Goal: Task Accomplishment & Management: Complete application form

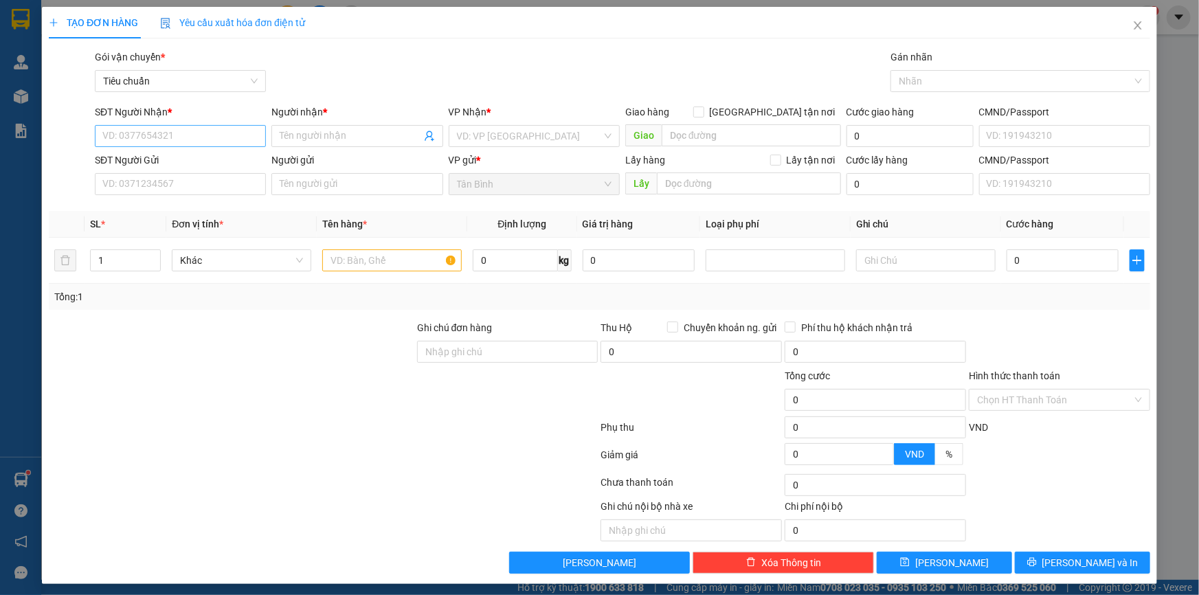
click at [128, 131] on input "SĐT Người Nhận *" at bounding box center [180, 136] width 171 height 22
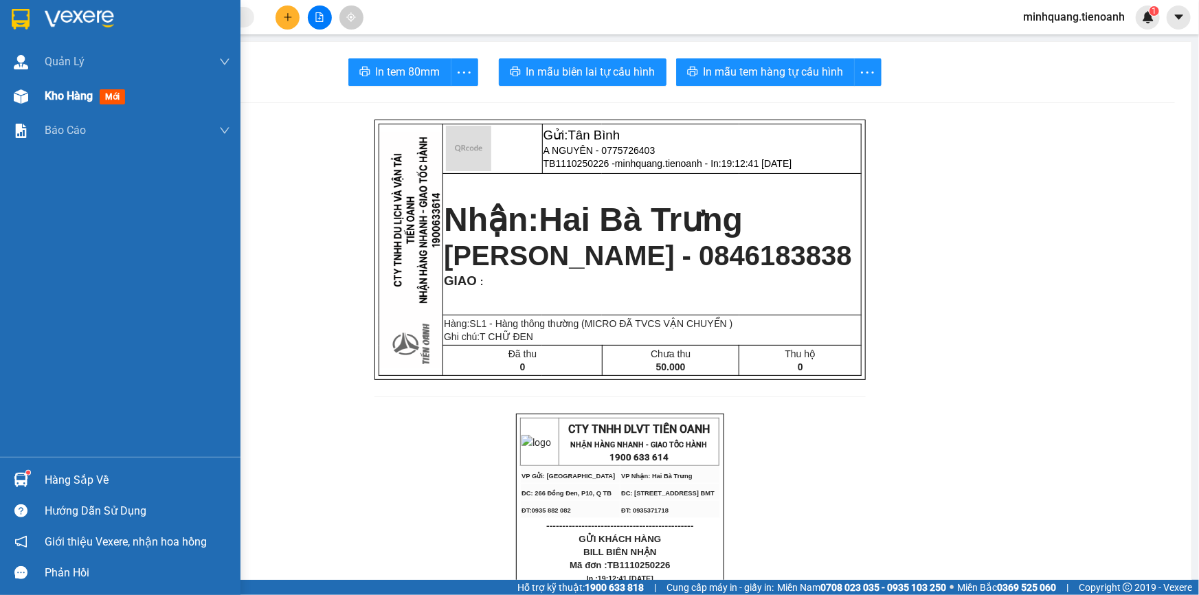
click at [38, 99] on div "Kho hàng mới" at bounding box center [120, 96] width 240 height 34
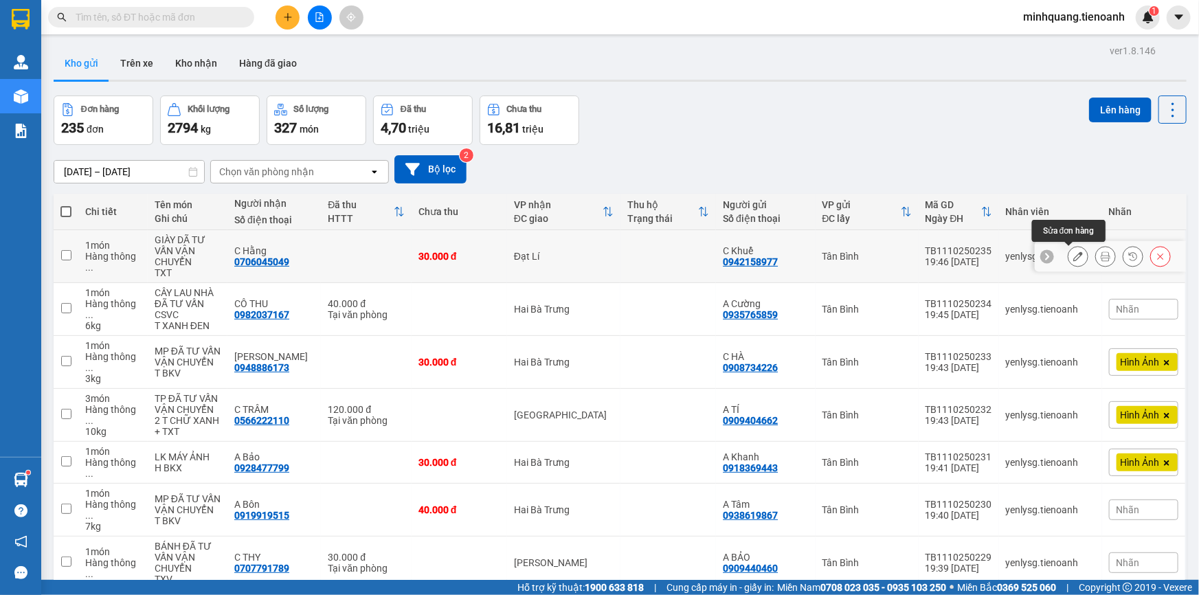
click at [1075, 261] on button at bounding box center [1077, 257] width 19 height 24
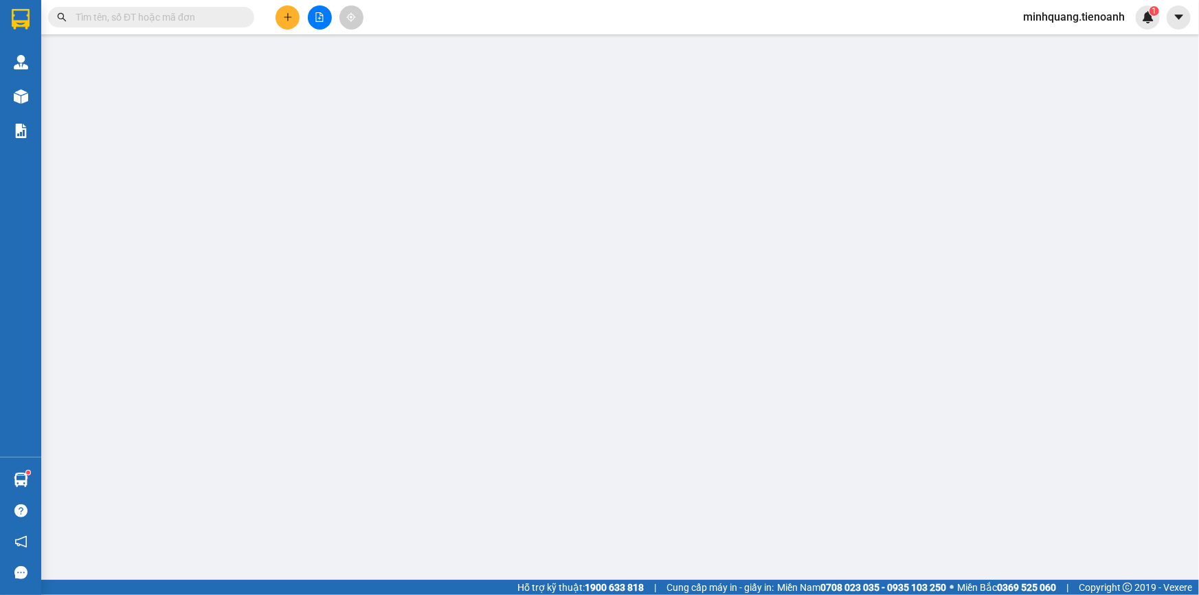
type input "0706045049"
type input "C Hằng"
type input "066194006207"
type input "0942158977"
type input "C Khuể"
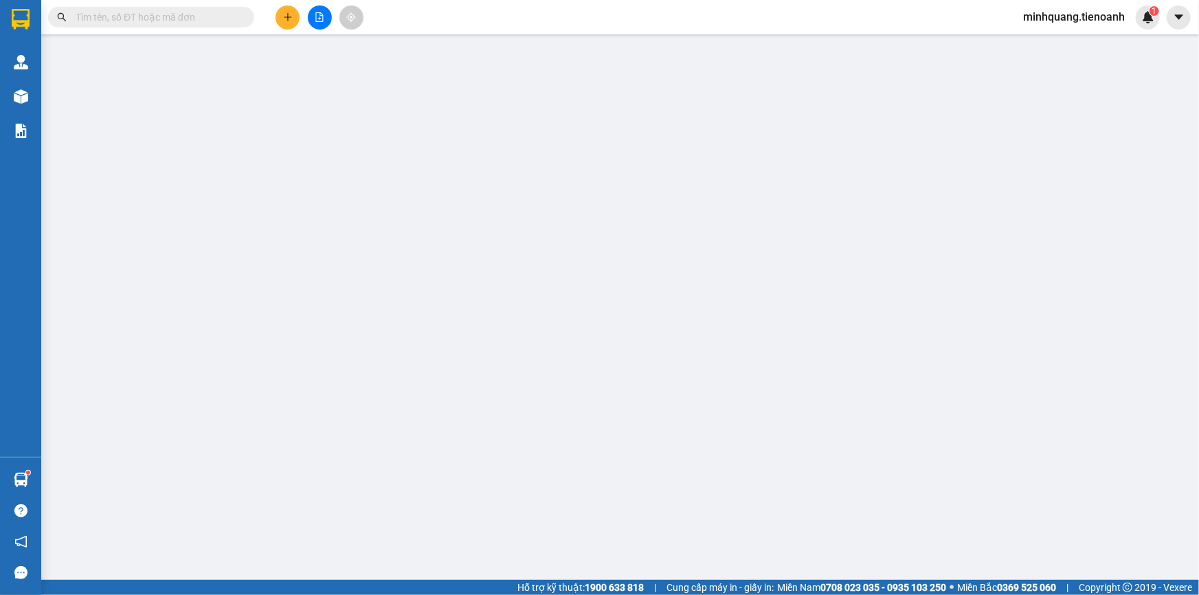
type input "046189000186"
type input "0"
type input "30.000"
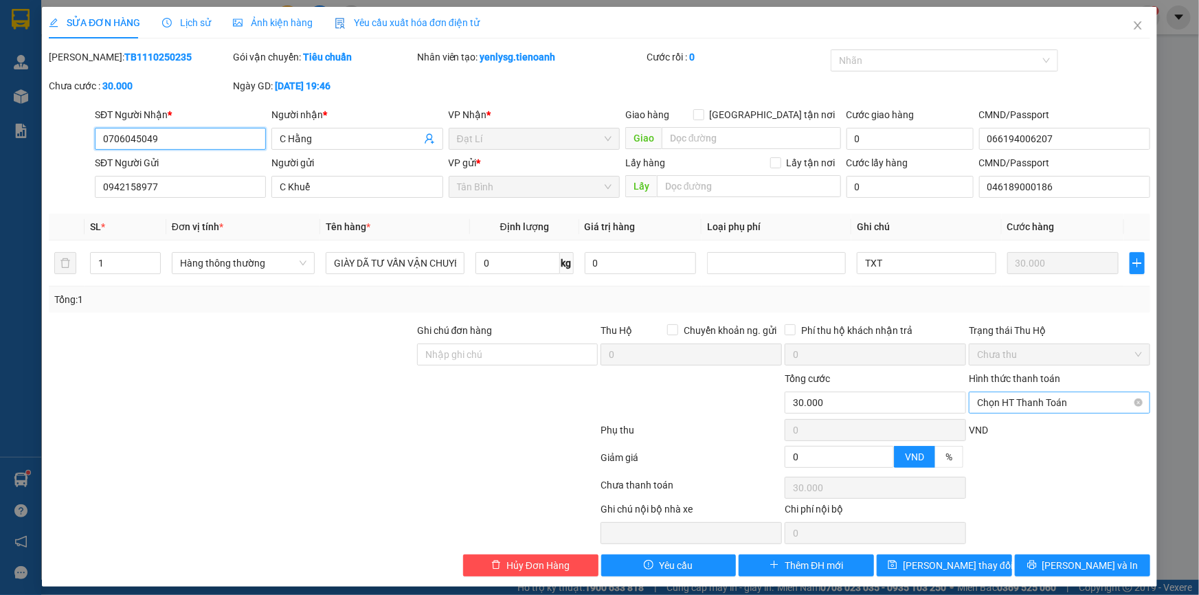
drag, startPoint x: 1013, startPoint y: 403, endPoint x: 1013, endPoint y: 414, distance: 11.7
click at [1013, 403] on span "Chọn HT Thanh Toán" at bounding box center [1059, 402] width 165 height 21
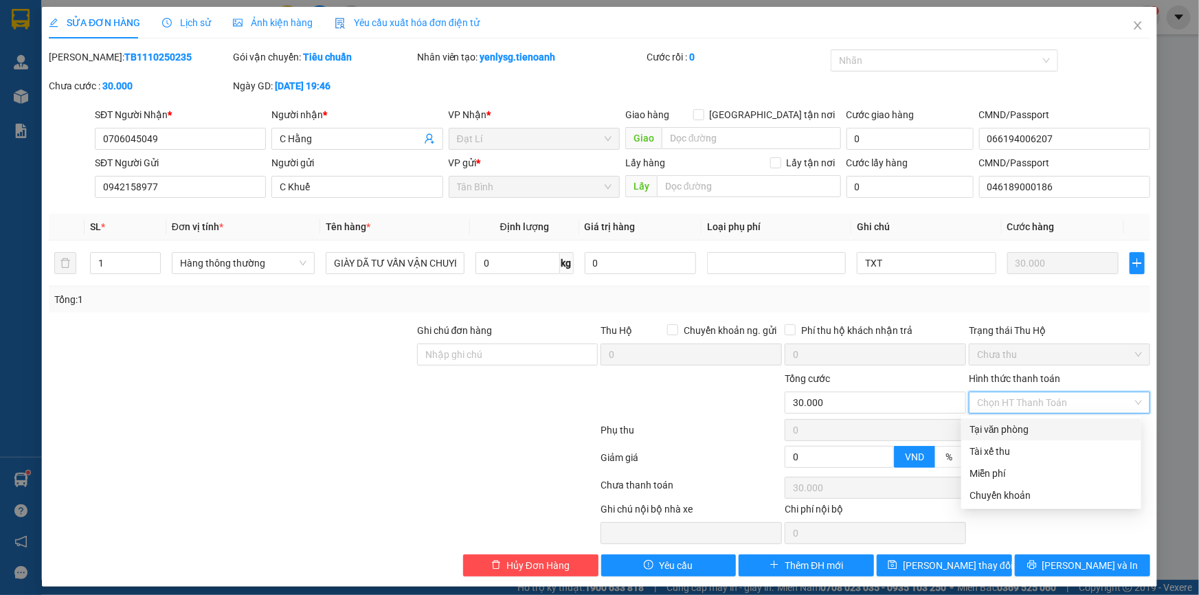
click at [1013, 427] on div "Tại văn phòng" at bounding box center [1051, 429] width 164 height 15
type input "0"
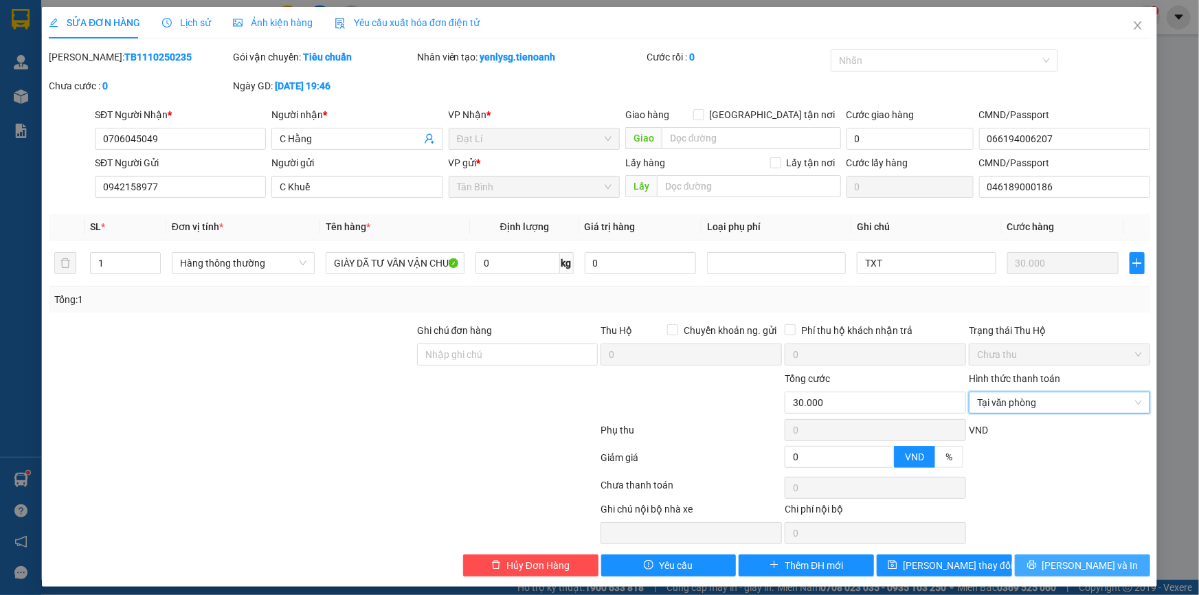
click at [1040, 563] on button "[PERSON_NAME] và In" at bounding box center [1082, 565] width 135 height 22
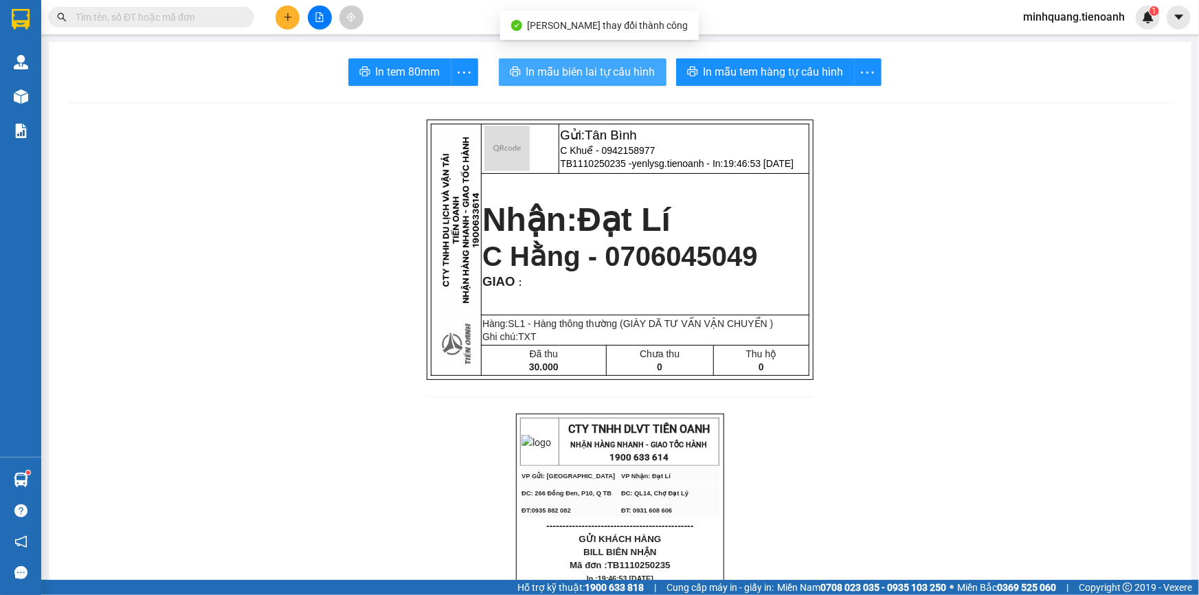
click at [619, 72] on span "In mẫu biên lai tự cấu hình" at bounding box center [590, 71] width 129 height 17
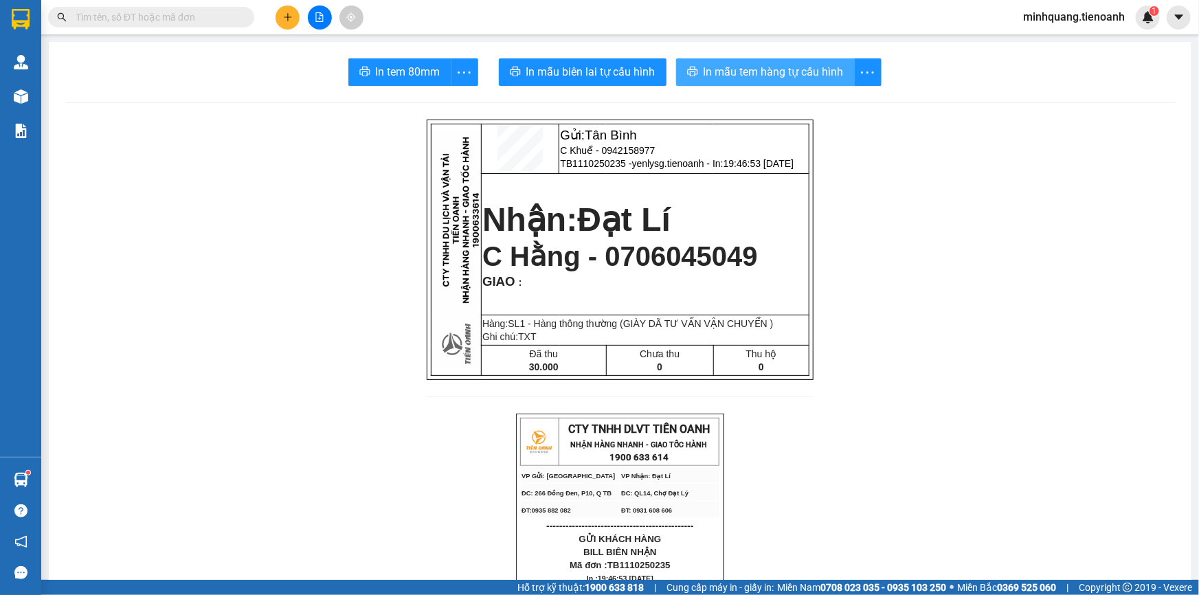
click at [746, 73] on span "In mẫu tem hàng tự cấu hình" at bounding box center [773, 71] width 140 height 17
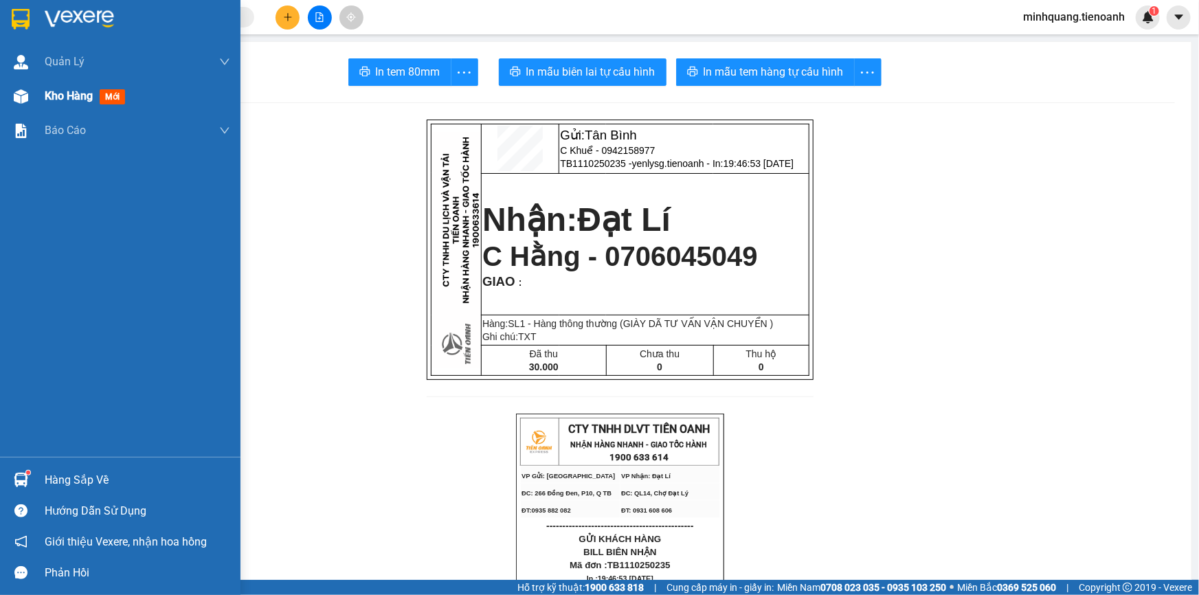
click at [33, 109] on div "Kho hàng mới" at bounding box center [120, 96] width 240 height 34
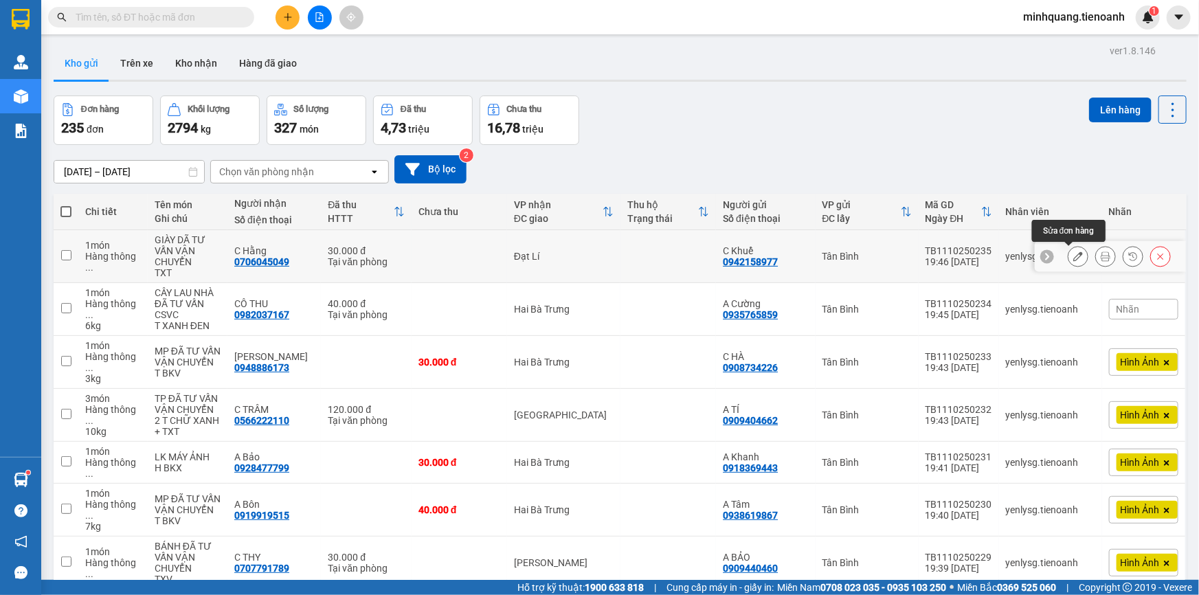
click at [1073, 257] on icon at bounding box center [1078, 256] width 10 height 10
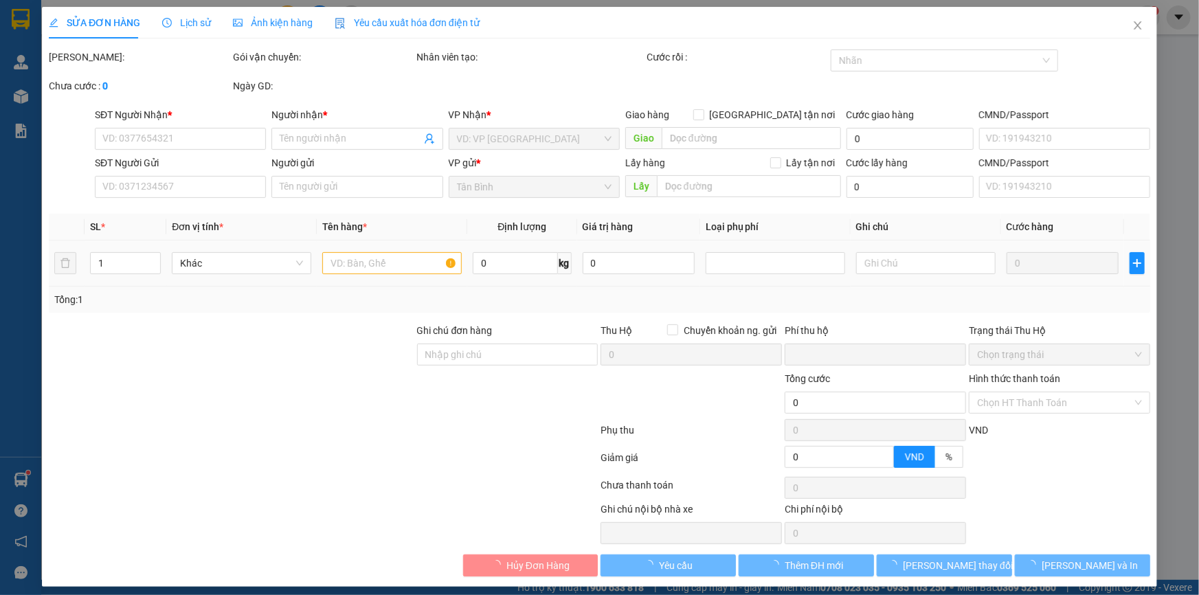
type input "0706045049"
type input "C Hằng"
type input "066194006207"
type input "0942158977"
type input "C Khuể"
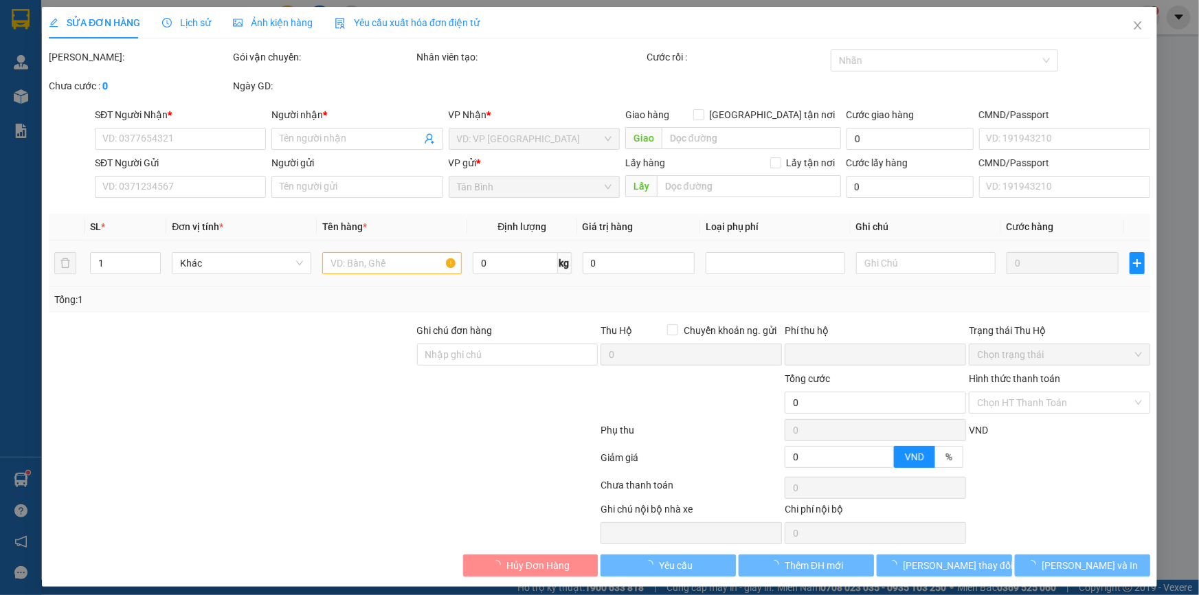
type input "046189000186"
type input "0"
type input "30.000"
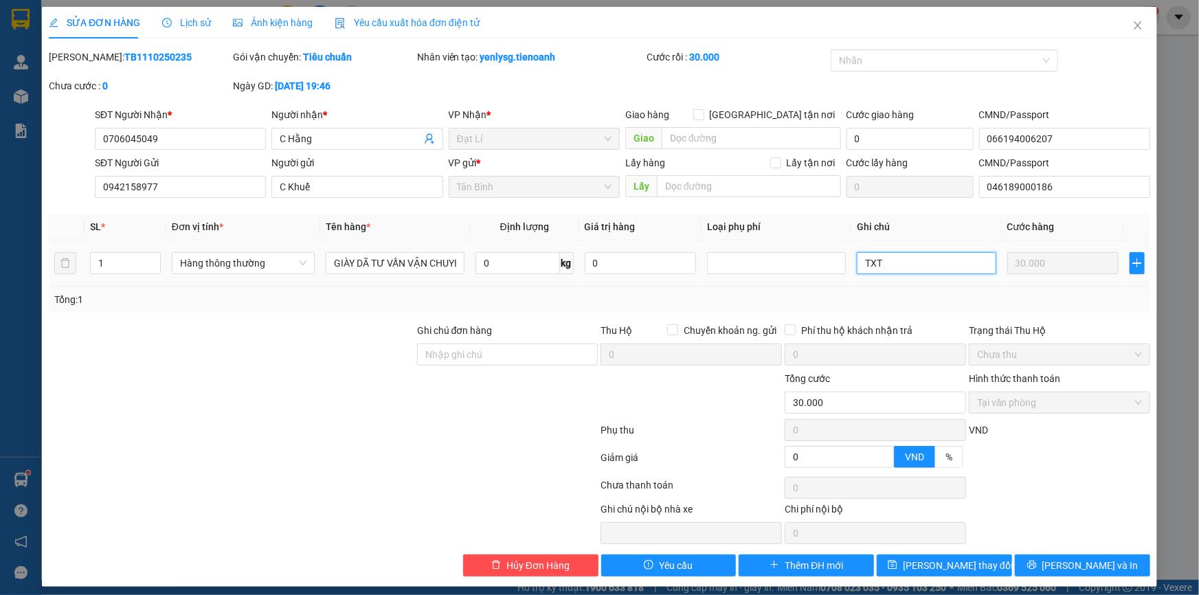
click at [893, 264] on input "TXT" at bounding box center [926, 263] width 139 height 22
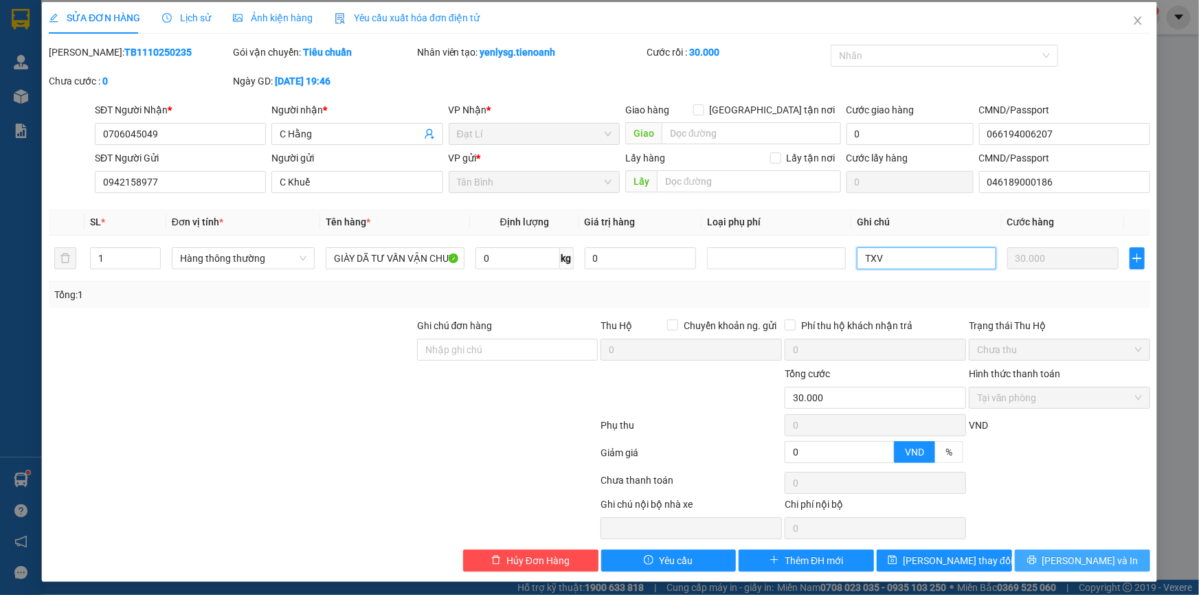
scroll to position [7, 0]
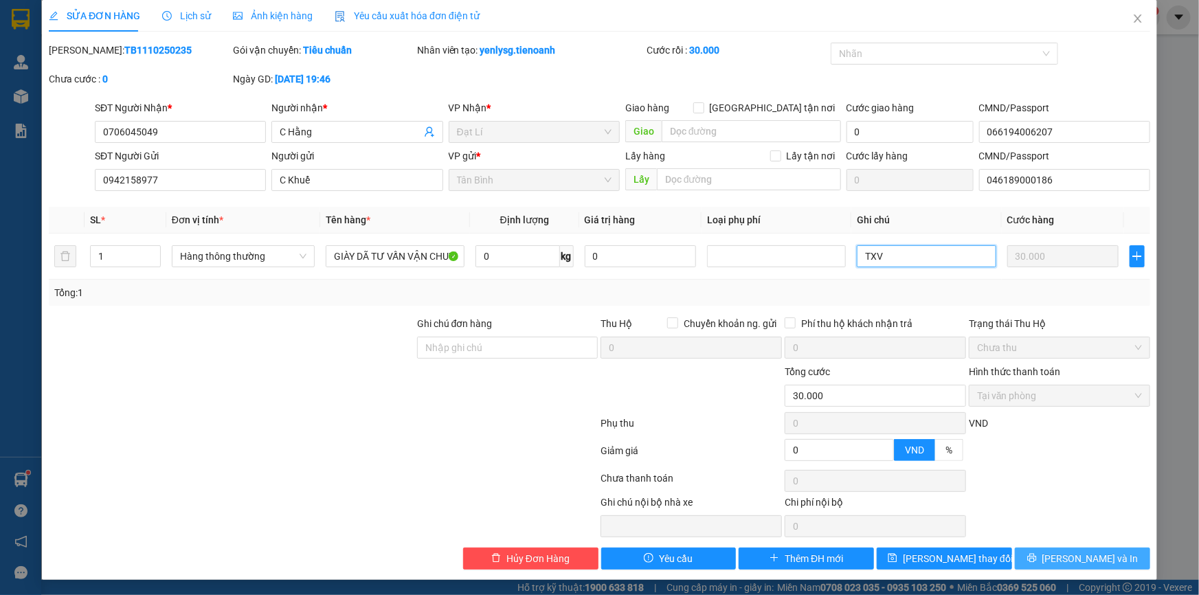
type input "TXV"
click at [1065, 551] on span "[PERSON_NAME] và In" at bounding box center [1090, 558] width 96 height 15
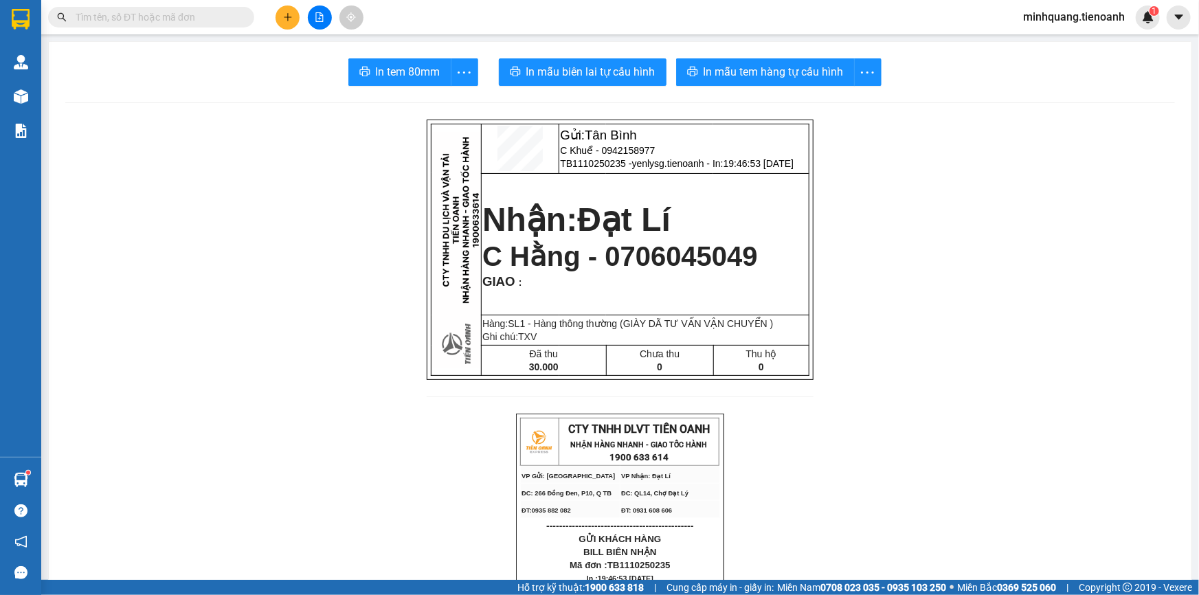
click at [293, 20] on button at bounding box center [287, 17] width 24 height 24
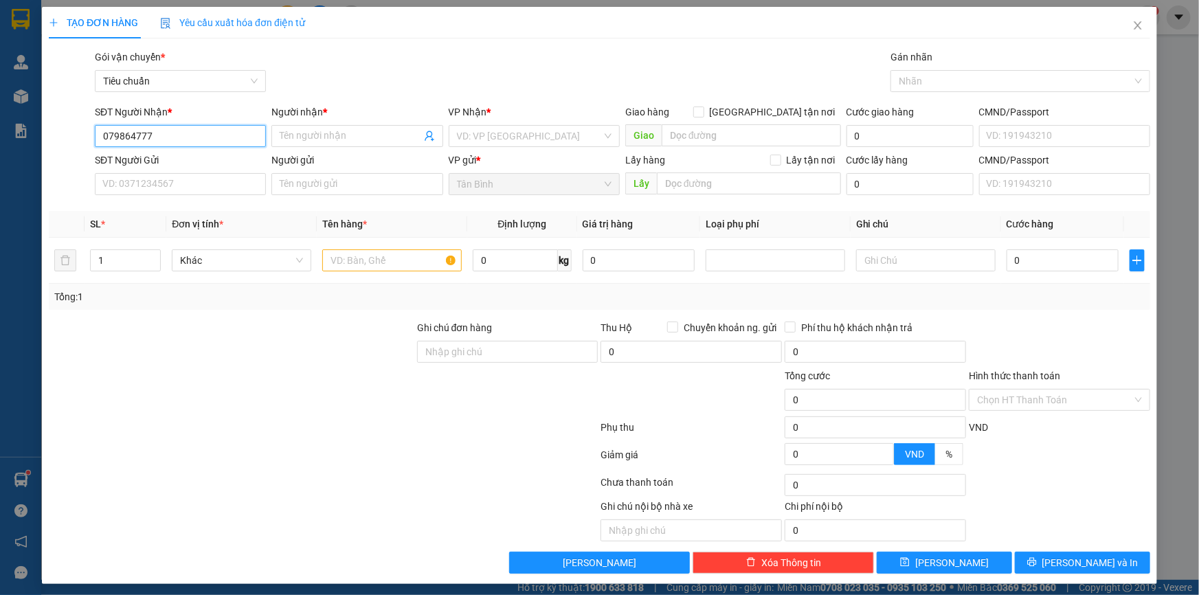
type input "0798647777"
click at [177, 166] on div "0798647777 - [GEOGRAPHIC_DATA]" at bounding box center [179, 163] width 155 height 15
type input "YẾN VIỆT"
type input "123456789"
type input "0798647777"
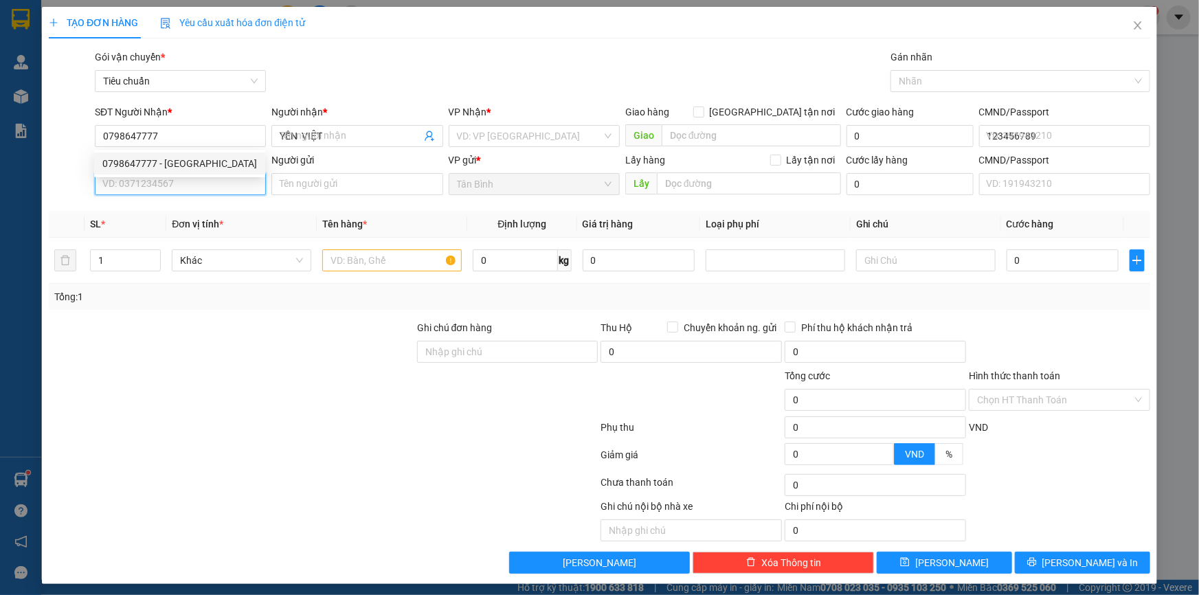
type input "60.000"
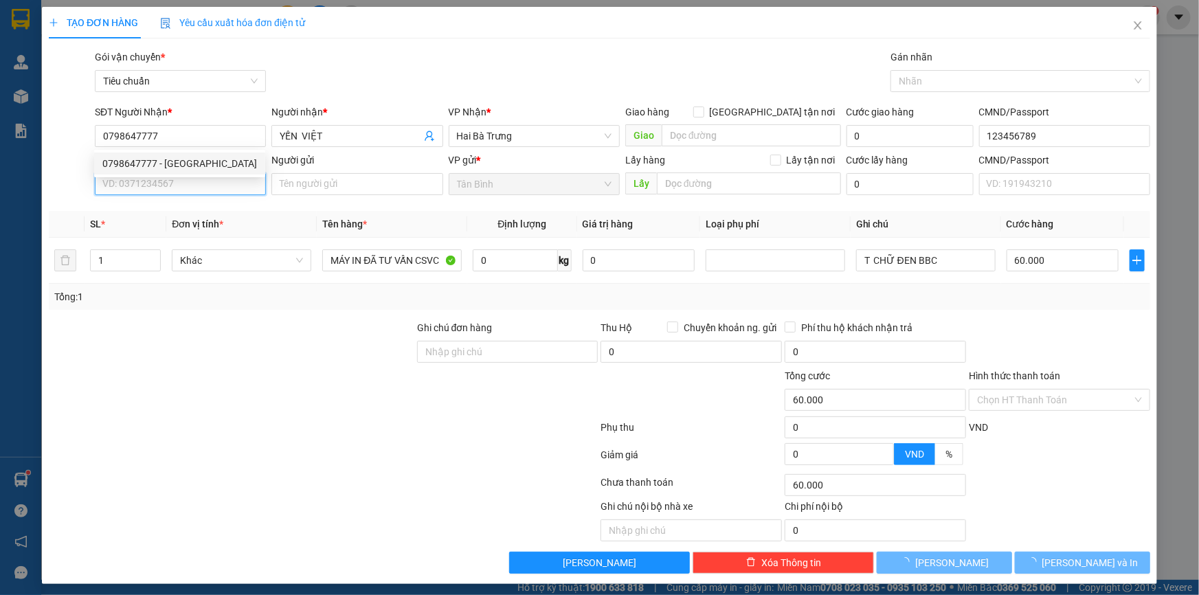
click at [176, 185] on input "SĐT Người Gửi" at bounding box center [180, 184] width 171 height 22
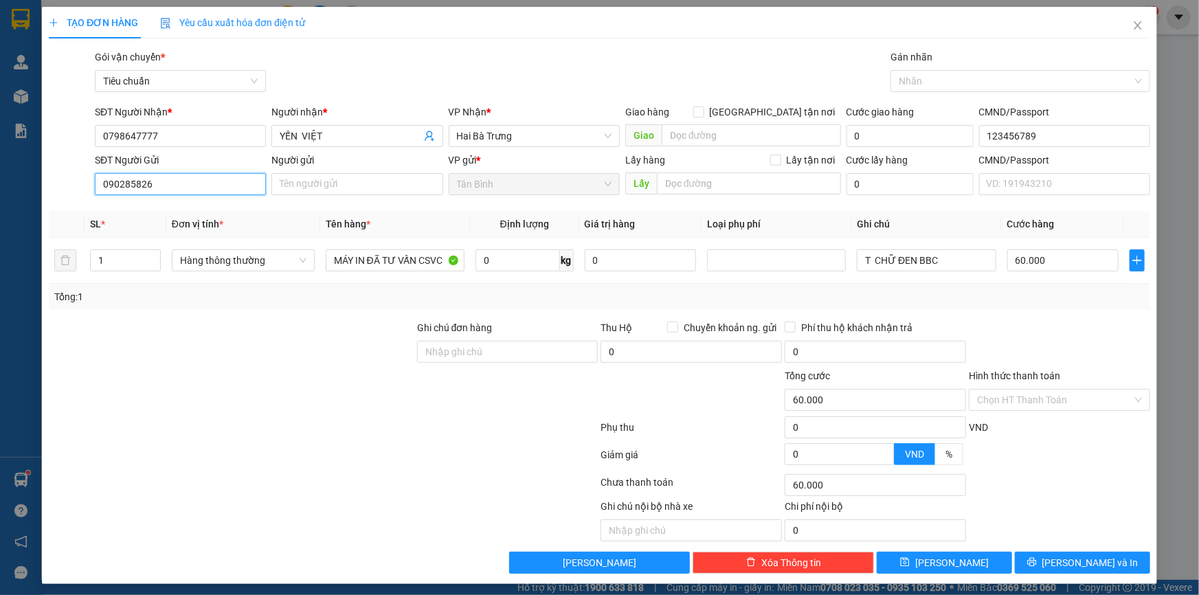
type input "0902858264"
click at [186, 216] on div "0902858264 - Bình" at bounding box center [178, 211] width 153 height 15
type input "Bình"
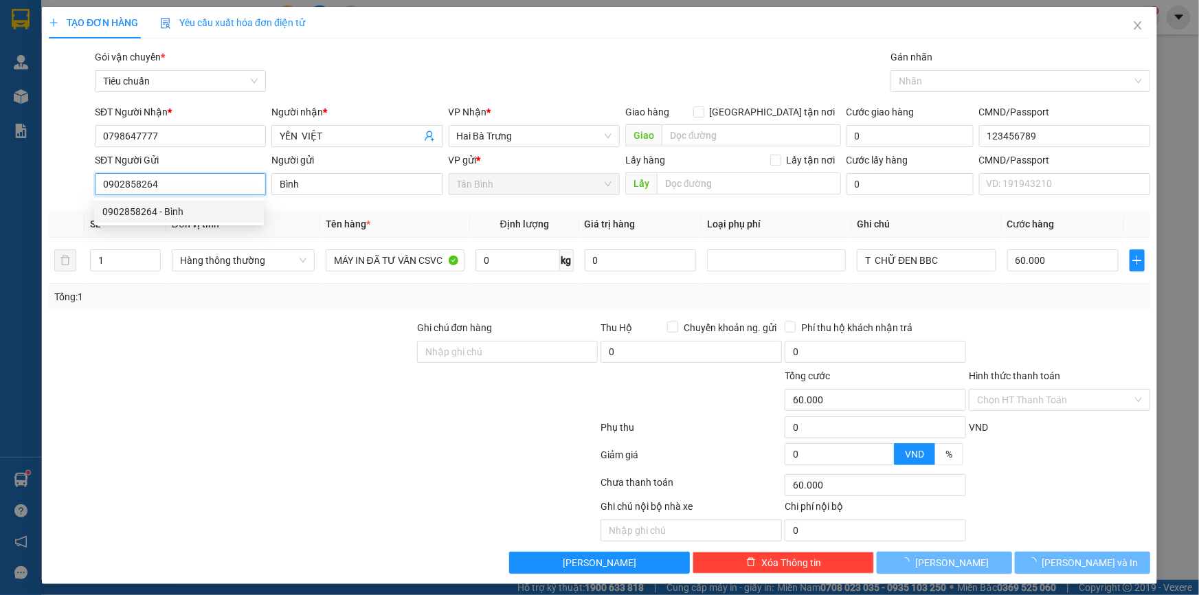
type input "0902858264"
click at [315, 300] on div "Tổng: 1" at bounding box center [258, 296] width 409 height 15
type input "120.000"
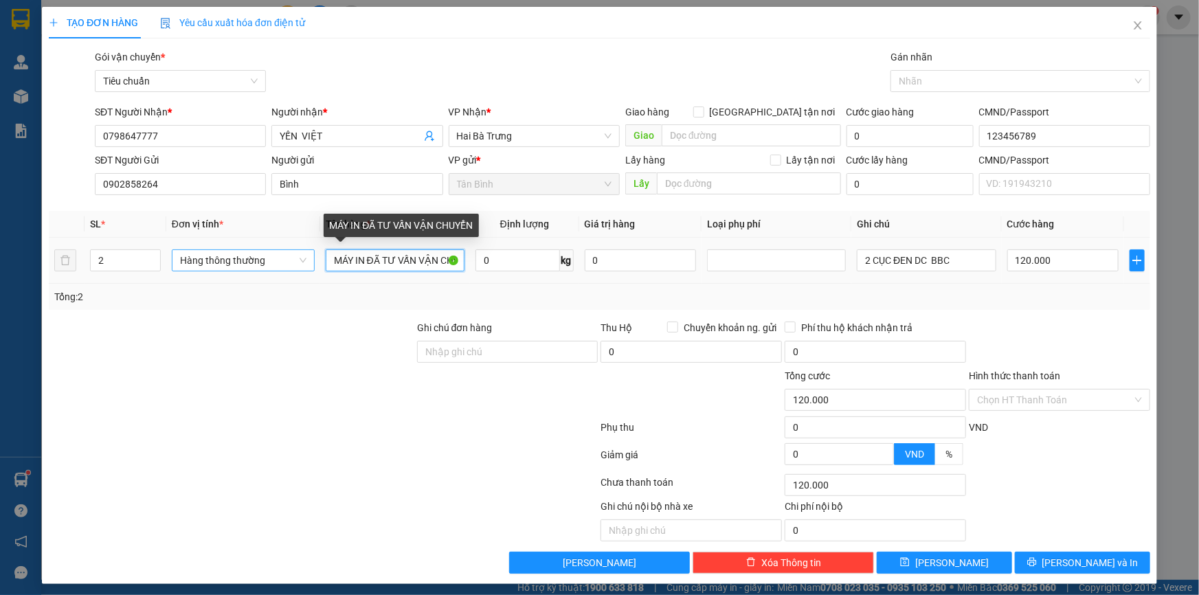
drag, startPoint x: 364, startPoint y: 267, endPoint x: 220, endPoint y: 269, distance: 144.3
click at [220, 269] on tr "2 Hàng thông thường MÁY IN ĐÃ TƯ VẤN VẬN CHUYỂN 0 kg 0 2 CỤC ĐEN DC BBC 120.000" at bounding box center [599, 261] width 1101 height 46
type input "LK ĐÃ TƯ VẤN VẬN CHUYỂN"
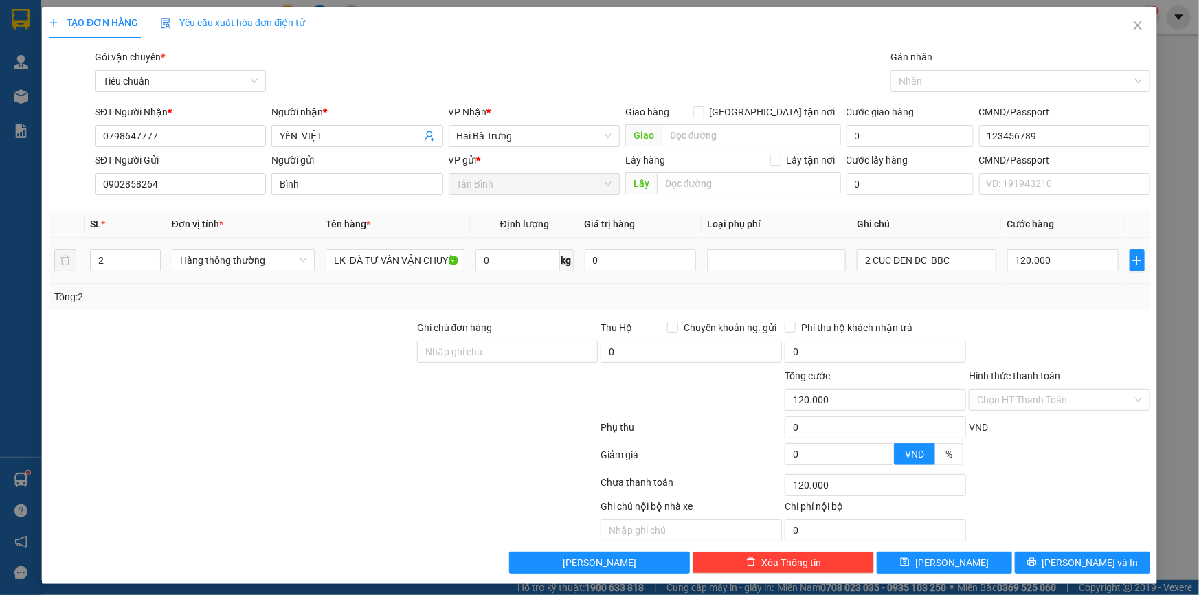
drag, startPoint x: 107, startPoint y: 260, endPoint x: 96, endPoint y: 317, distance: 57.4
click at [43, 293] on div "TẠO ĐƠN HÀNG Yêu cầu xuất hóa đơn điện tử Transit Pickup Surcharge Ids Transit …" at bounding box center [599, 295] width 1115 height 577
type input "1"
click at [205, 335] on div at bounding box center [231, 344] width 368 height 48
type input "0"
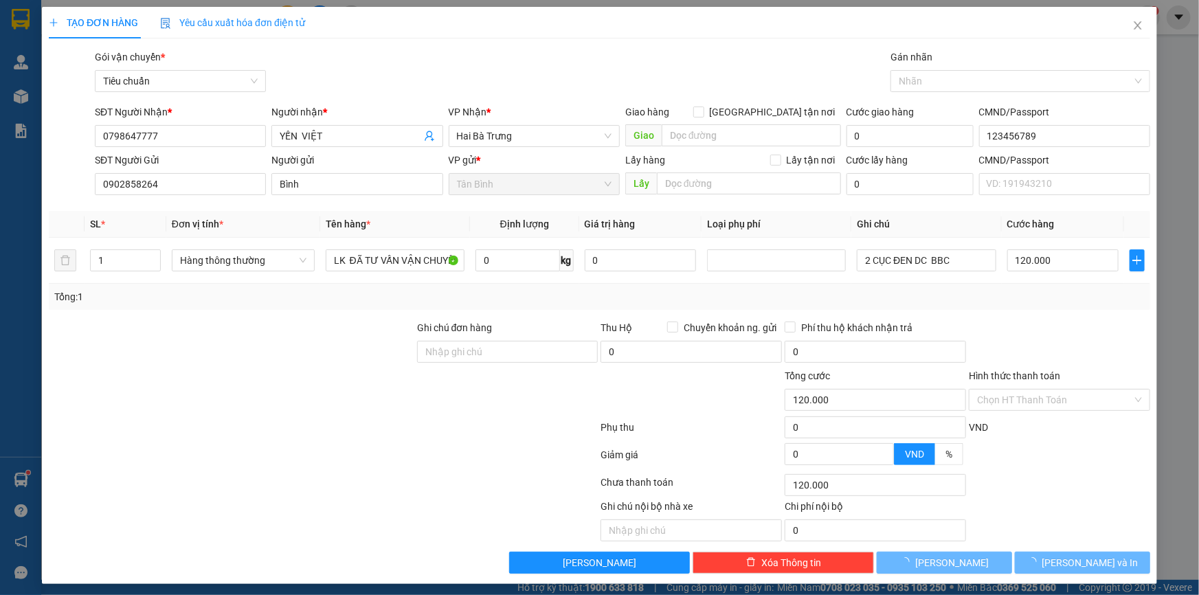
type input "0"
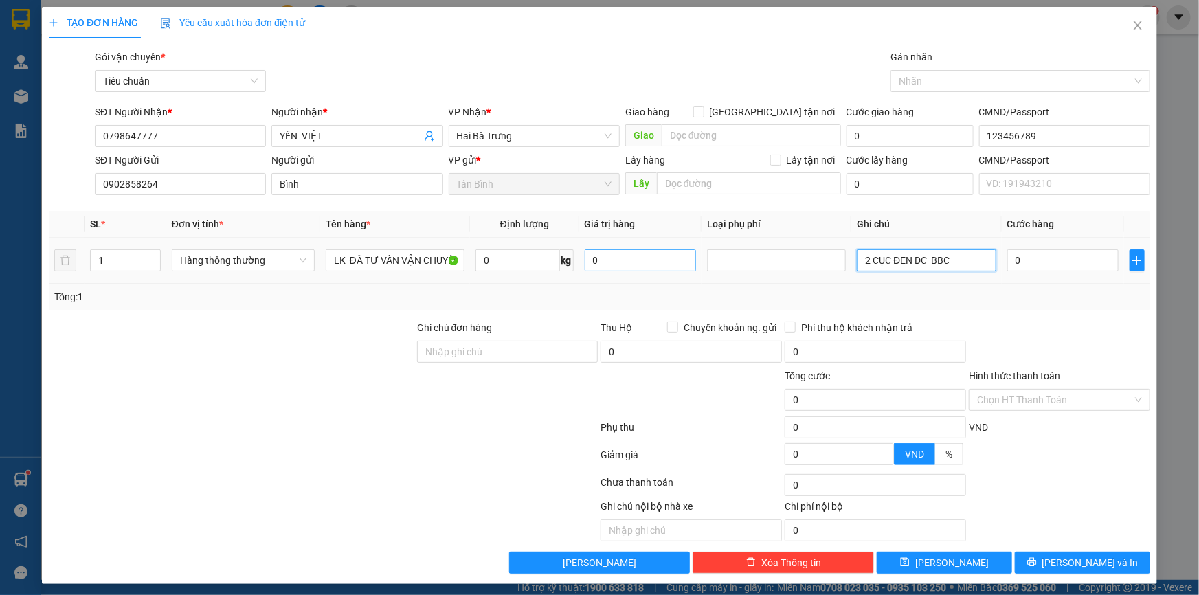
drag, startPoint x: 947, startPoint y: 260, endPoint x: 671, endPoint y: 258, distance: 276.9
click at [675, 258] on tr "1 Hàng thông thường LK ĐÃ TƯ VẤN VẬN CHUYỂN 0 kg 0 2 CỤC ĐEN DC BBC 0" at bounding box center [599, 261] width 1101 height 46
type input "H BBC"
click at [1019, 245] on td "0" at bounding box center [1063, 261] width 123 height 46
click at [1018, 267] on input "0" at bounding box center [1063, 260] width 112 height 22
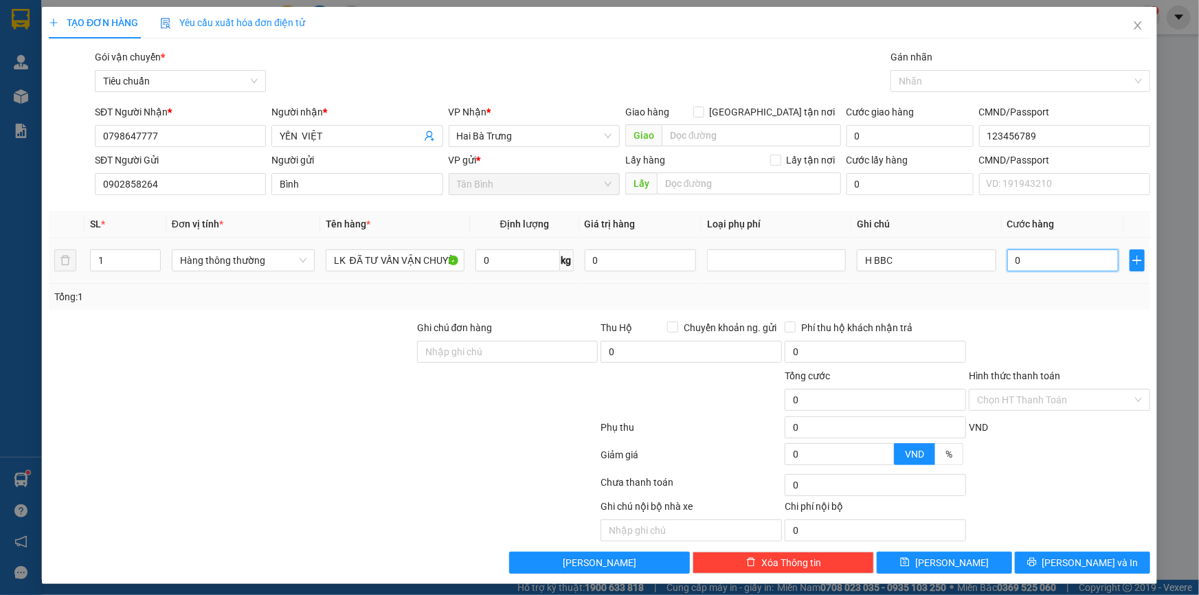
type input "3"
type input "30"
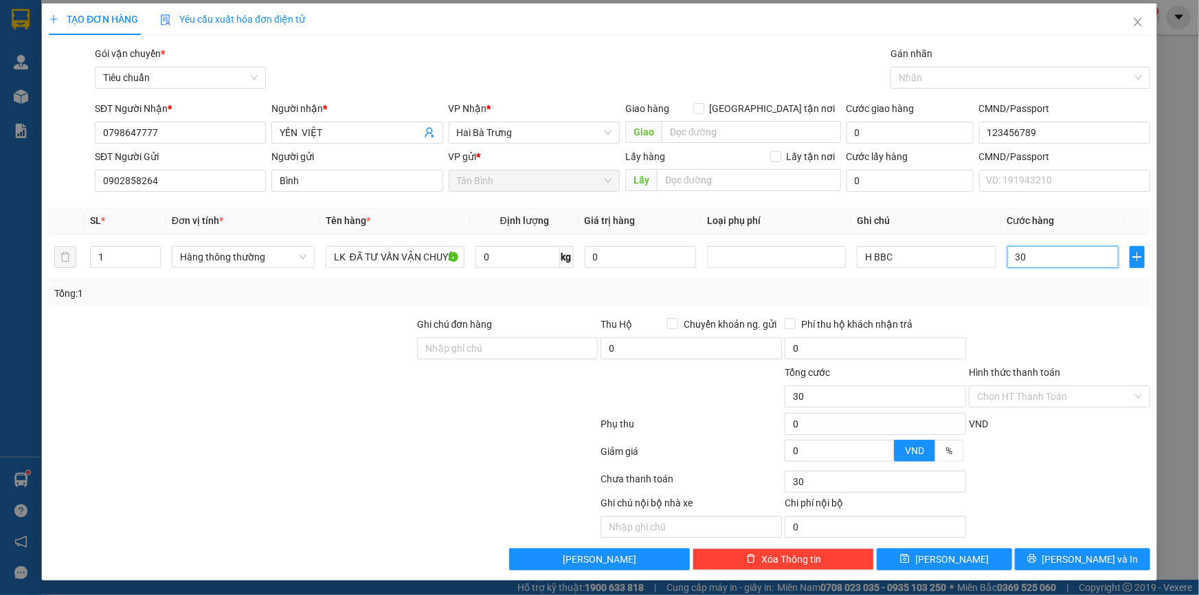
scroll to position [4, 0]
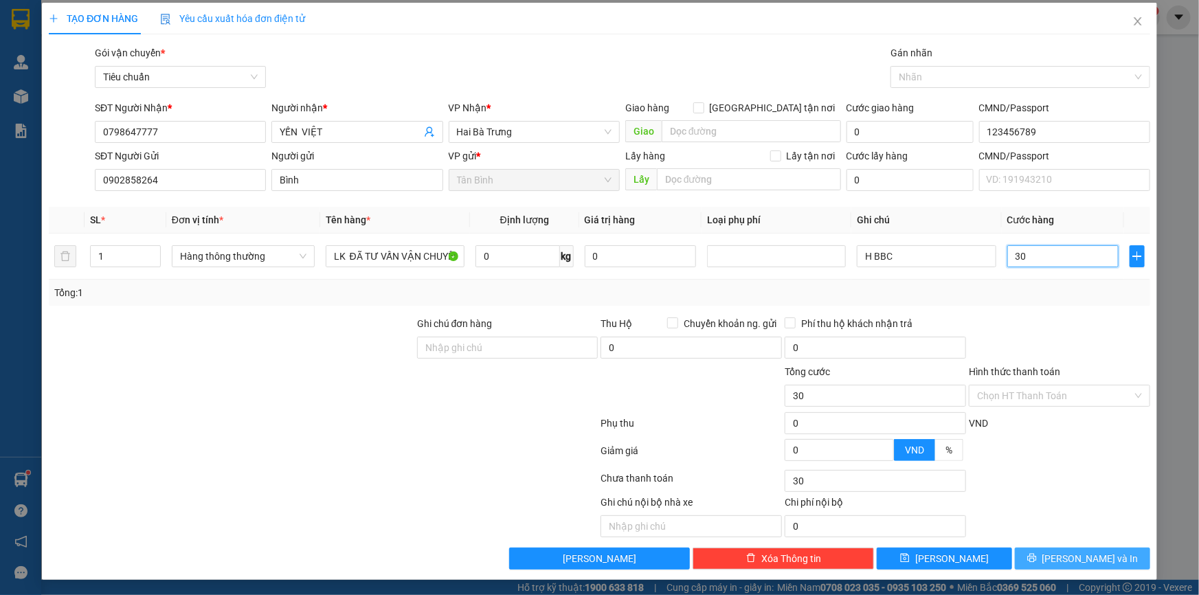
type input "30"
type input "30.000"
click at [1046, 550] on button "[PERSON_NAME] và In" at bounding box center [1082, 559] width 135 height 22
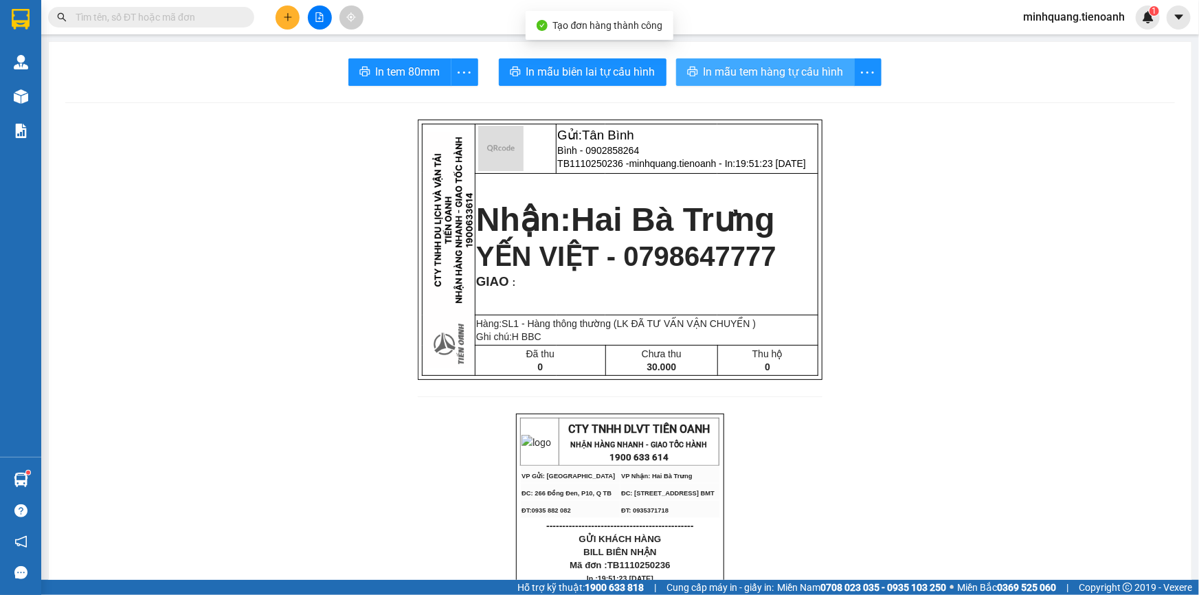
click at [758, 76] on span "In mẫu tem hàng tự cấu hình" at bounding box center [773, 71] width 140 height 17
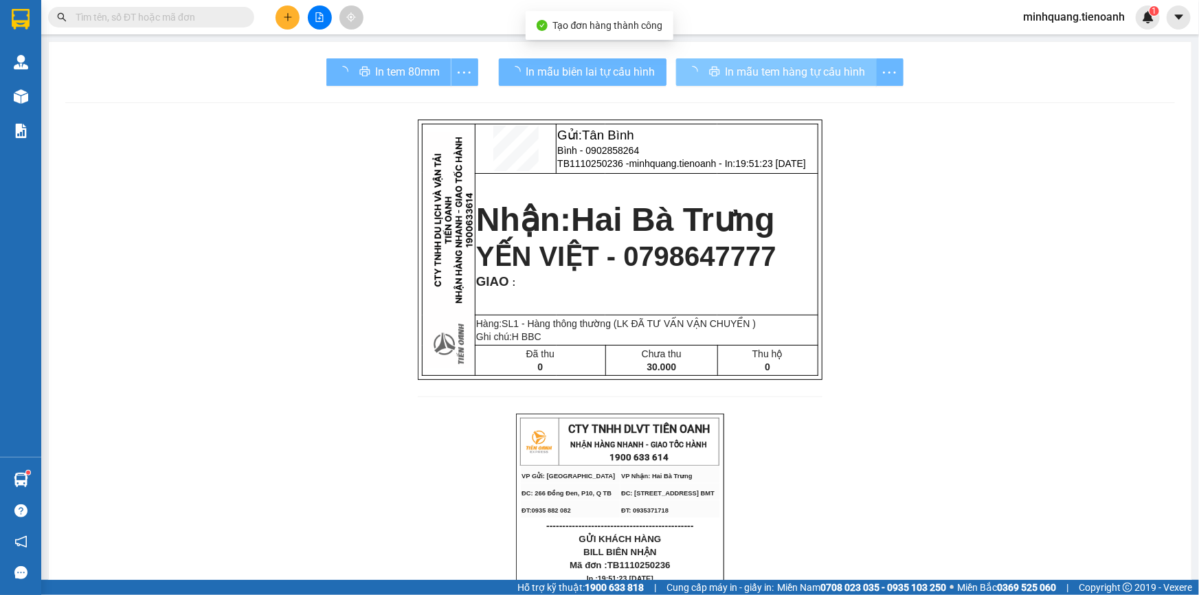
click at [578, 68] on span "In mẫu biên lai tự cấu hình" at bounding box center [590, 71] width 129 height 17
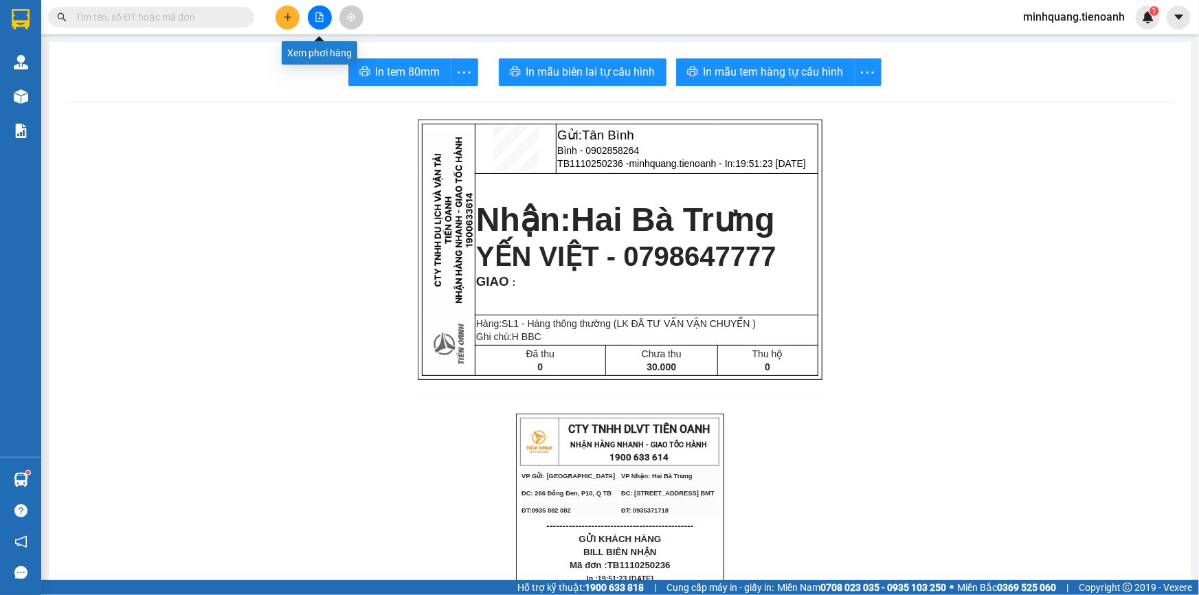
click at [299, 18] on button at bounding box center [287, 17] width 24 height 24
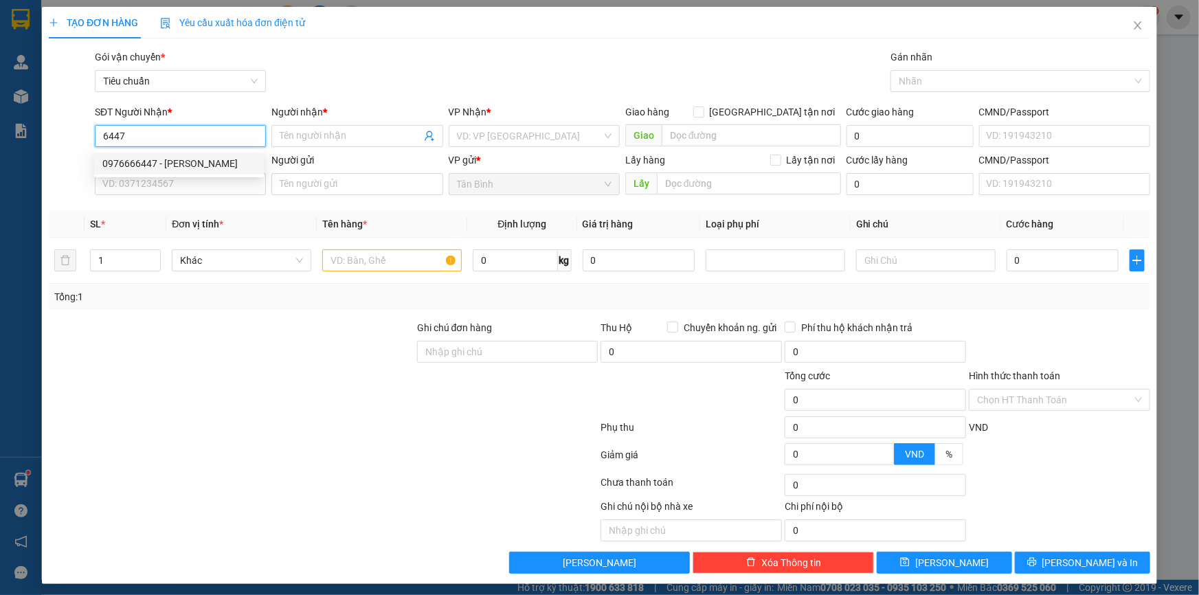
click at [179, 159] on div "0976666447 - [PERSON_NAME]" at bounding box center [178, 163] width 153 height 15
type input "0976666447"
type input "TUẤN ANH"
type input "50.000"
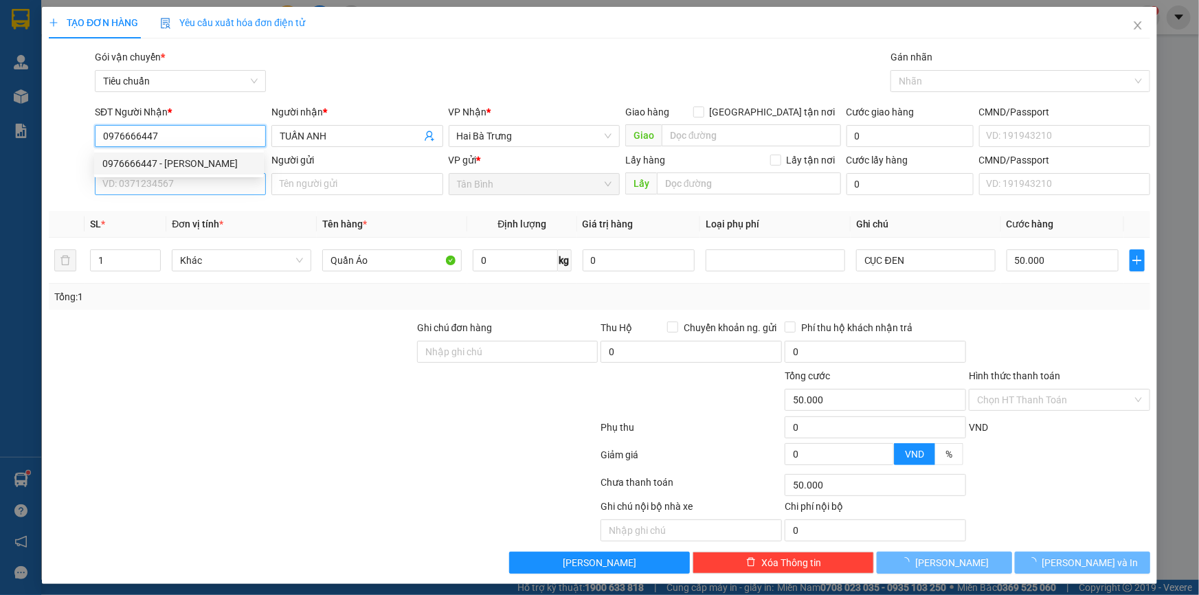
type input "0976666447"
click at [179, 190] on input "SĐT Người Gửi" at bounding box center [180, 184] width 171 height 22
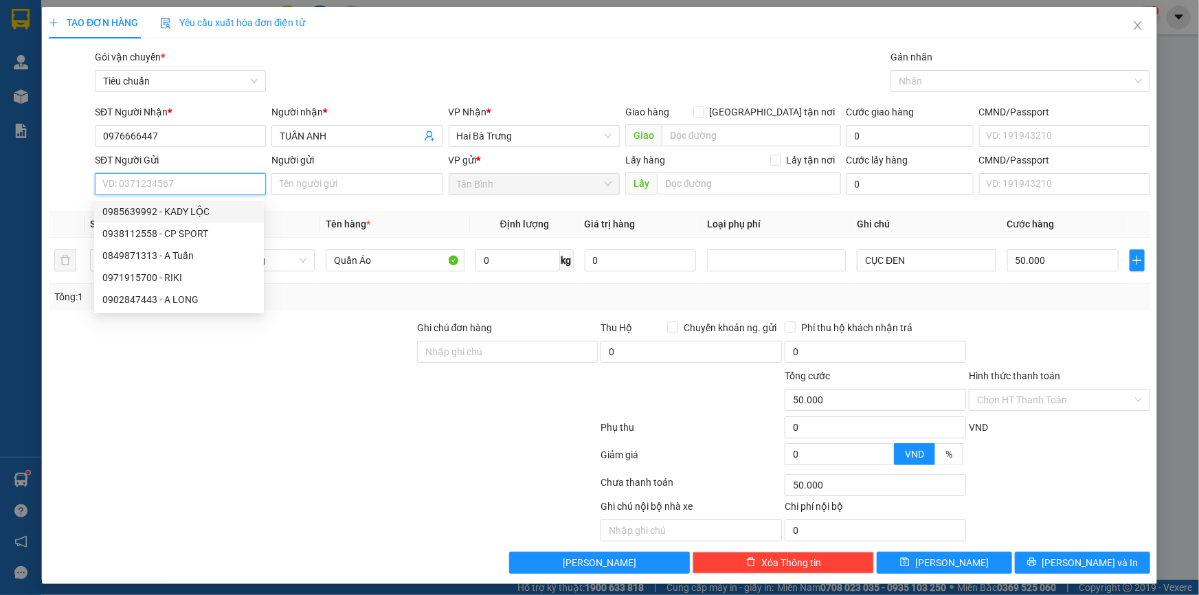
click at [195, 213] on div "0985639992 - KADY LỘC" at bounding box center [178, 211] width 153 height 15
type input "0985639992"
type input "KADY LỘC"
type input "080071010587"
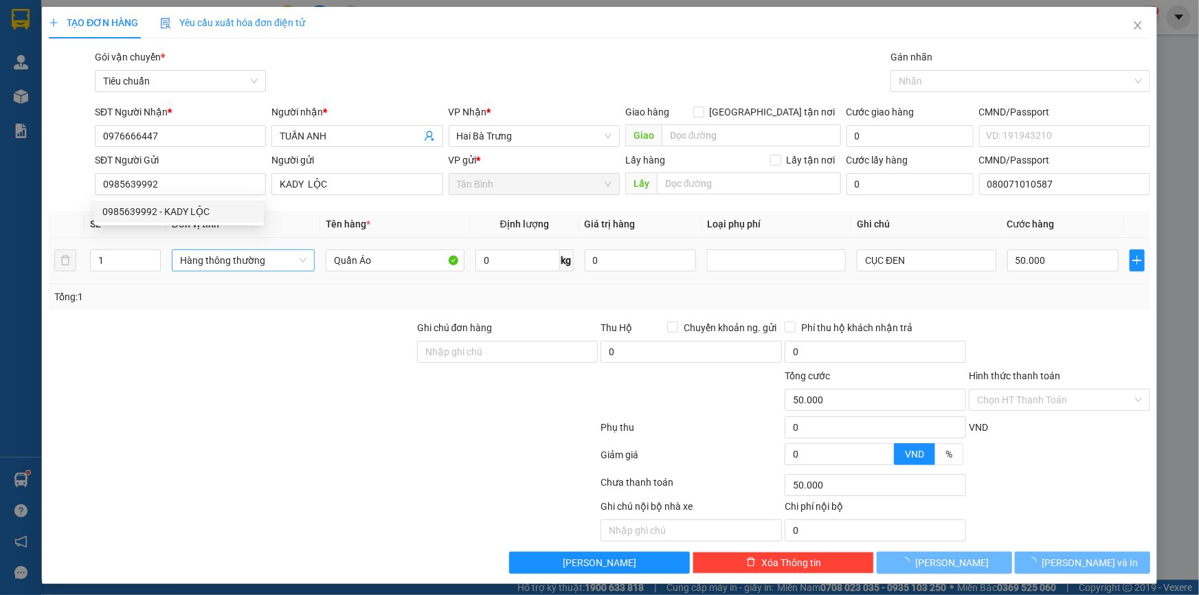
click at [256, 276] on td "Hàng thông thường" at bounding box center [243, 261] width 154 height 46
click at [219, 250] on span "Hàng thông thường" at bounding box center [243, 260] width 126 height 21
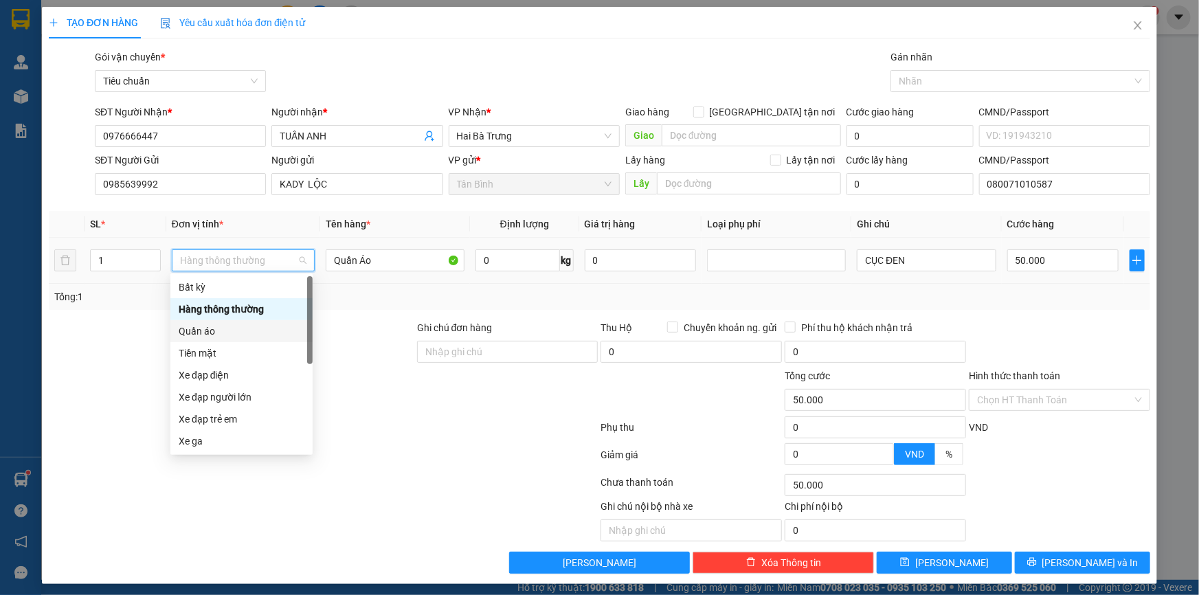
click at [211, 338] on div "Quần áo" at bounding box center [242, 331] width 126 height 15
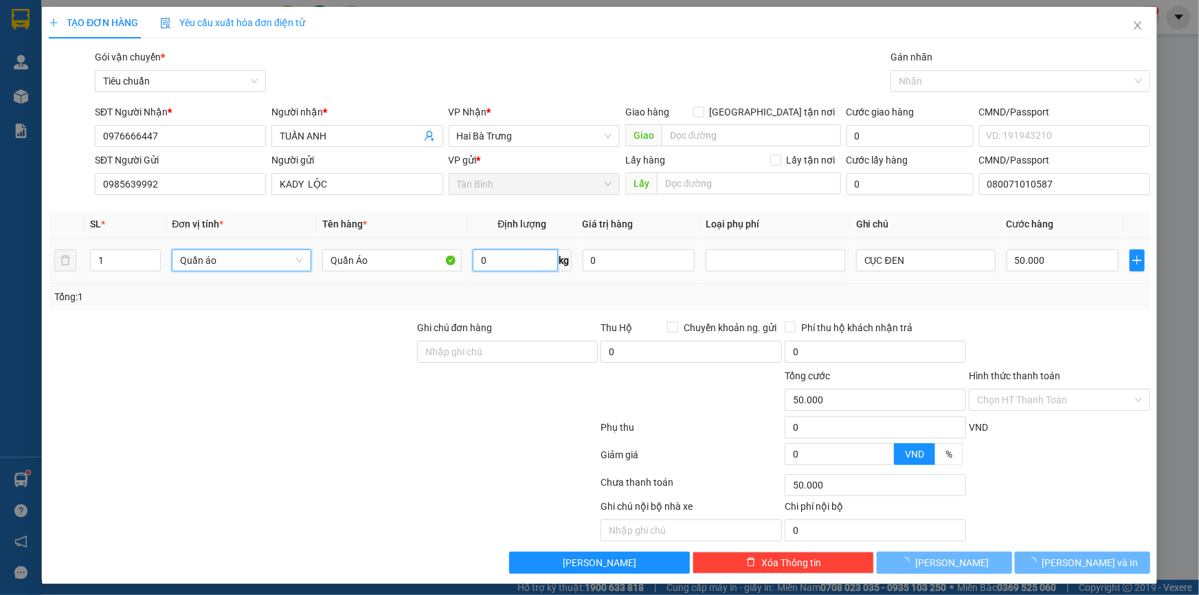
click at [504, 256] on input "0" at bounding box center [515, 260] width 85 height 22
type input "0"
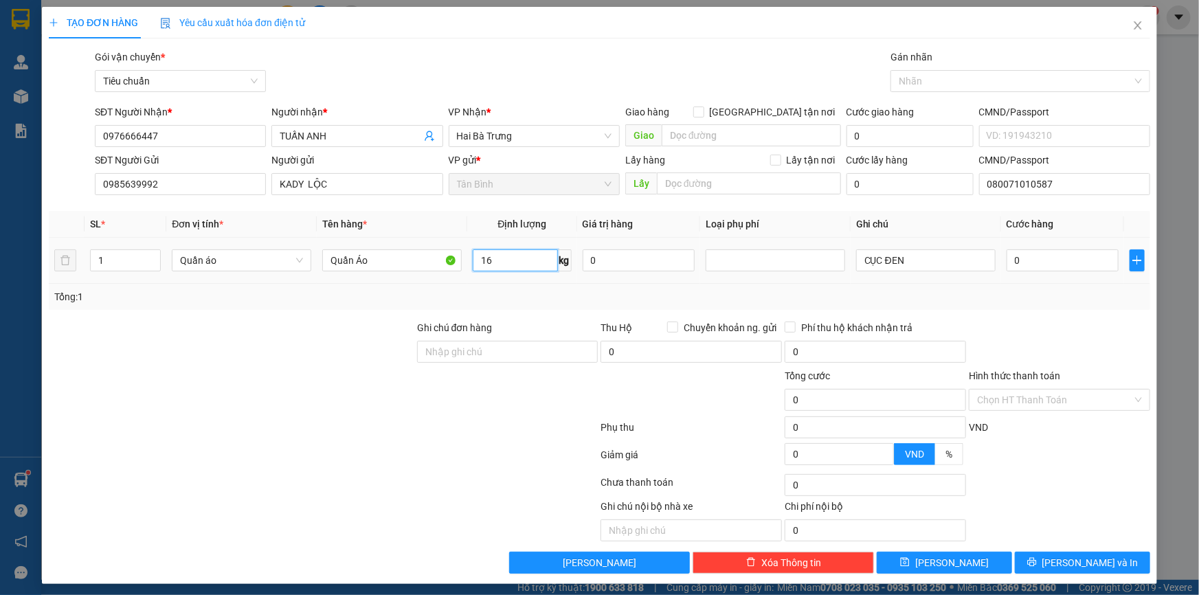
type input "16"
click at [264, 302] on div "Tổng: 1" at bounding box center [258, 296] width 409 height 15
type input "55.000"
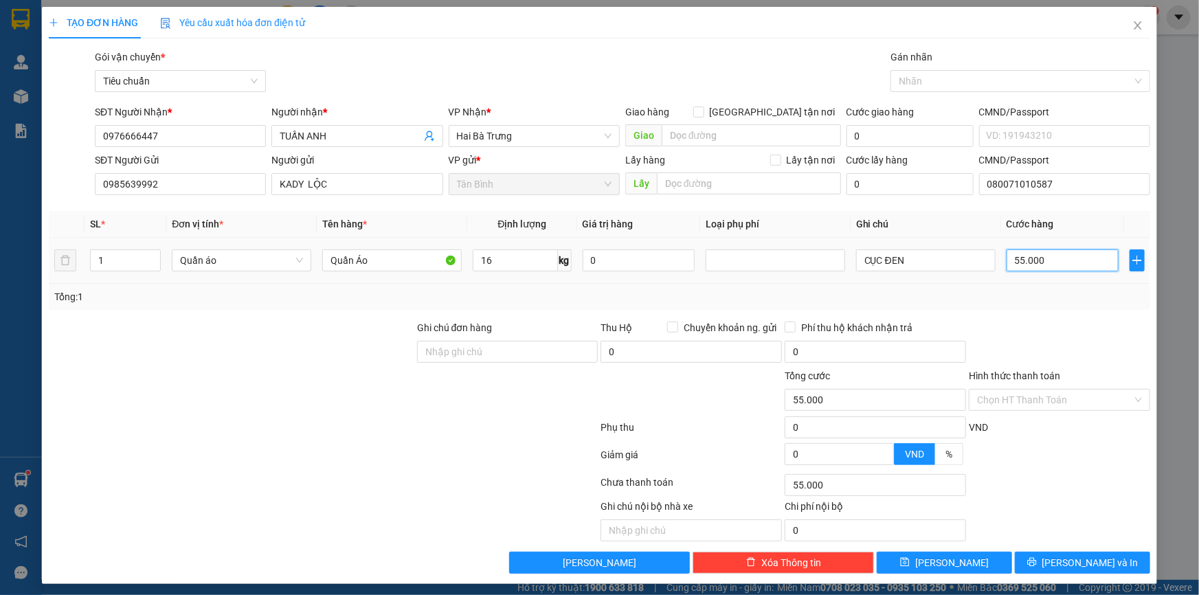
click at [1033, 263] on input "55.000" at bounding box center [1062, 260] width 112 height 22
type input "6"
type input "60"
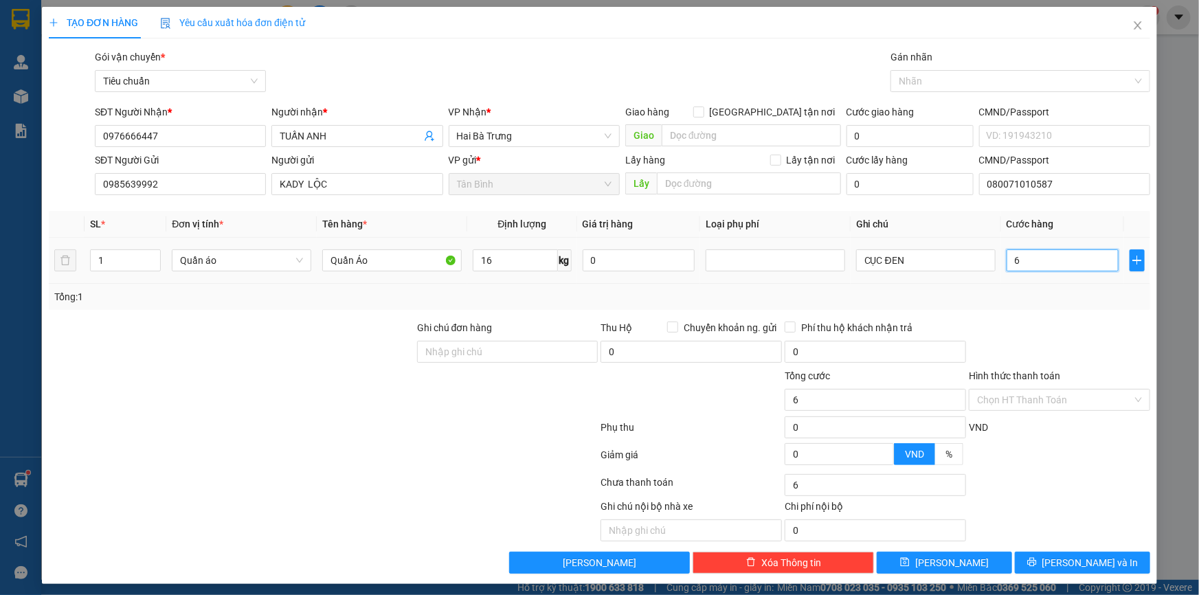
type input "60"
type input "60.000"
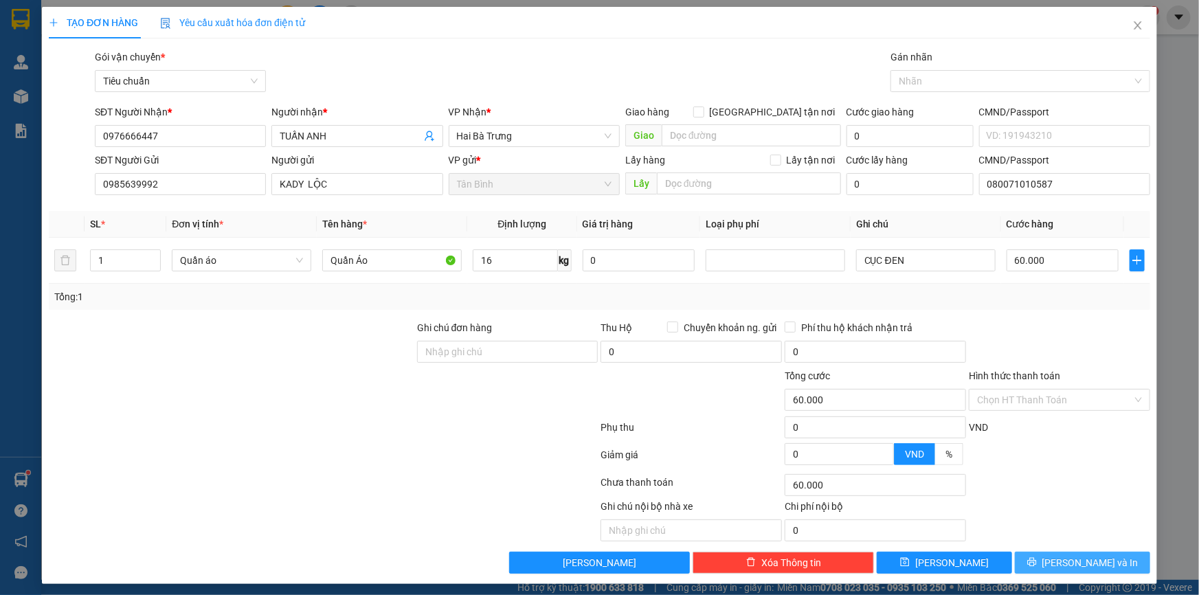
click at [1070, 563] on span "[PERSON_NAME] và In" at bounding box center [1090, 562] width 96 height 15
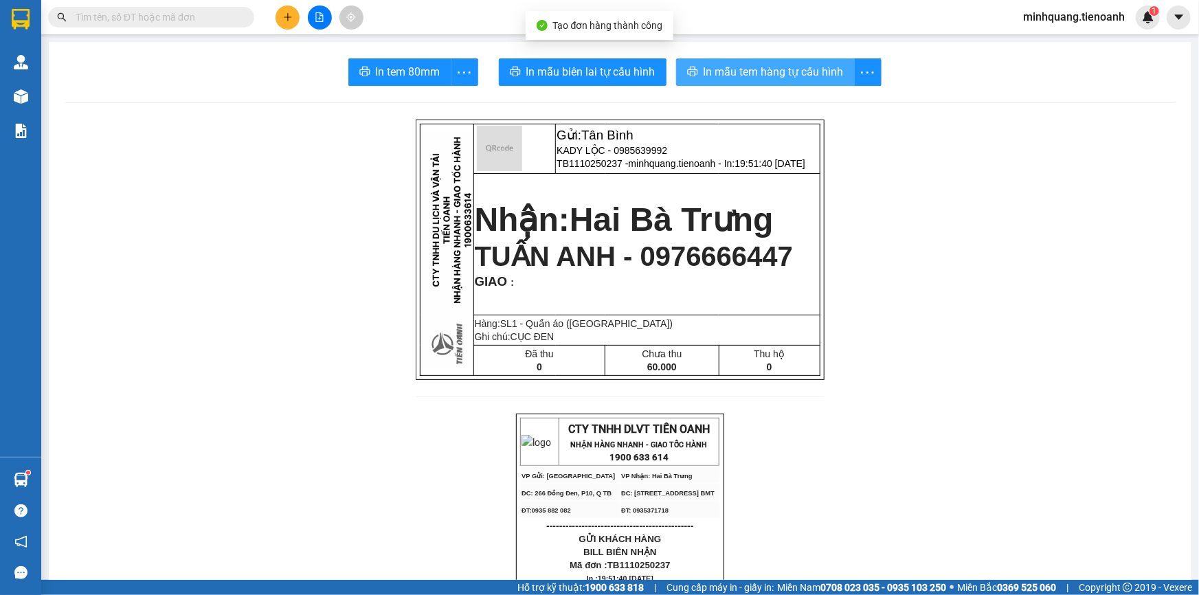
click at [765, 72] on span "In mẫu tem hàng tự cấu hình" at bounding box center [773, 71] width 140 height 17
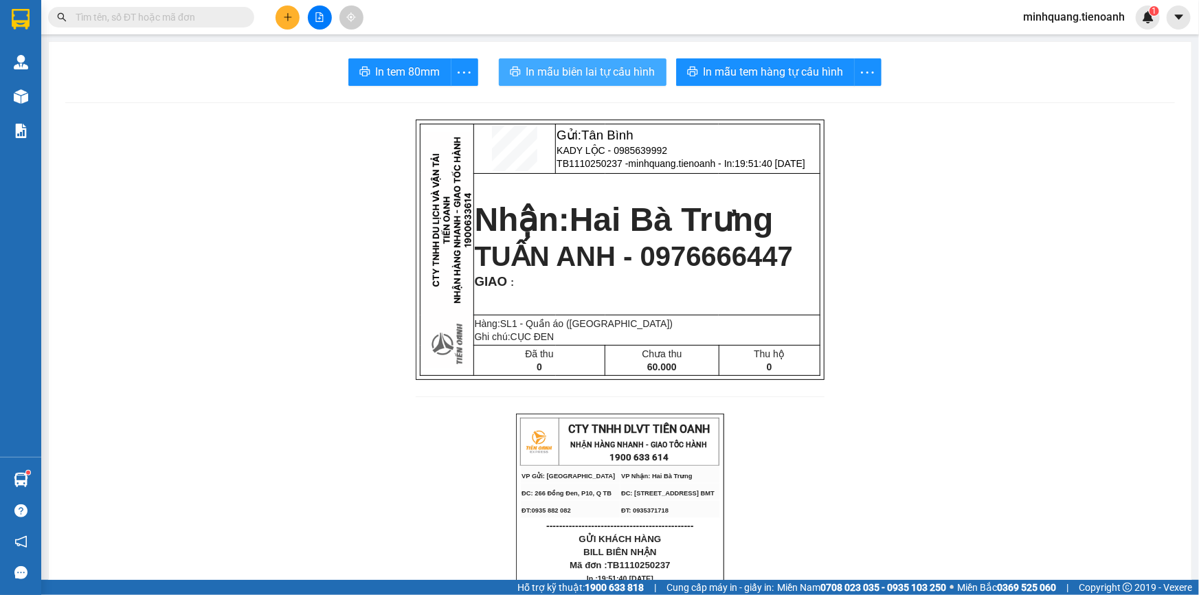
click at [613, 66] on span "In mẫu biên lai tự cấu hình" at bounding box center [590, 71] width 129 height 17
click at [294, 12] on button at bounding box center [287, 17] width 24 height 24
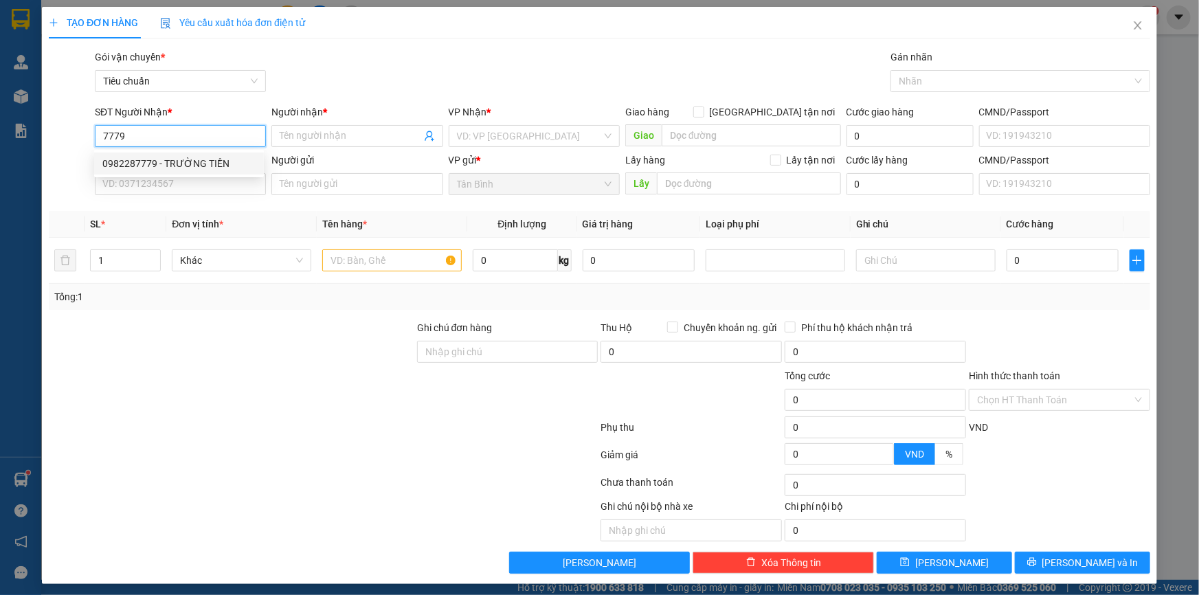
click at [164, 160] on div "0982287779 - TRƯỜNG TIỀN" at bounding box center [178, 163] width 153 height 15
type input "0982287779"
type input "TRƯỜNG TIỀN"
type input "0982287779"
type input "30.000"
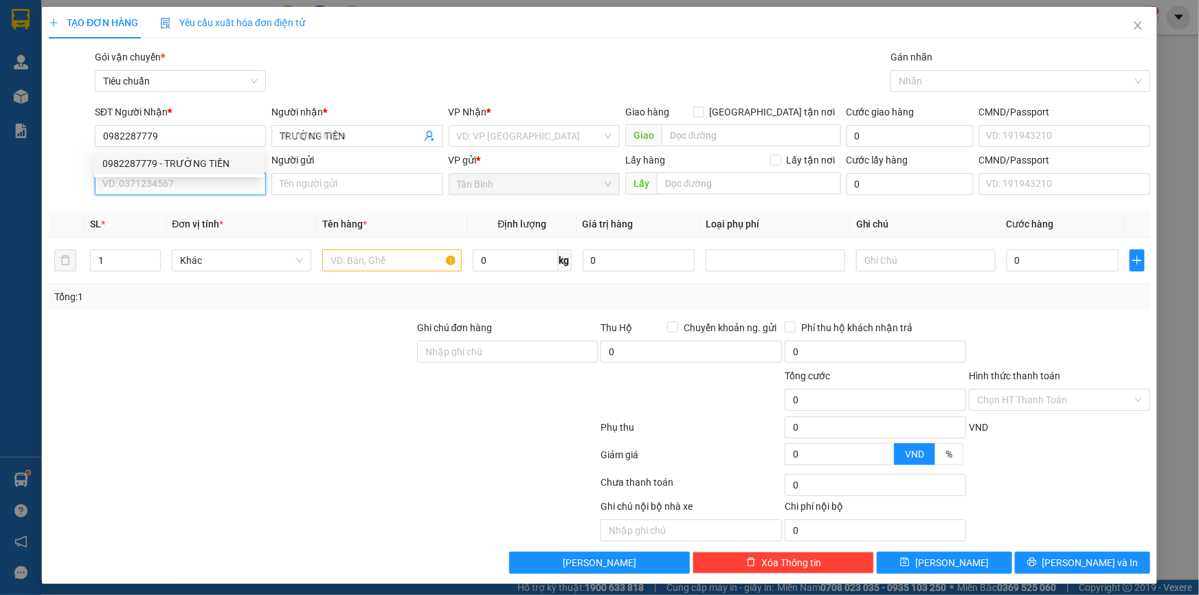
type input "30.000"
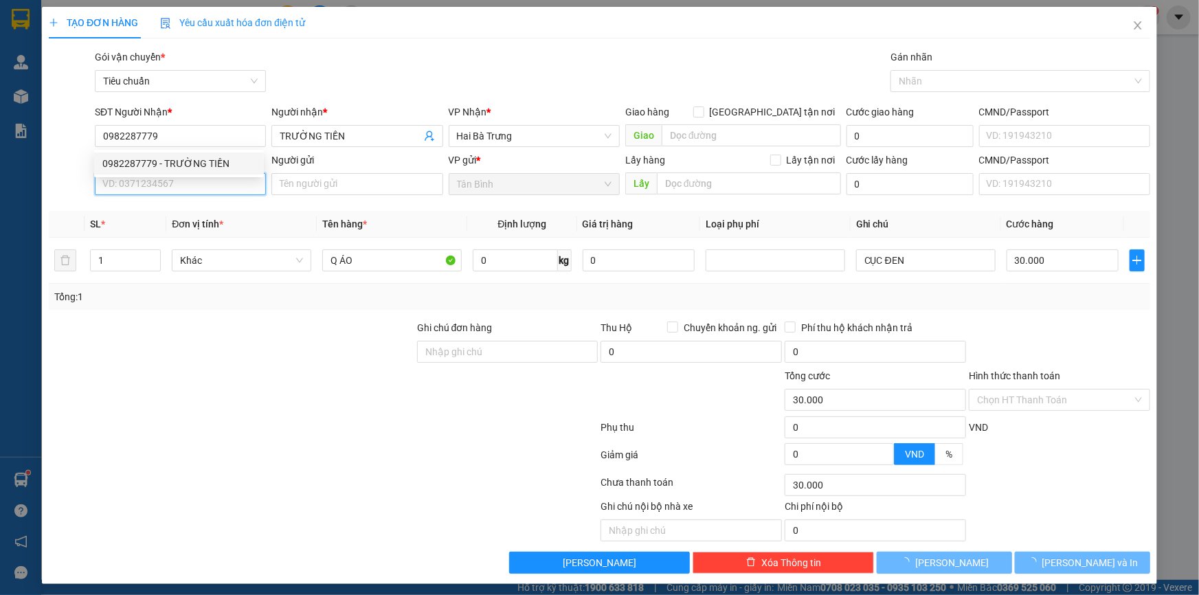
click at [167, 179] on input "SĐT Người Gửi" at bounding box center [180, 184] width 171 height 22
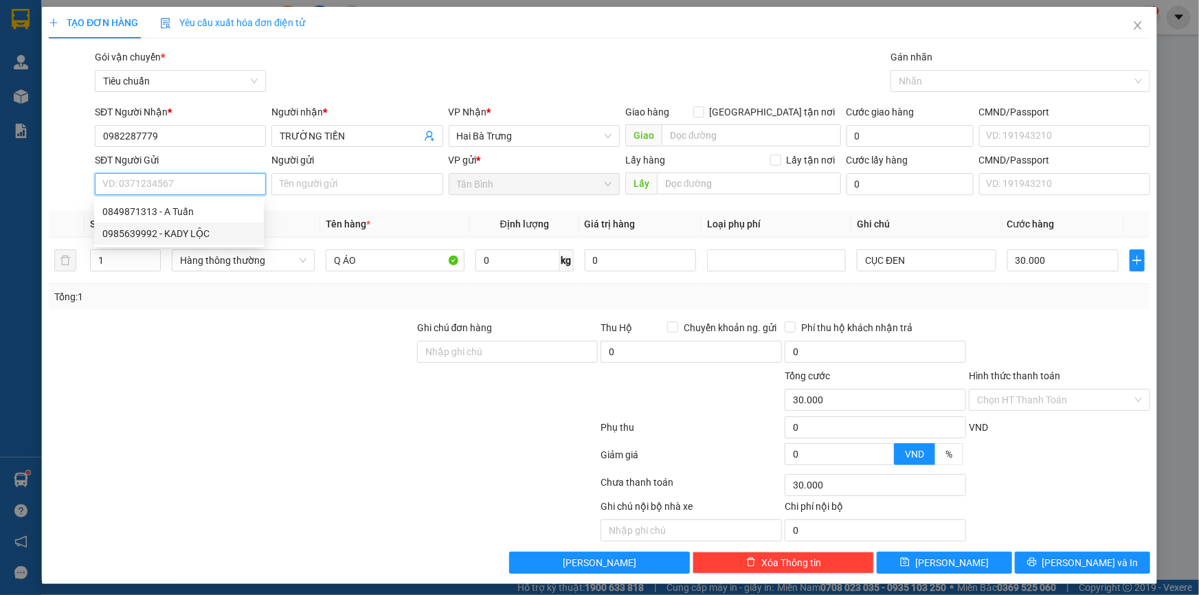
click at [183, 236] on div "0985639992 - KADY LỘC" at bounding box center [178, 233] width 153 height 15
type input "0985639992"
type input "KADY LỘC"
type input "080071010587"
type input "60.000"
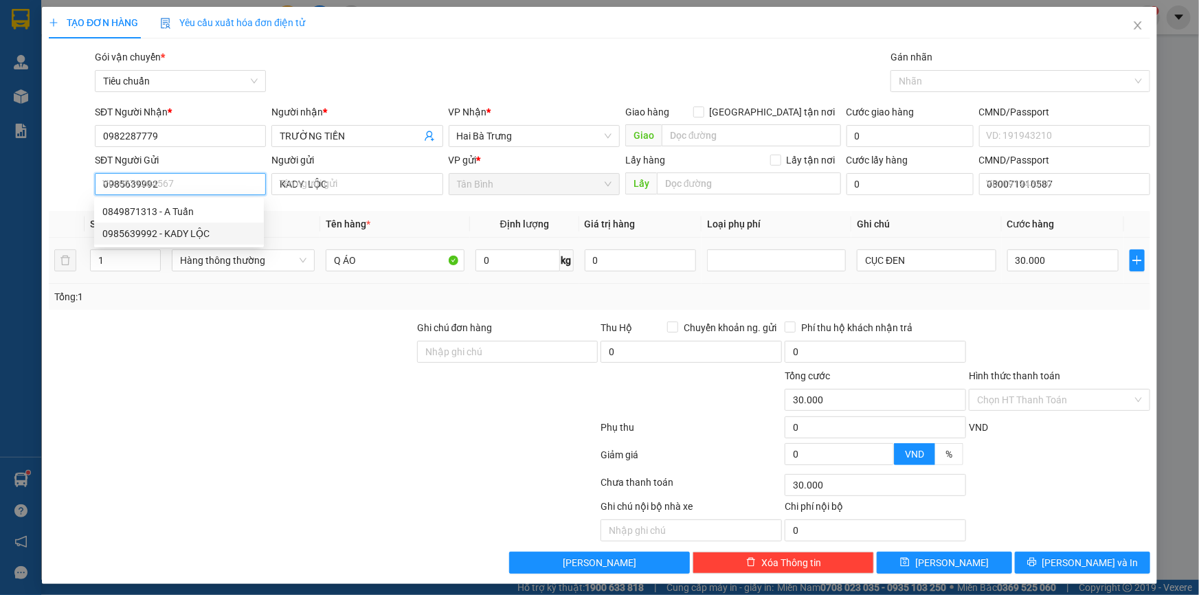
type input "60.000"
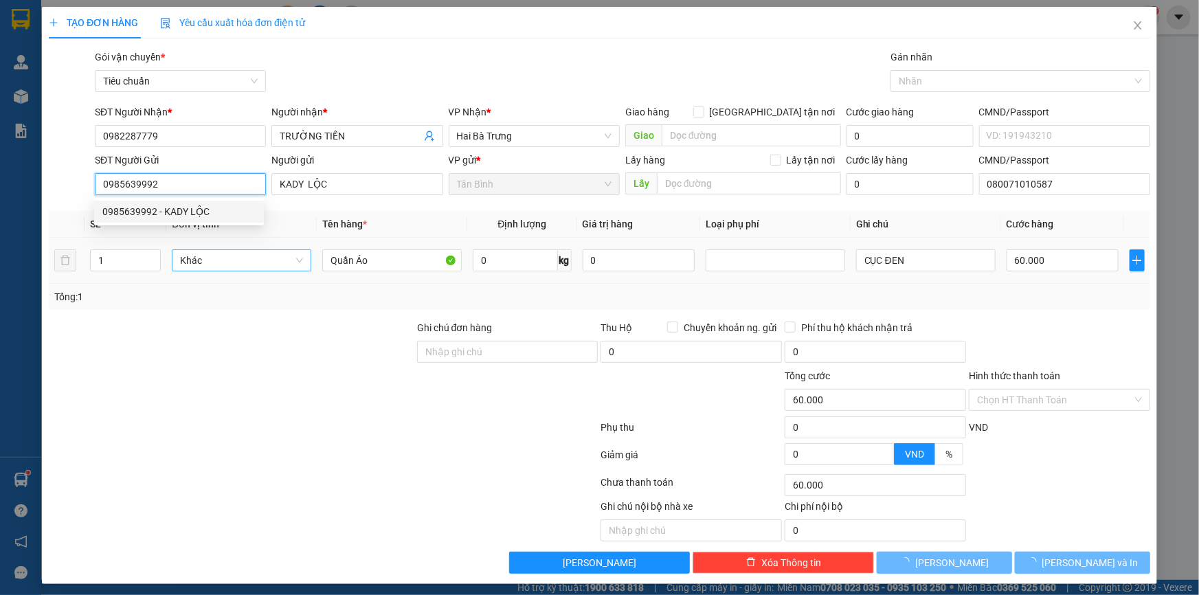
click at [205, 256] on span "Khác" at bounding box center [241, 260] width 123 height 21
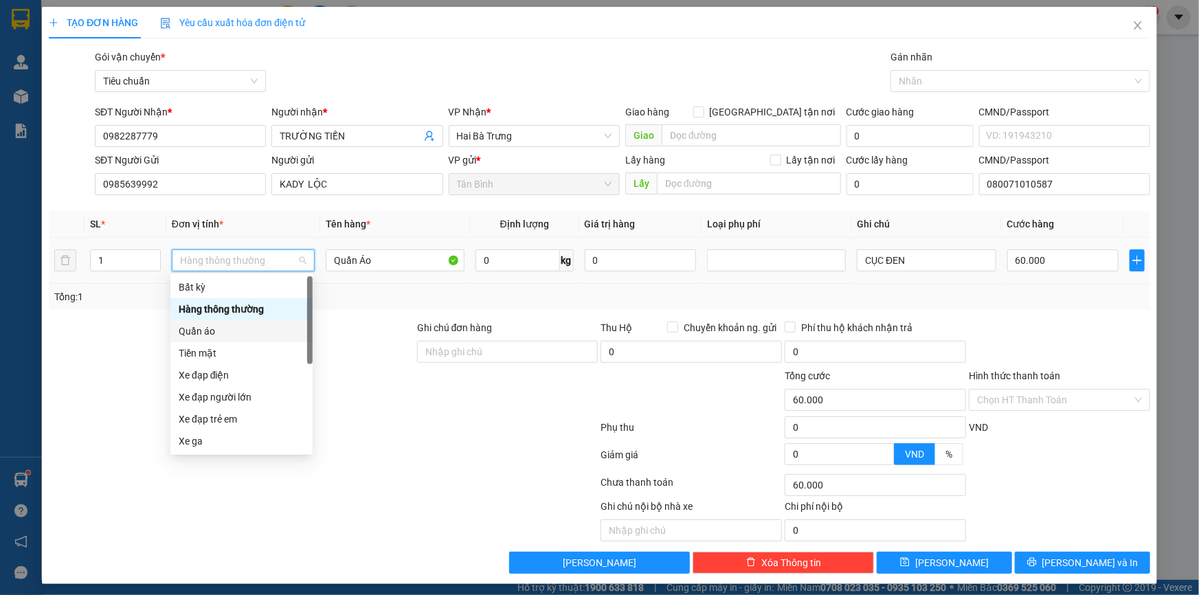
drag, startPoint x: 205, startPoint y: 328, endPoint x: 124, endPoint y: 336, distance: 82.2
click at [205, 329] on div "Quần áo" at bounding box center [242, 331] width 126 height 15
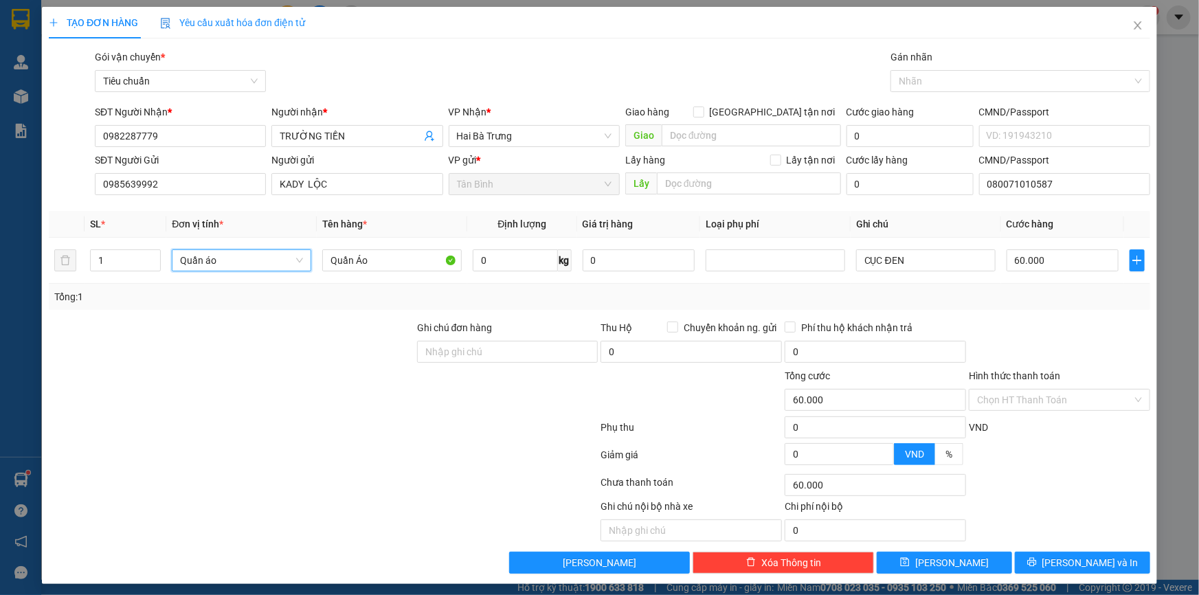
drag, startPoint x: 124, startPoint y: 336, endPoint x: 515, endPoint y: 268, distance: 396.8
click at [126, 336] on div at bounding box center [231, 344] width 368 height 48
type input "0"
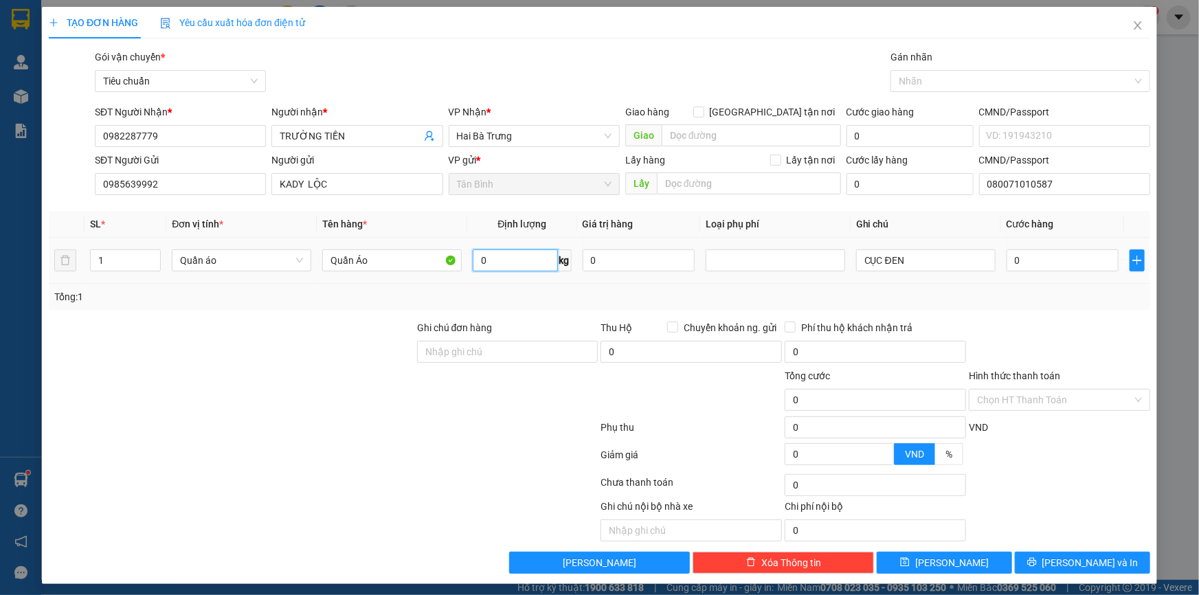
click at [499, 255] on input "0" at bounding box center [515, 260] width 85 height 22
type input "23"
drag, startPoint x: 293, startPoint y: 326, endPoint x: 1008, endPoint y: 301, distance: 715.6
click at [293, 326] on div at bounding box center [231, 344] width 368 height 48
type input "60.000"
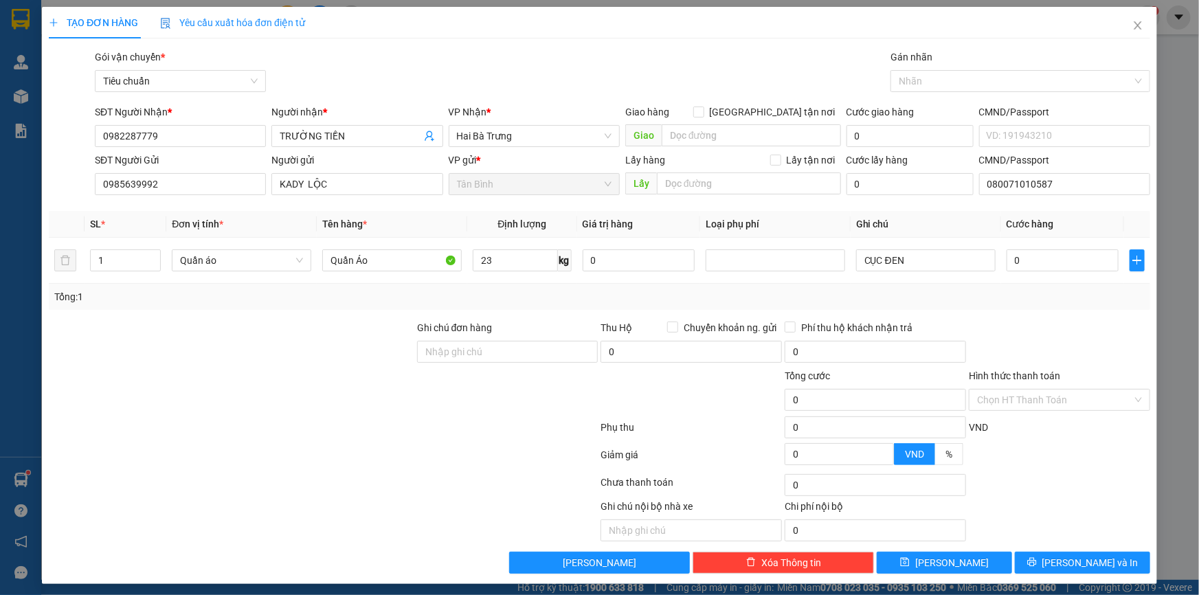
type input "60.000"
click at [1061, 567] on button "[PERSON_NAME] và In" at bounding box center [1082, 563] width 135 height 22
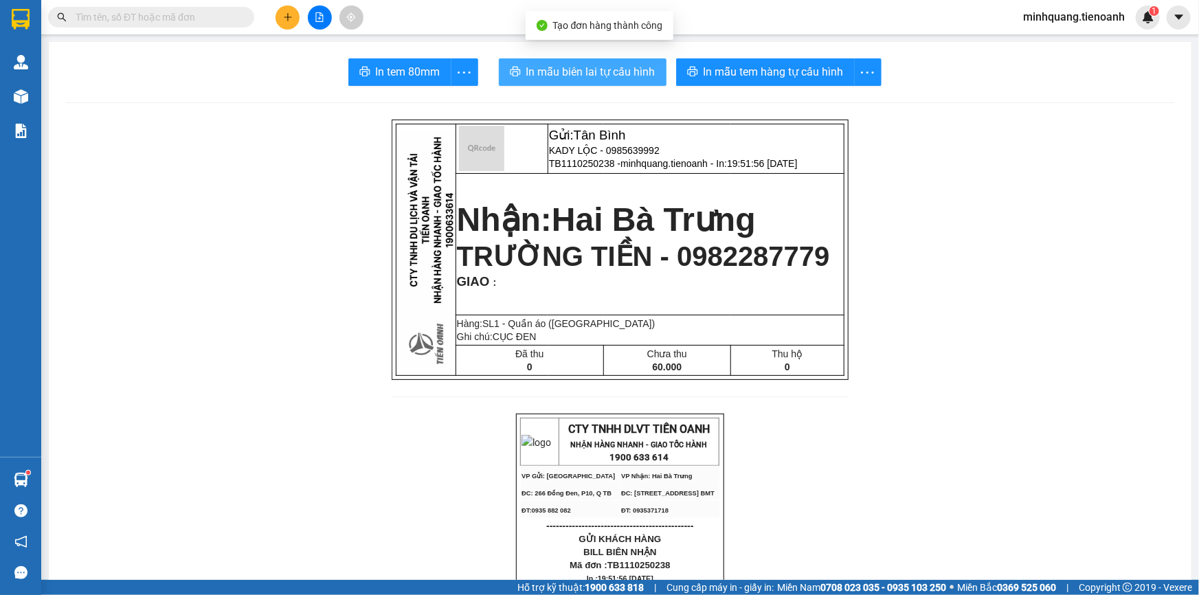
click at [567, 81] on button "In mẫu biên lai tự cấu hình" at bounding box center [583, 71] width 168 height 27
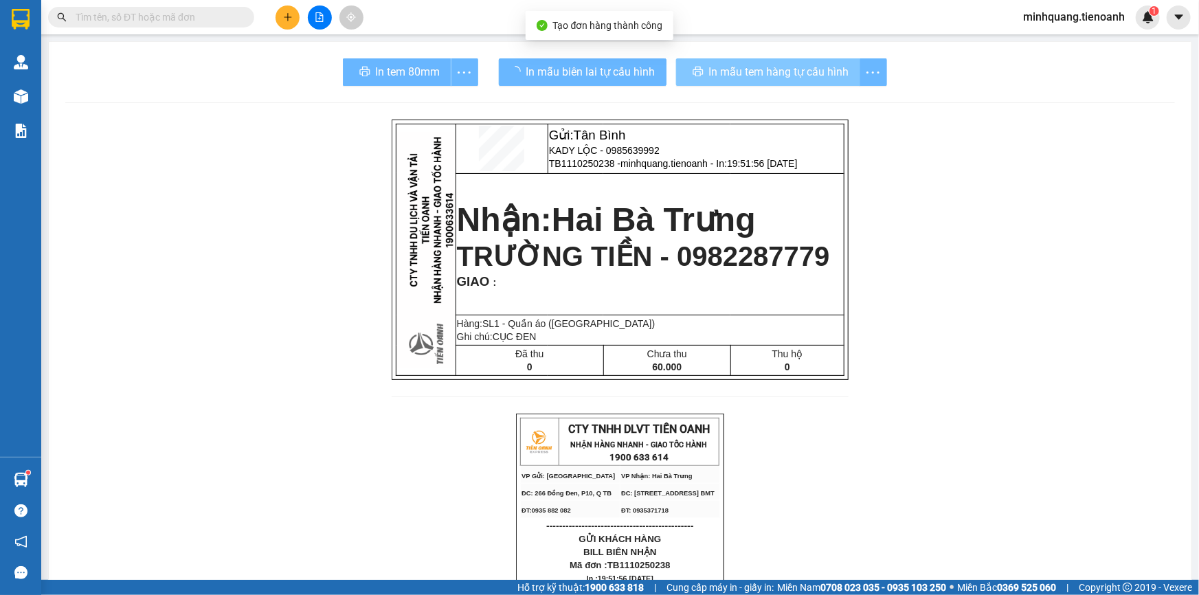
click at [752, 76] on span "In mẫu tem hàng tự cấu hình" at bounding box center [779, 71] width 140 height 17
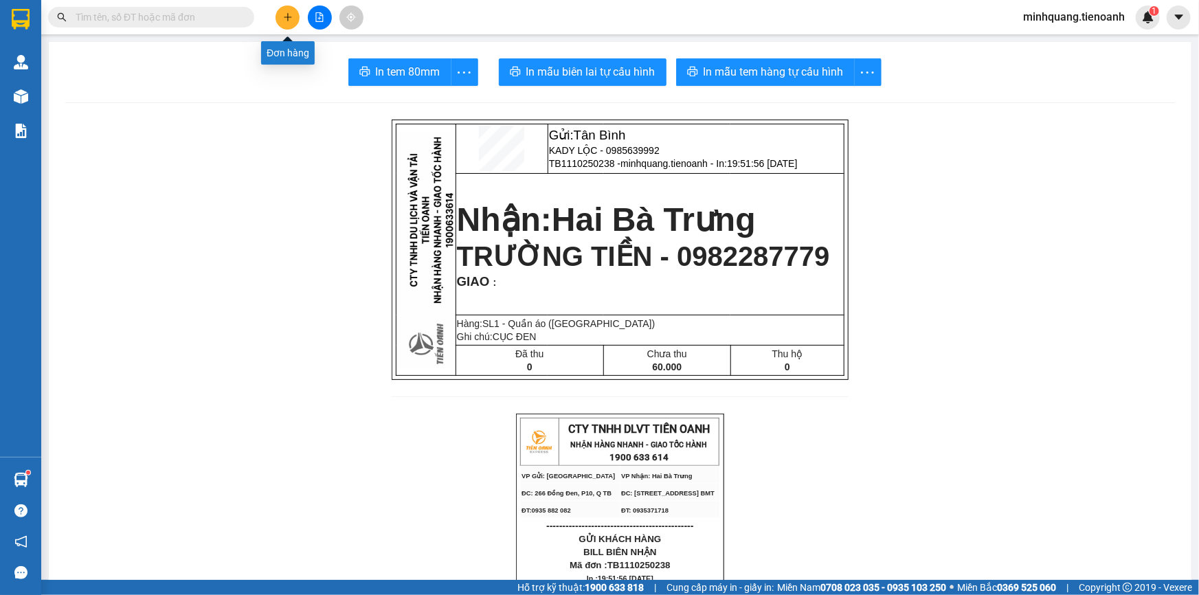
click at [281, 19] on button at bounding box center [287, 17] width 24 height 24
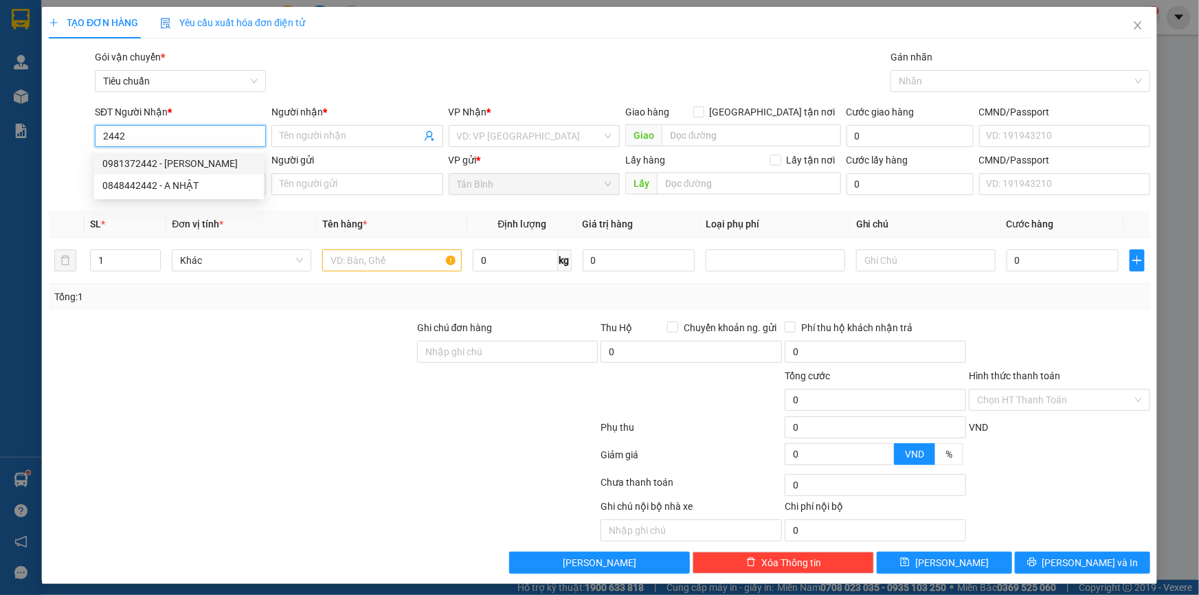
click at [173, 161] on div "0981372442 - [PERSON_NAME]" at bounding box center [178, 163] width 153 height 15
type input "0981372442"
type input "[PERSON_NAME]"
type input "0981372442"
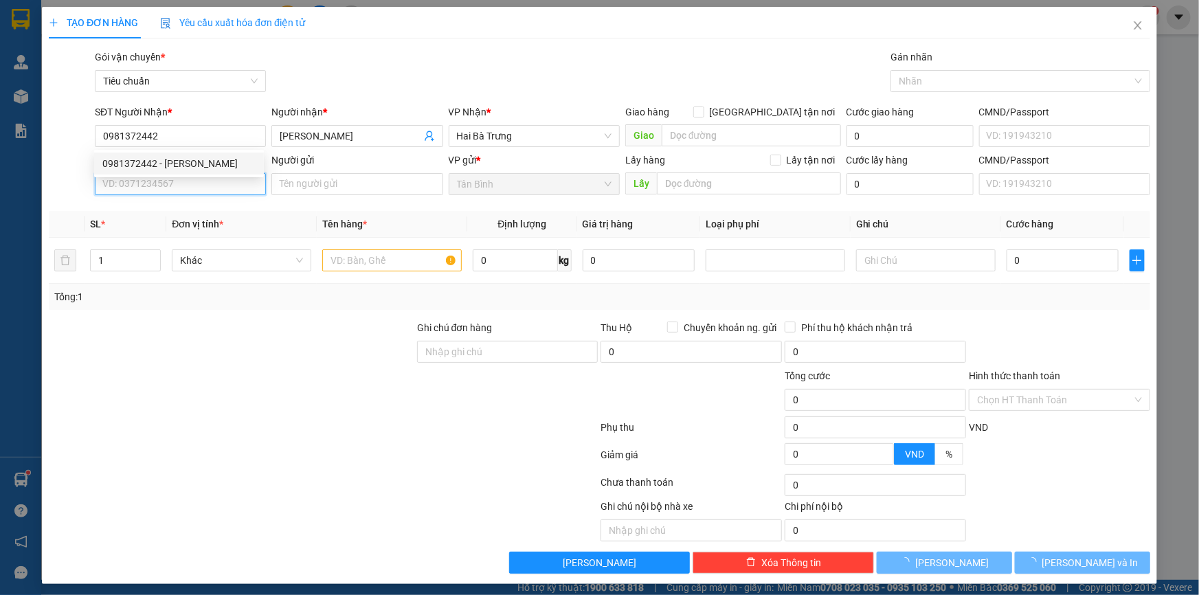
click at [176, 180] on input "SĐT Người Gửi" at bounding box center [180, 184] width 171 height 22
type input "60.000"
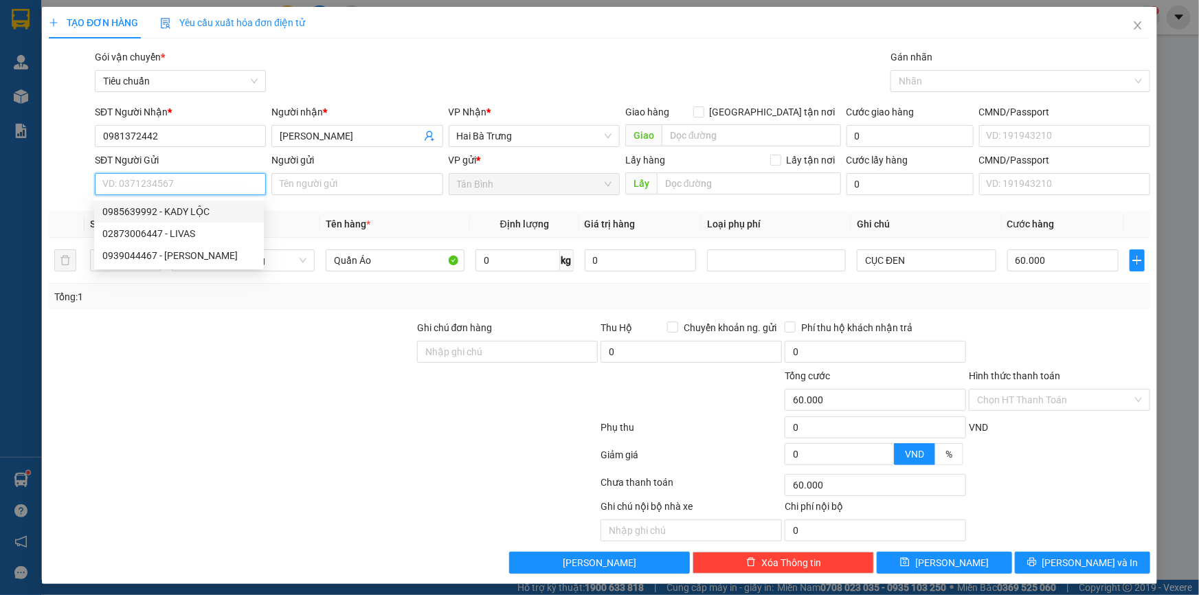
click at [185, 208] on div "0985639992 - KADY LỘC" at bounding box center [178, 211] width 153 height 15
type input "0985639992"
type input "KADY LỘC"
type input "080071010587"
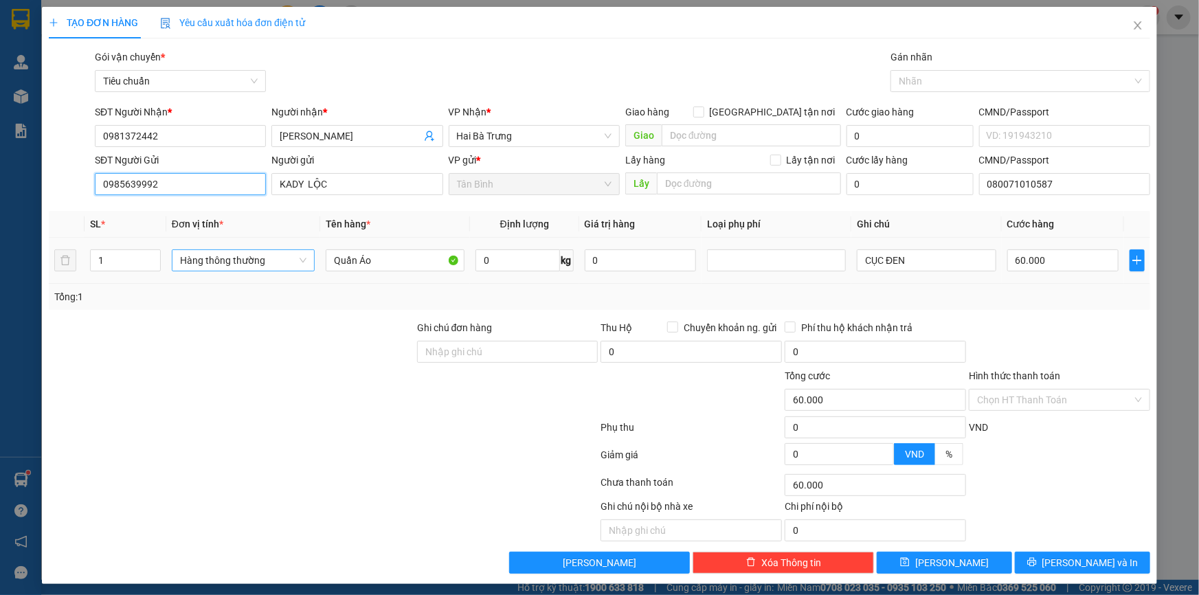
click at [207, 256] on span "Hàng thông thường" at bounding box center [243, 260] width 126 height 21
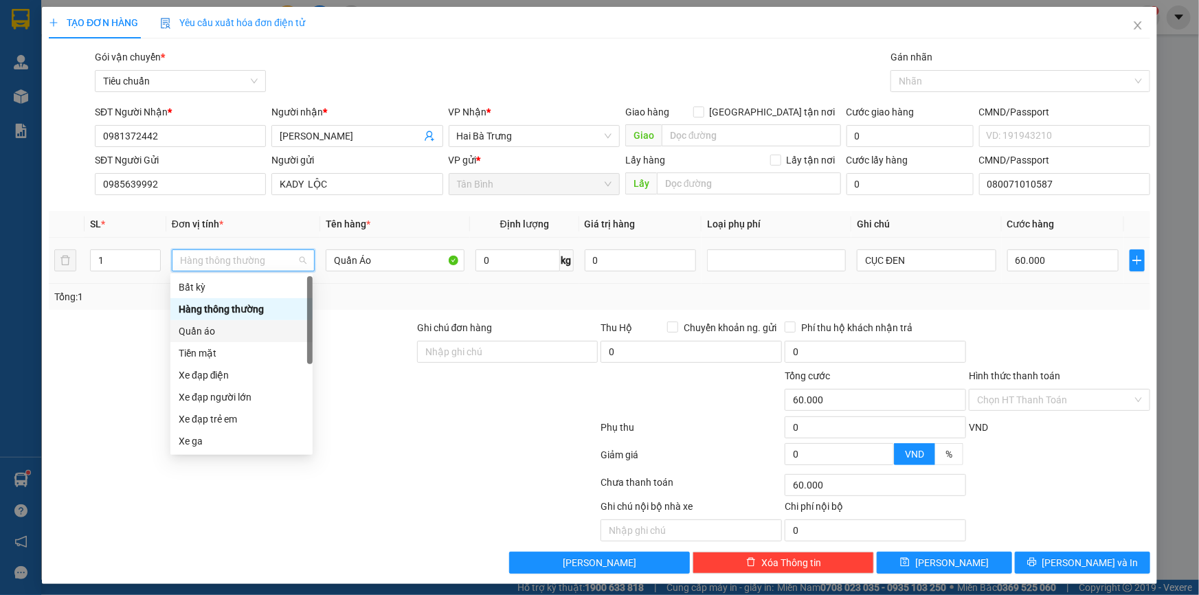
drag, startPoint x: 207, startPoint y: 322, endPoint x: 205, endPoint y: 332, distance: 9.8
click at [207, 324] on div "Quần áo" at bounding box center [241, 331] width 142 height 22
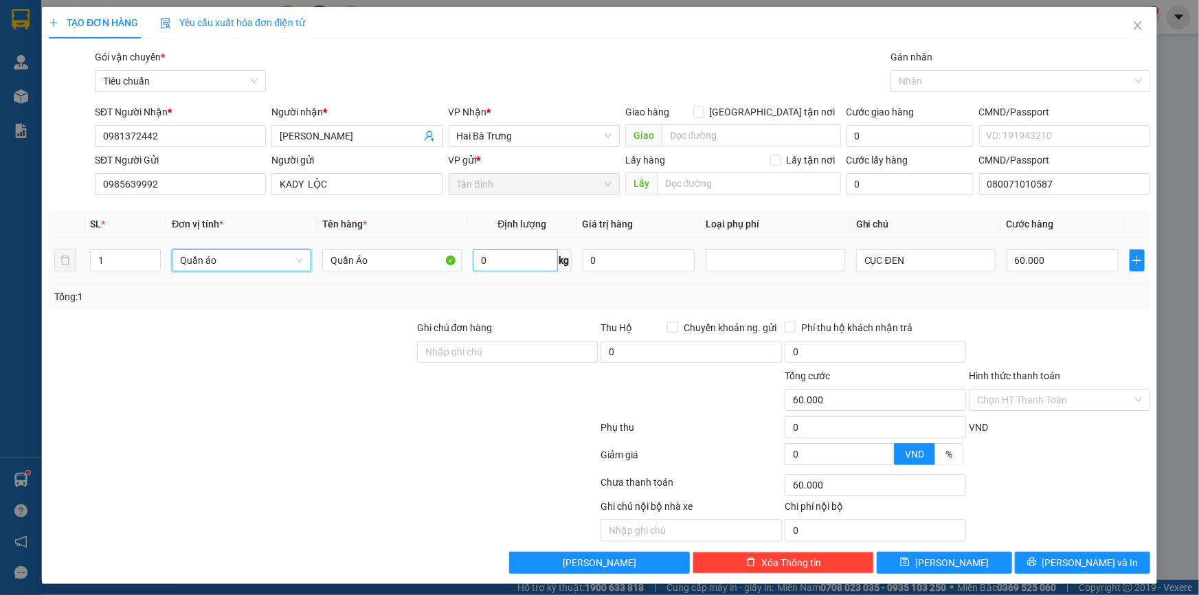
click at [114, 327] on div at bounding box center [231, 344] width 368 height 48
type input "0"
click at [484, 262] on input "0" at bounding box center [515, 260] width 85 height 22
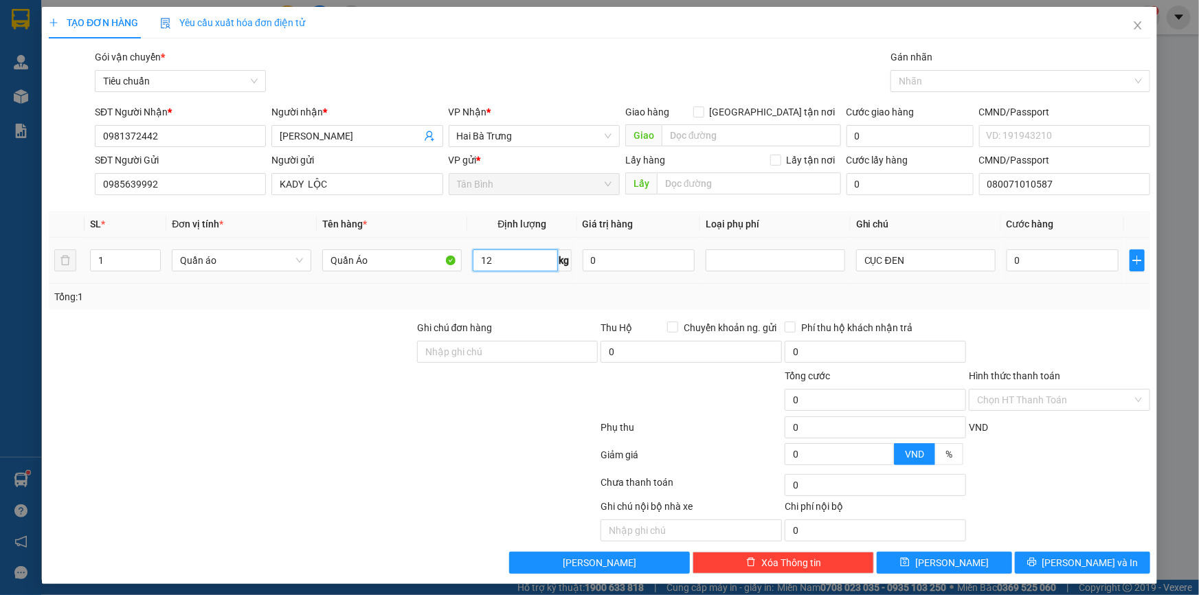
drag, startPoint x: 502, startPoint y: 258, endPoint x: 451, endPoint y: 275, distance: 53.7
click at [447, 275] on tr "1 Quần áo Quần Áo 12 kg 0 CỤC ĐEN 0" at bounding box center [599, 261] width 1101 height 46
type input "10"
click at [395, 324] on div at bounding box center [231, 344] width 368 height 48
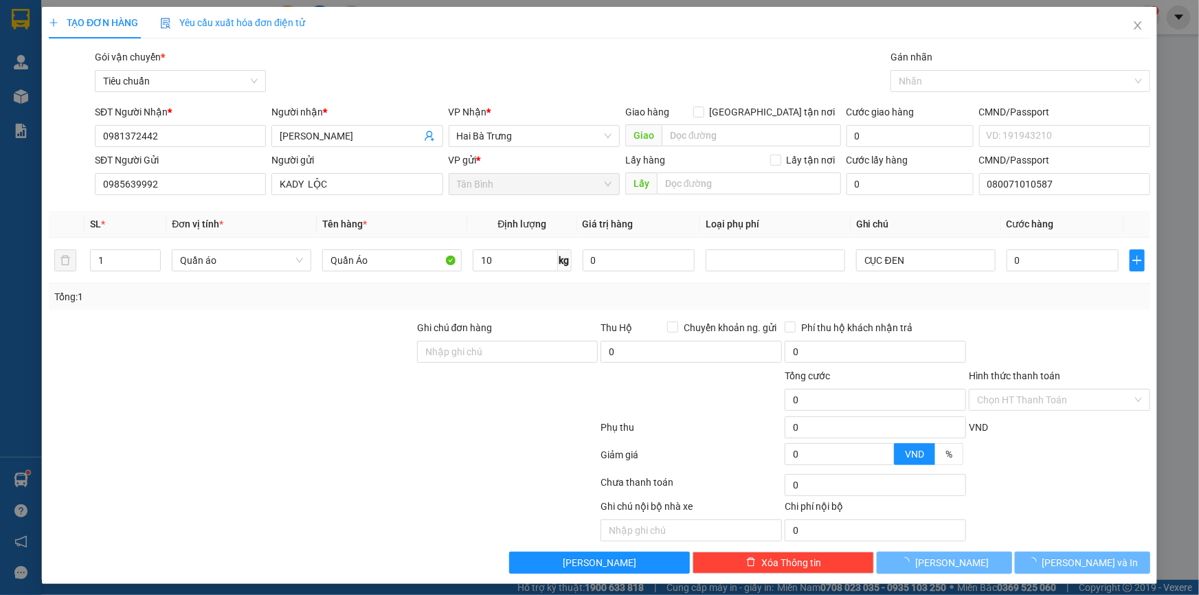
type input "50.000"
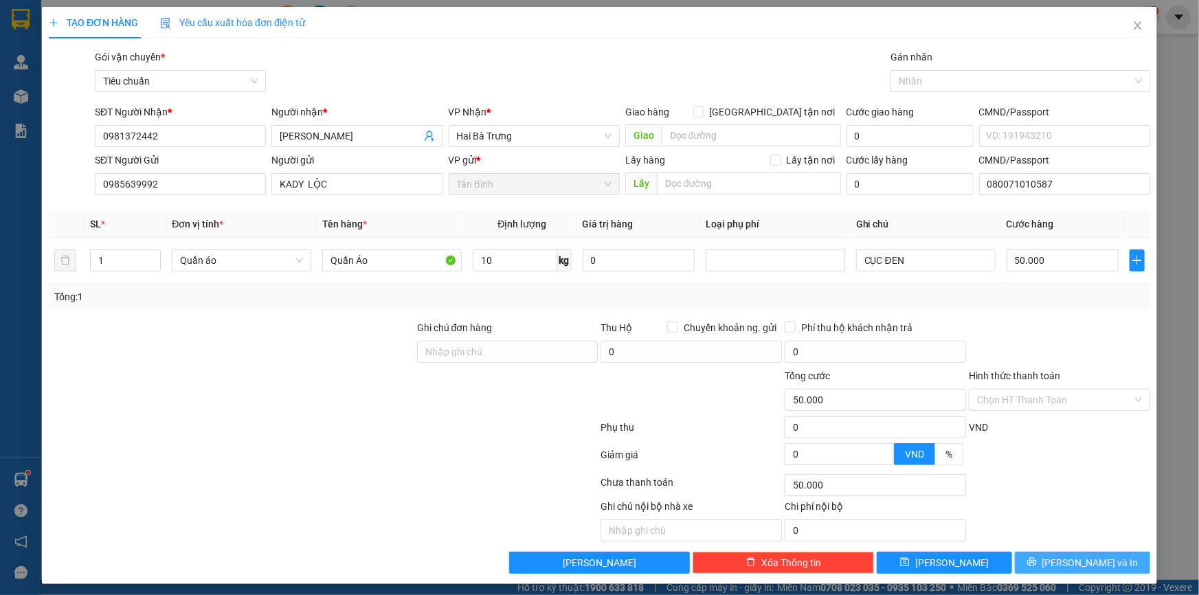
drag, startPoint x: 1093, startPoint y: 574, endPoint x: 1085, endPoint y: 572, distance: 8.7
click at [1092, 574] on div "TẠO ĐƠN HÀNG Yêu cầu xuất hóa đơn điện tử Transit Pickup Surcharge Ids Transit …" at bounding box center [599, 295] width 1115 height 577
click at [1079, 565] on span "[PERSON_NAME] và In" at bounding box center [1090, 562] width 96 height 15
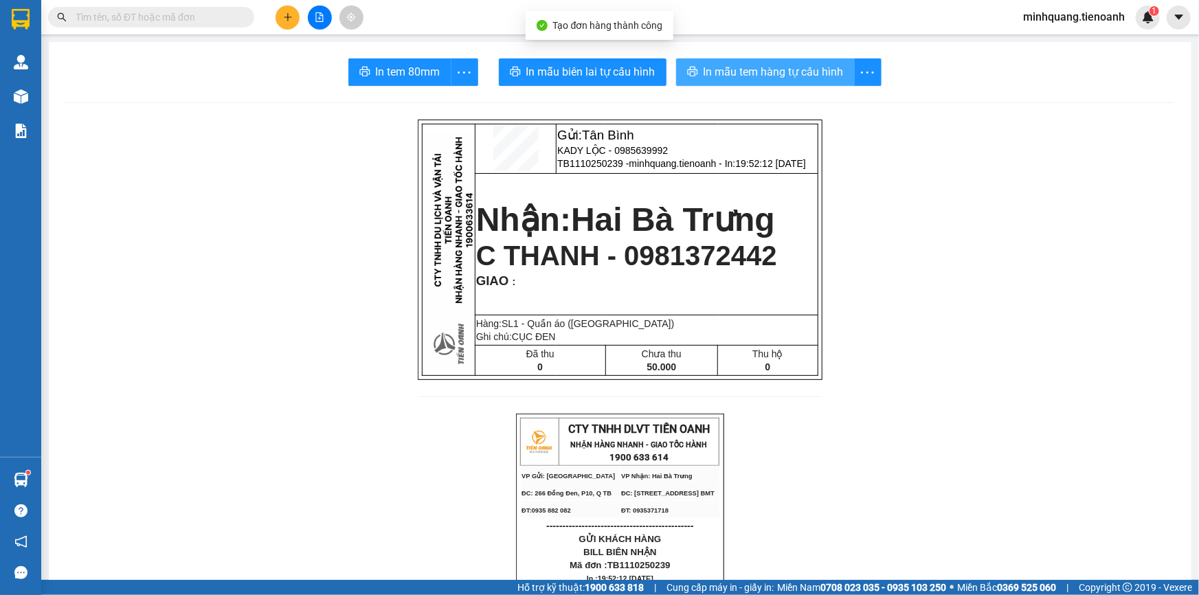
click at [722, 73] on span "In mẫu tem hàng tự cấu hình" at bounding box center [773, 71] width 140 height 17
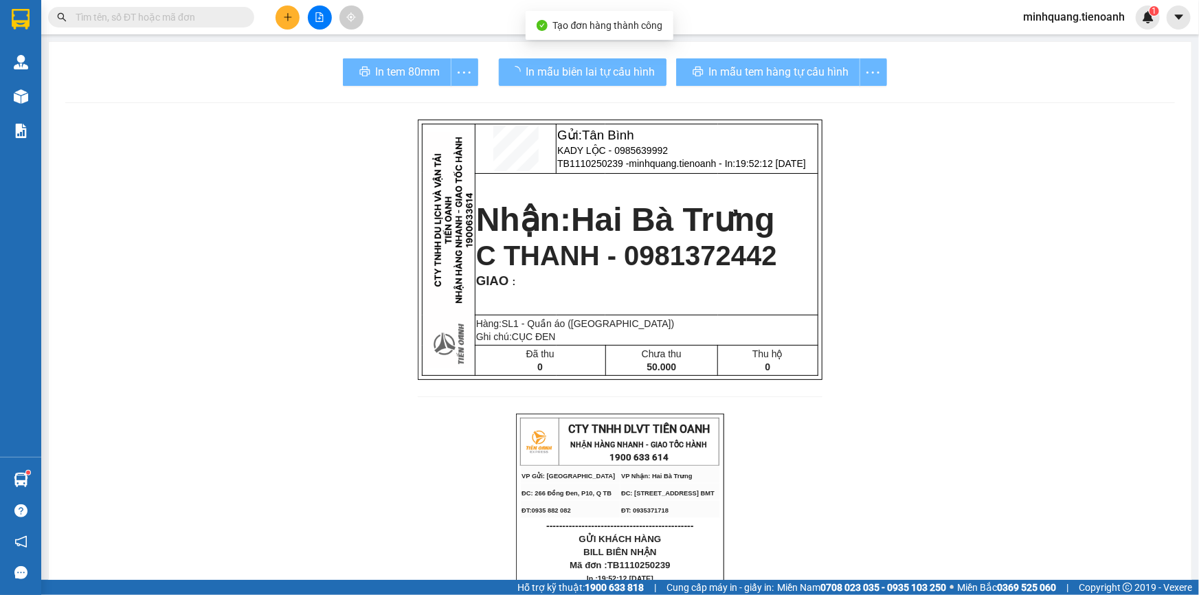
click at [602, 63] on span "In mẫu biên lai tự cấu hình" at bounding box center [590, 71] width 129 height 17
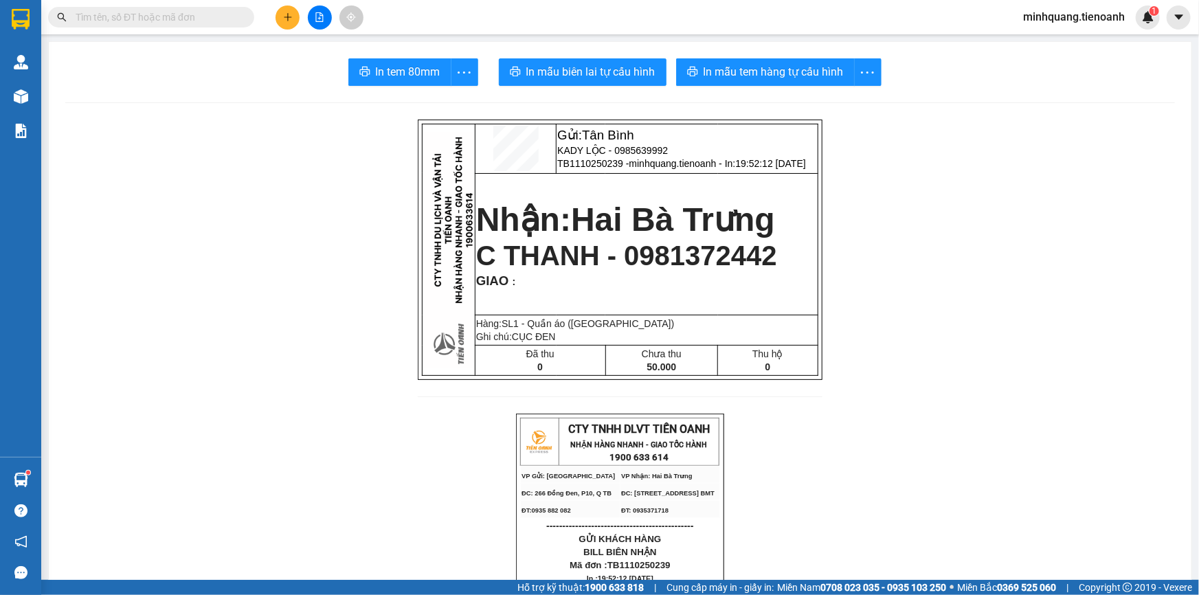
click at [282, 12] on button at bounding box center [287, 17] width 24 height 24
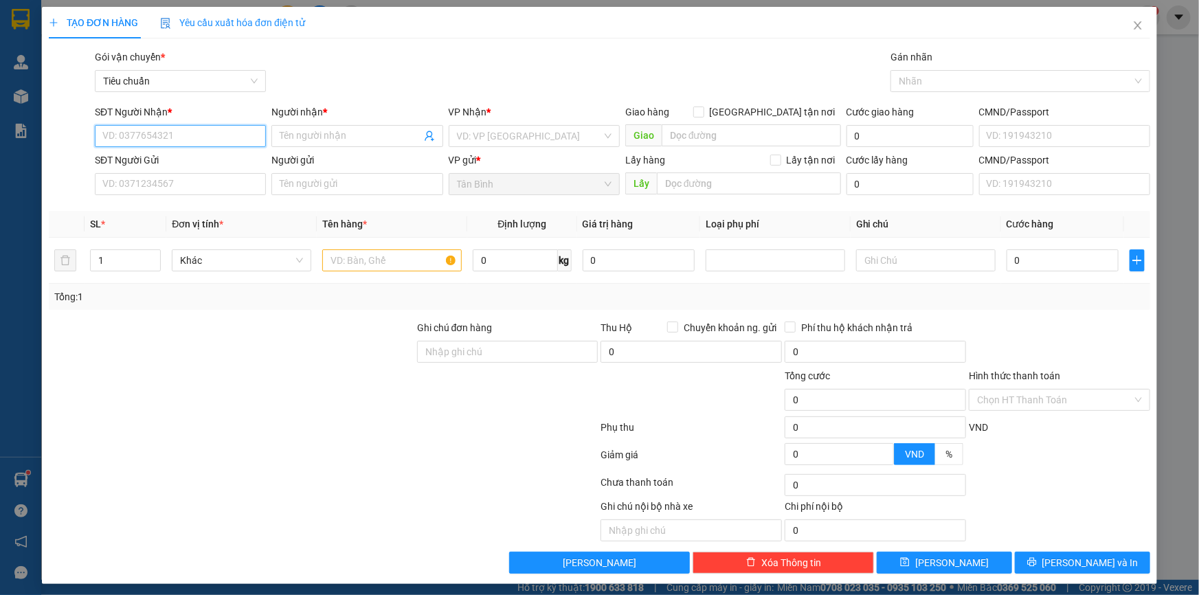
click at [207, 134] on input "SĐT Người Nhận *" at bounding box center [180, 136] width 171 height 22
click at [159, 164] on div "0905480190 - PHONG SPORT" at bounding box center [178, 163] width 153 height 15
type input "0905480190"
type input "PHONG SPORT"
type input "241829215"
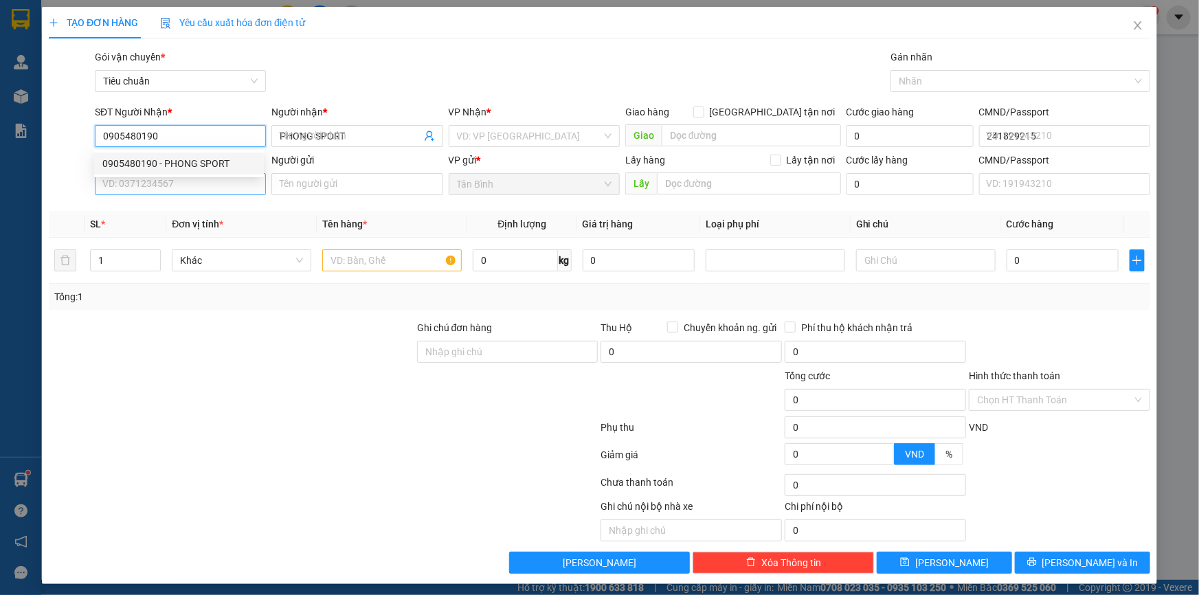
type input "40.000"
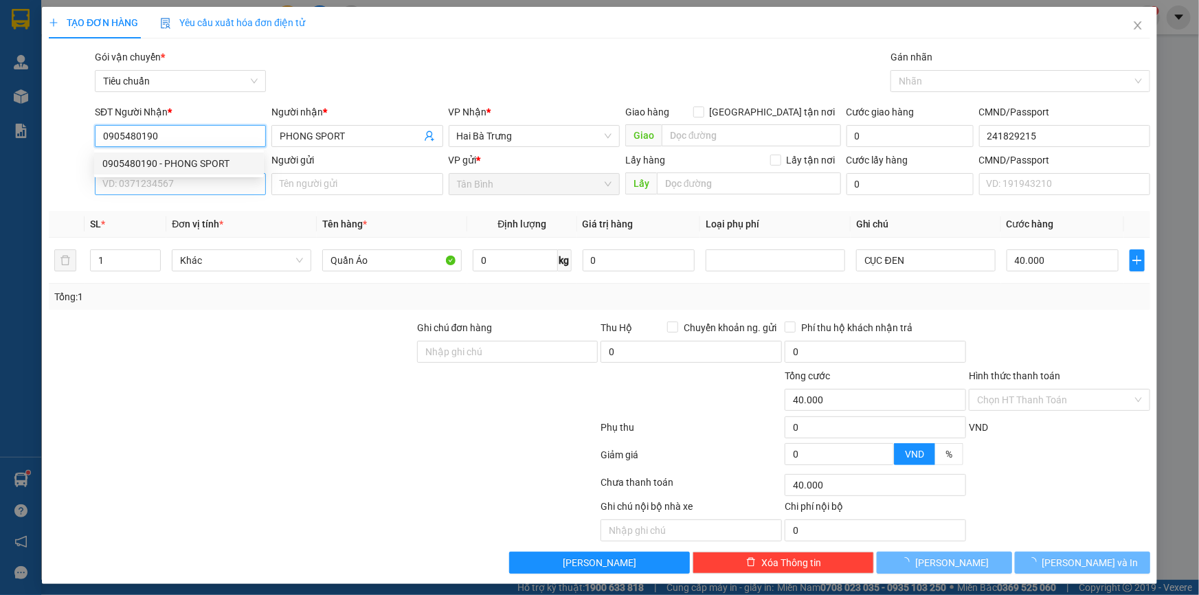
type input "0905480190"
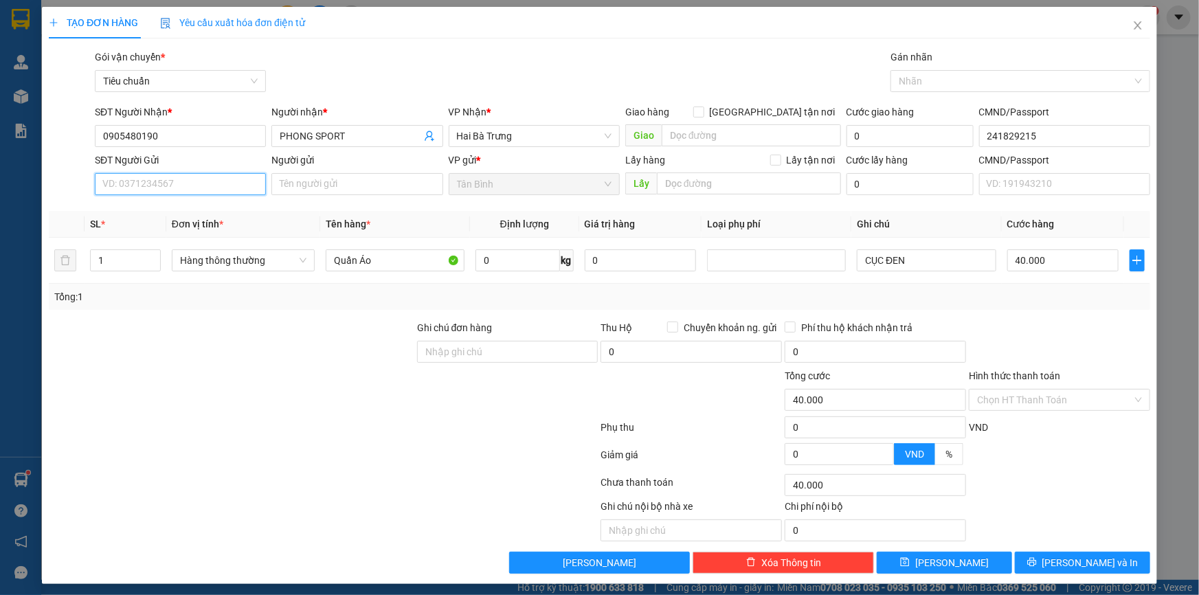
click at [184, 184] on input "SĐT Người Gửi" at bounding box center [180, 184] width 171 height 22
drag, startPoint x: 199, startPoint y: 212, endPoint x: 229, endPoint y: 279, distance: 73.8
click at [198, 212] on div "0985639992 - KADY LỘC" at bounding box center [178, 211] width 153 height 15
type input "0985639992"
type input "KADY LỘC"
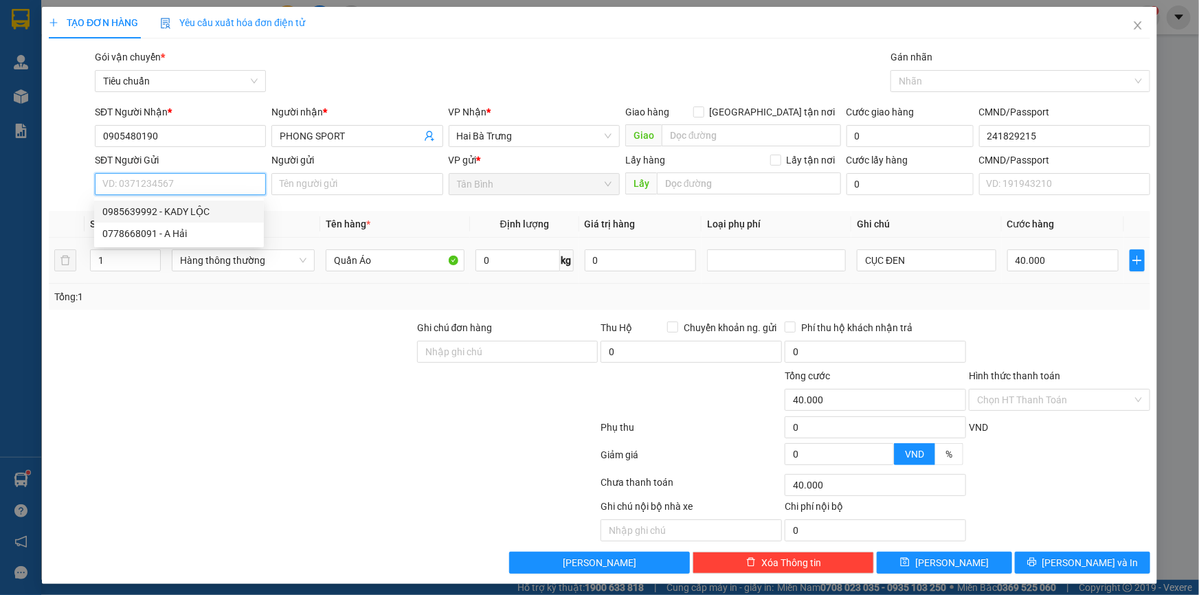
type input "080071010587"
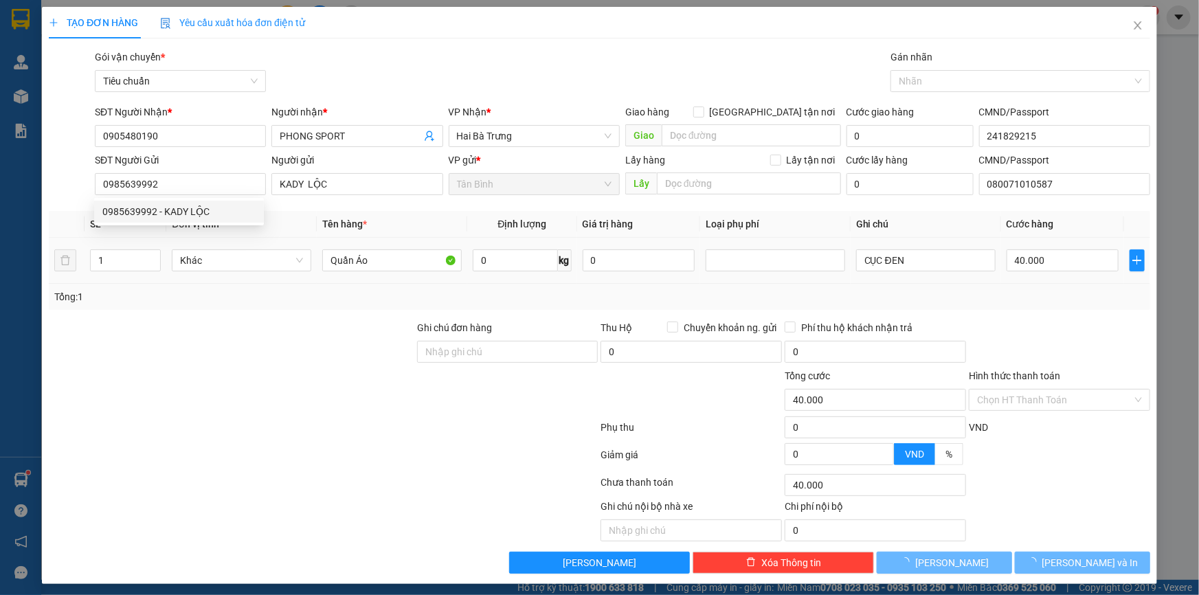
click at [229, 279] on td "Khác" at bounding box center [241, 261] width 150 height 46
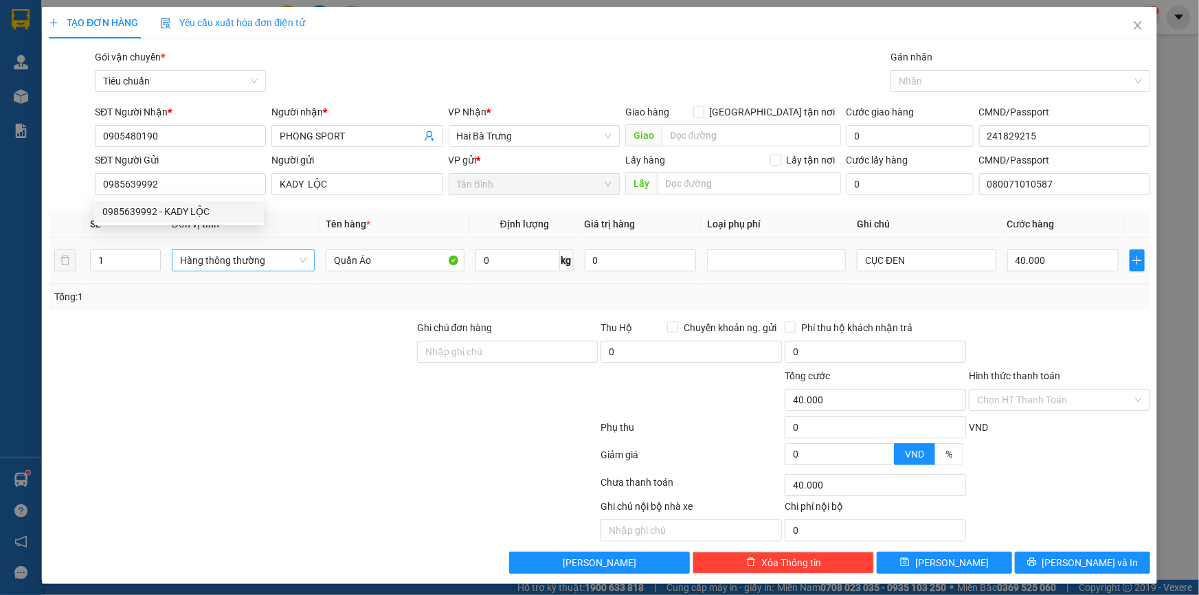
click at [220, 268] on span "Hàng thông thường" at bounding box center [243, 260] width 126 height 21
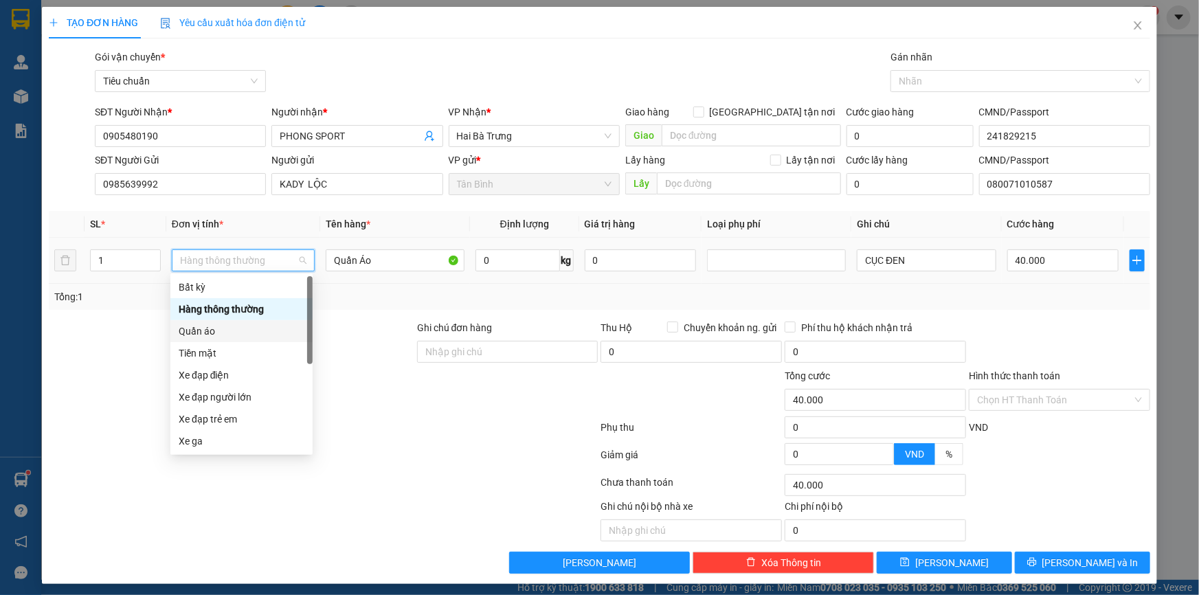
drag, startPoint x: 213, startPoint y: 328, endPoint x: 201, endPoint y: 329, distance: 12.4
click at [213, 328] on div "Quần áo" at bounding box center [242, 331] width 126 height 15
click at [146, 330] on div at bounding box center [231, 344] width 368 height 48
type input "0"
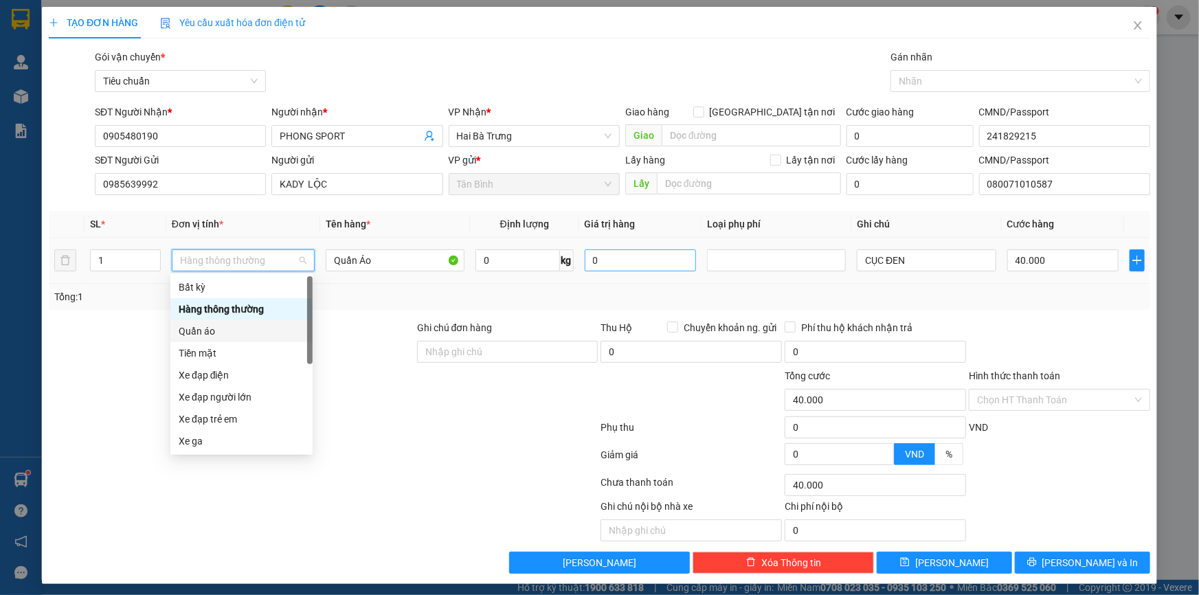
type input "0"
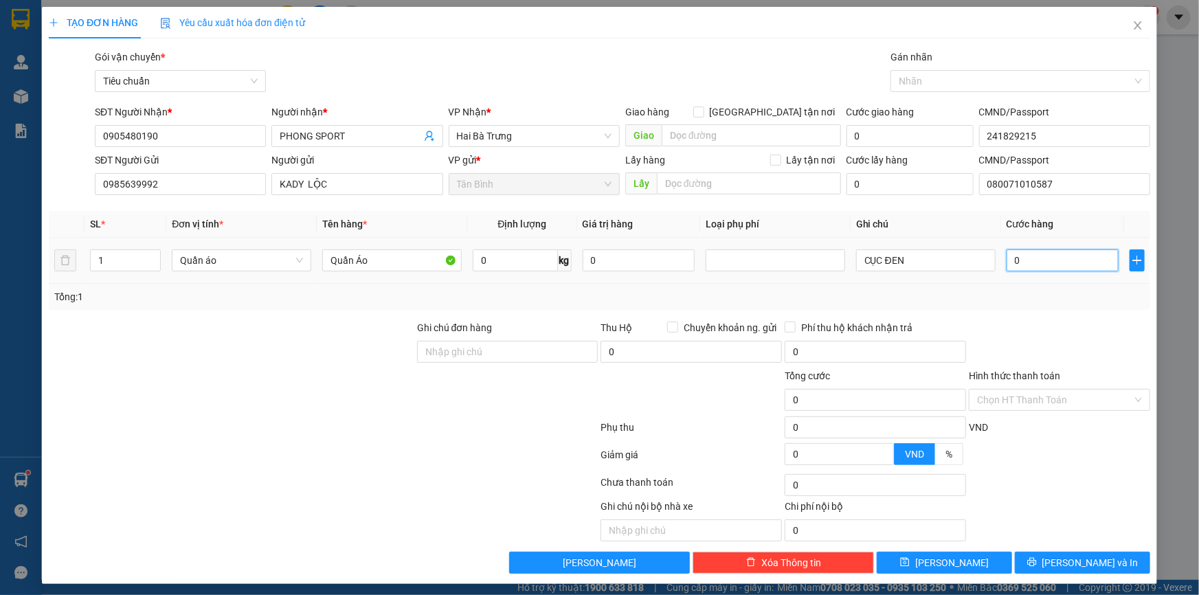
click at [1043, 264] on input "0" at bounding box center [1062, 260] width 112 height 22
type input "3"
type input "30"
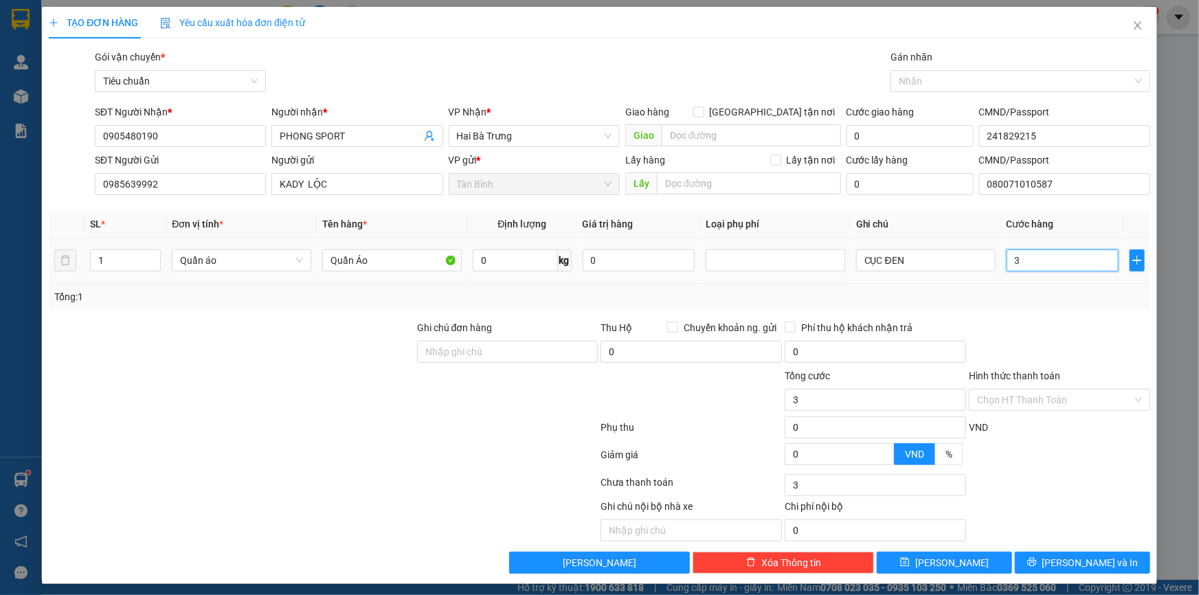
type input "30"
type input "30.000"
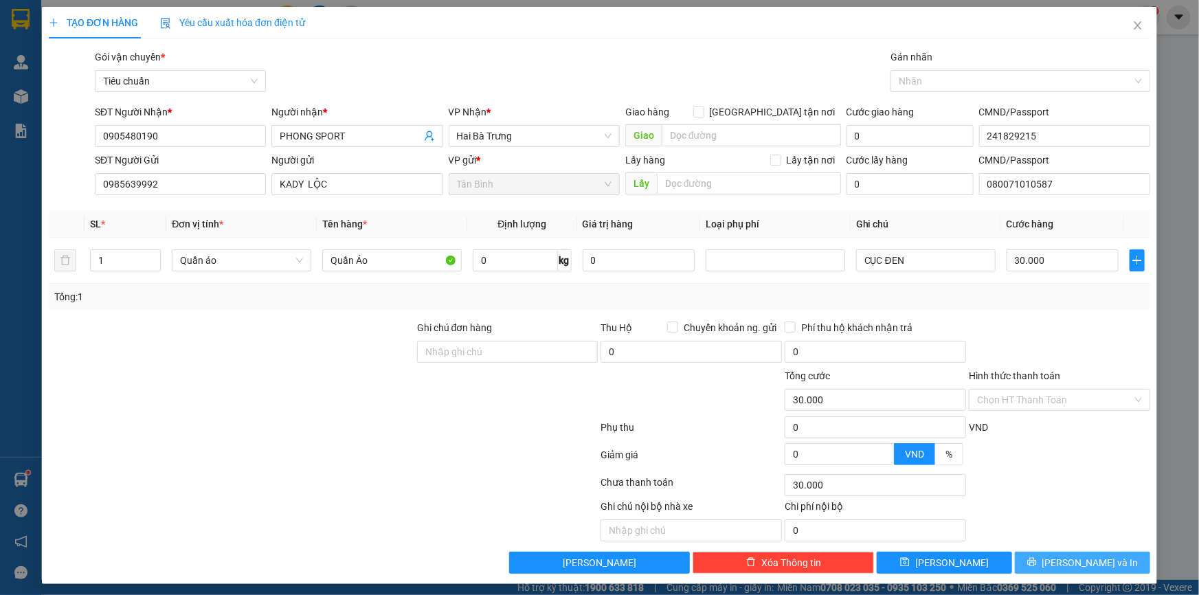
click at [1062, 563] on span "[PERSON_NAME] và In" at bounding box center [1090, 562] width 96 height 15
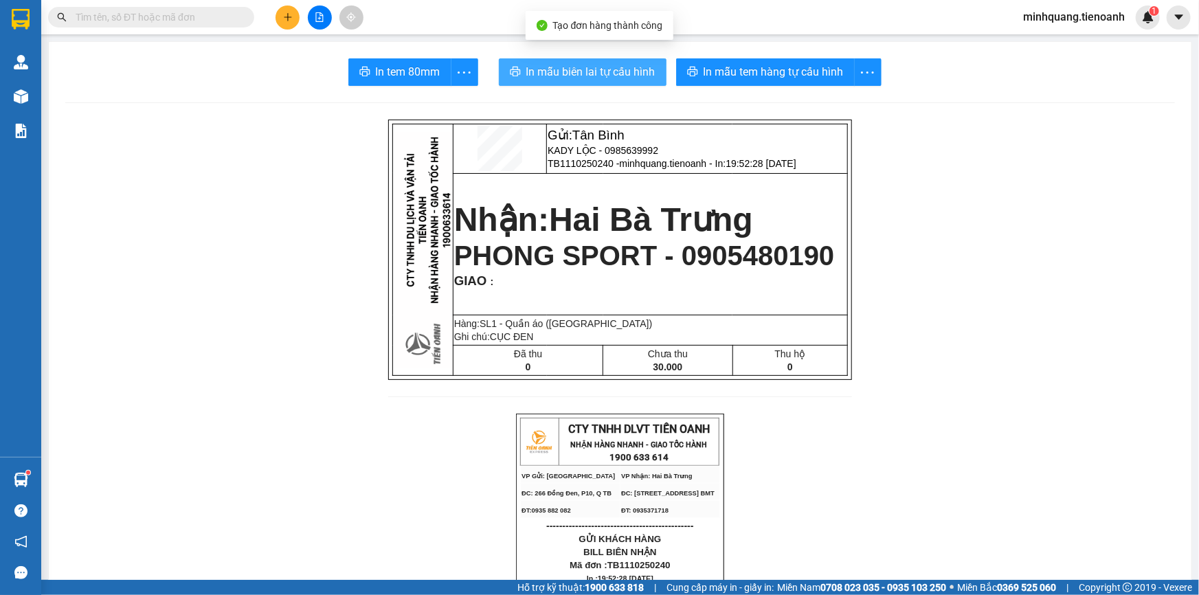
click at [601, 71] on span "In mẫu biên lai tự cấu hình" at bounding box center [590, 71] width 129 height 17
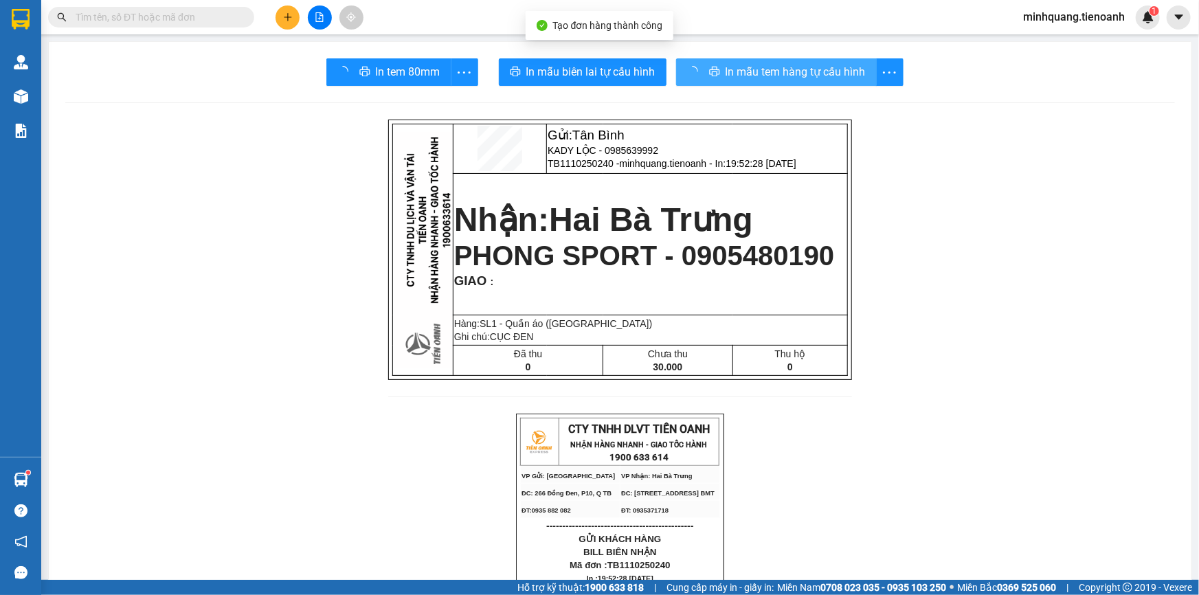
click at [754, 72] on span "In mẫu tem hàng tự cấu hình" at bounding box center [795, 71] width 140 height 17
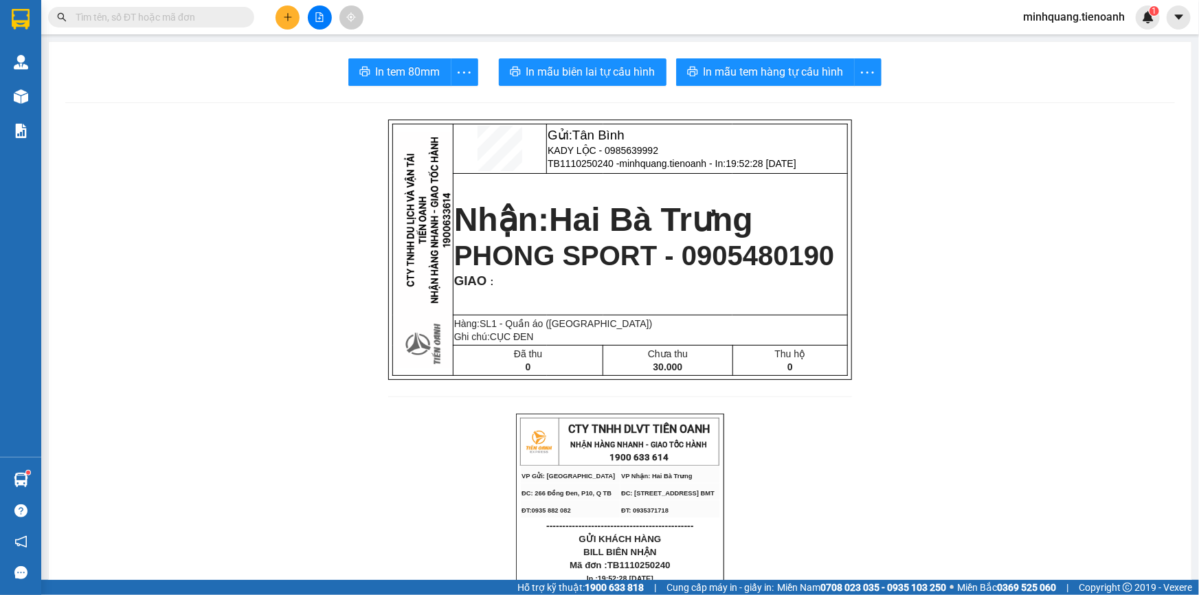
drag, startPoint x: 172, startPoint y: 19, endPoint x: 225, endPoint y: 10, distance: 53.6
click at [172, 19] on input "text" at bounding box center [157, 17] width 162 height 15
click at [304, 13] on div at bounding box center [319, 17] width 103 height 24
click at [291, 19] on icon "plus" at bounding box center [288, 17] width 10 height 10
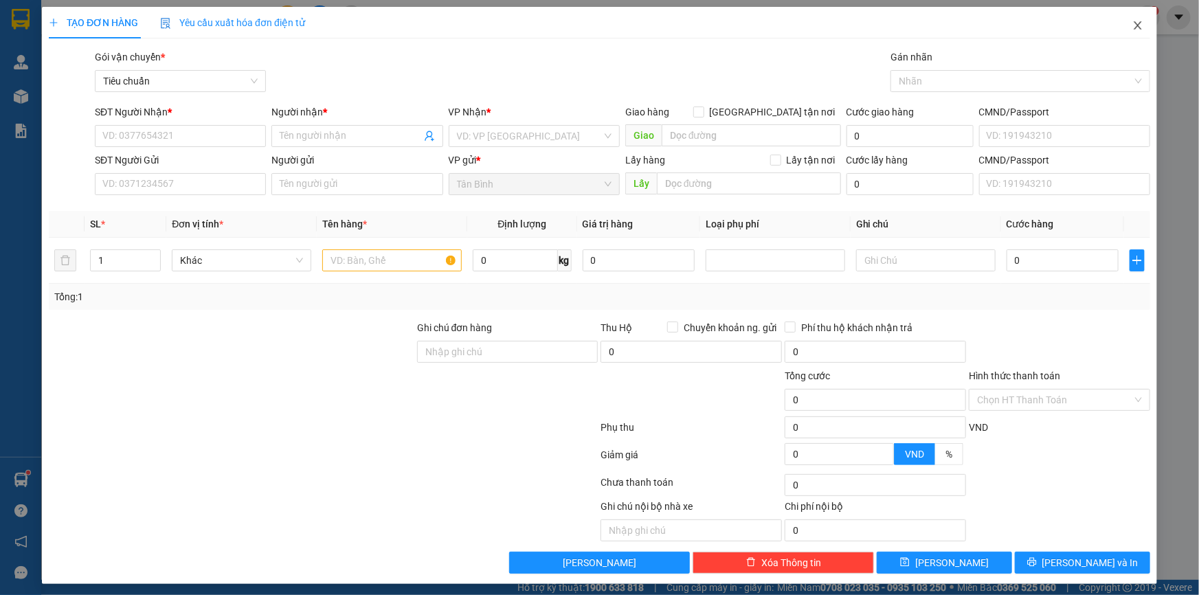
click at [1147, 31] on span "Close" at bounding box center [1137, 26] width 38 height 38
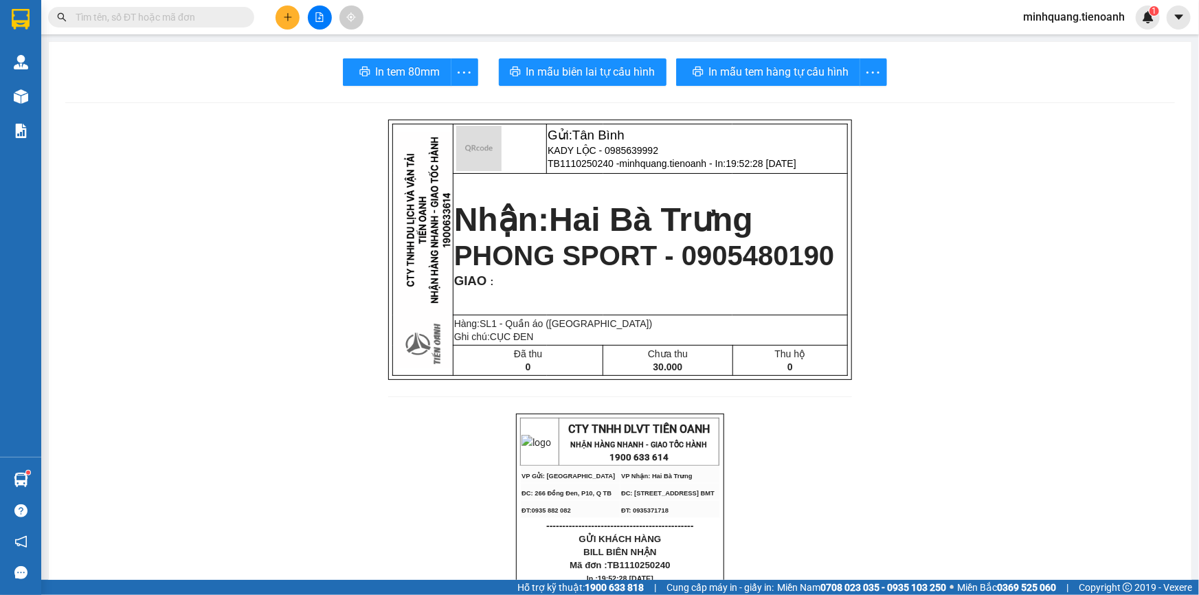
drag, startPoint x: 185, startPoint y: 11, endPoint x: 185, endPoint y: 20, distance: 8.9
click at [185, 18] on input "text" at bounding box center [157, 17] width 162 height 15
click at [185, 20] on input "text" at bounding box center [157, 17] width 162 height 15
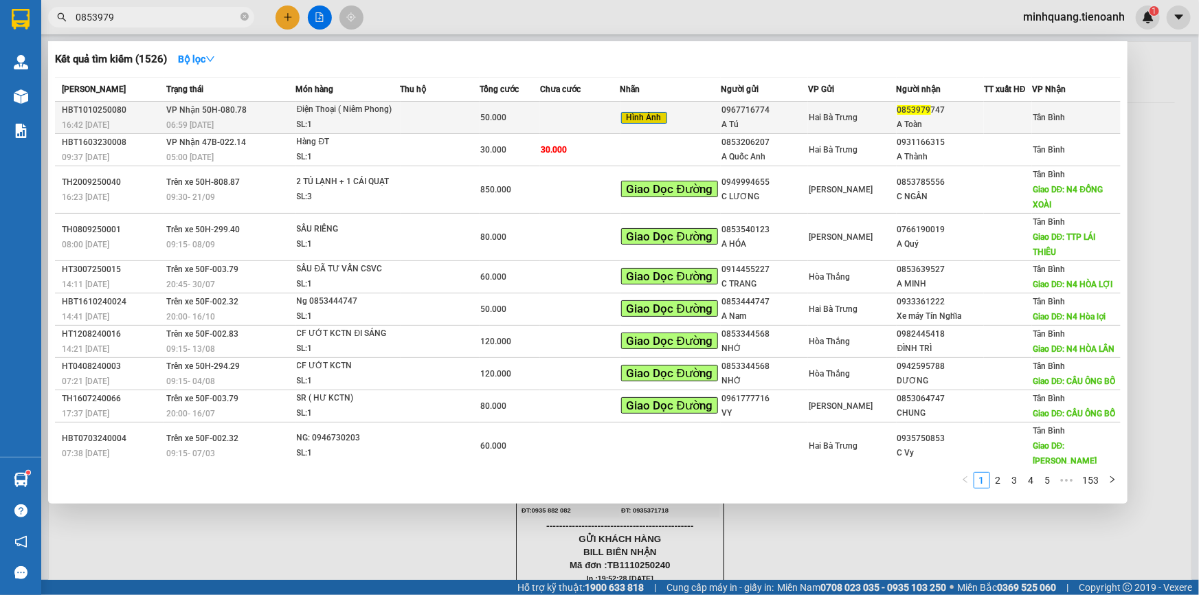
type input "0853979"
click at [448, 111] on td at bounding box center [441, 118] width 80 height 32
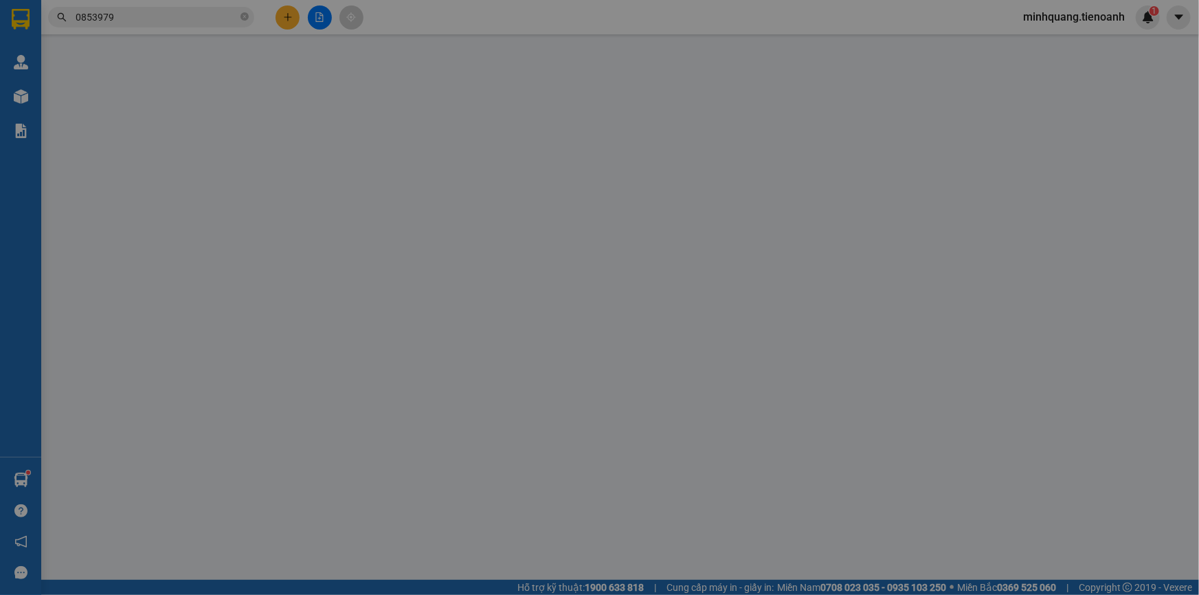
type input "0853979747"
type input "A Toàn"
type input "0967716774"
type input "A Tú"
type input "0"
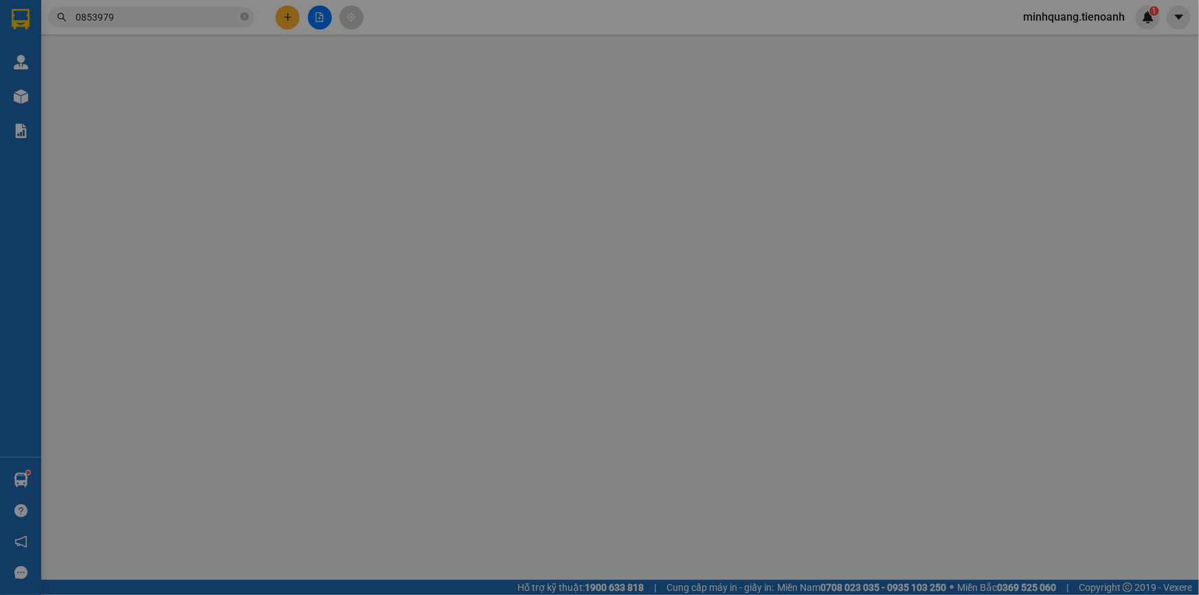
type input "50.000"
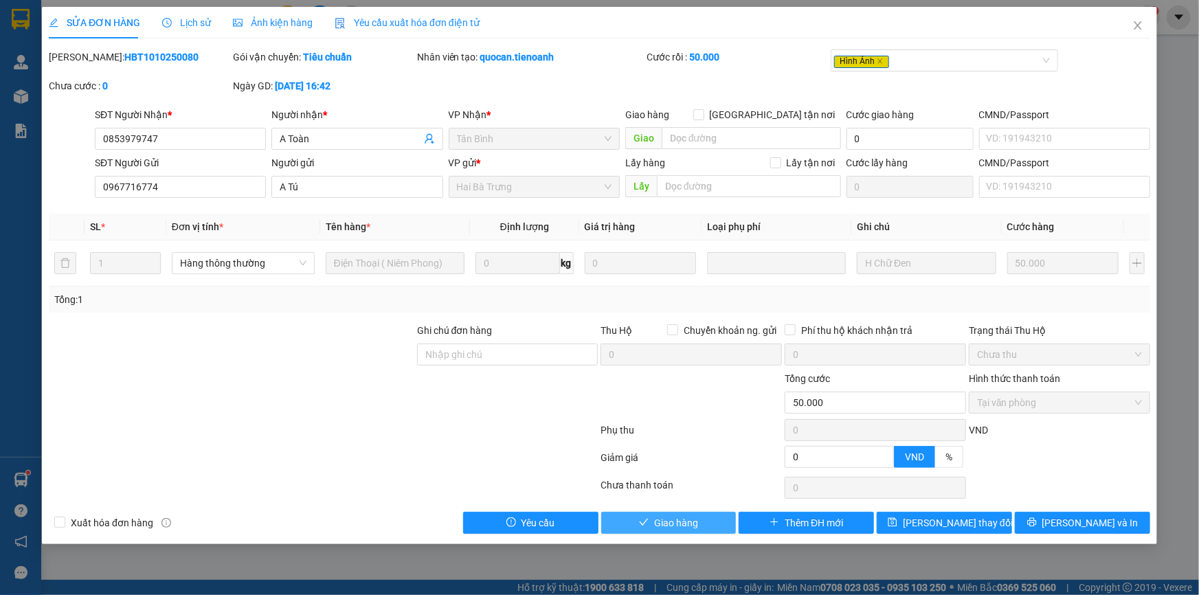
click at [679, 521] on span "Giao hàng" at bounding box center [676, 522] width 44 height 15
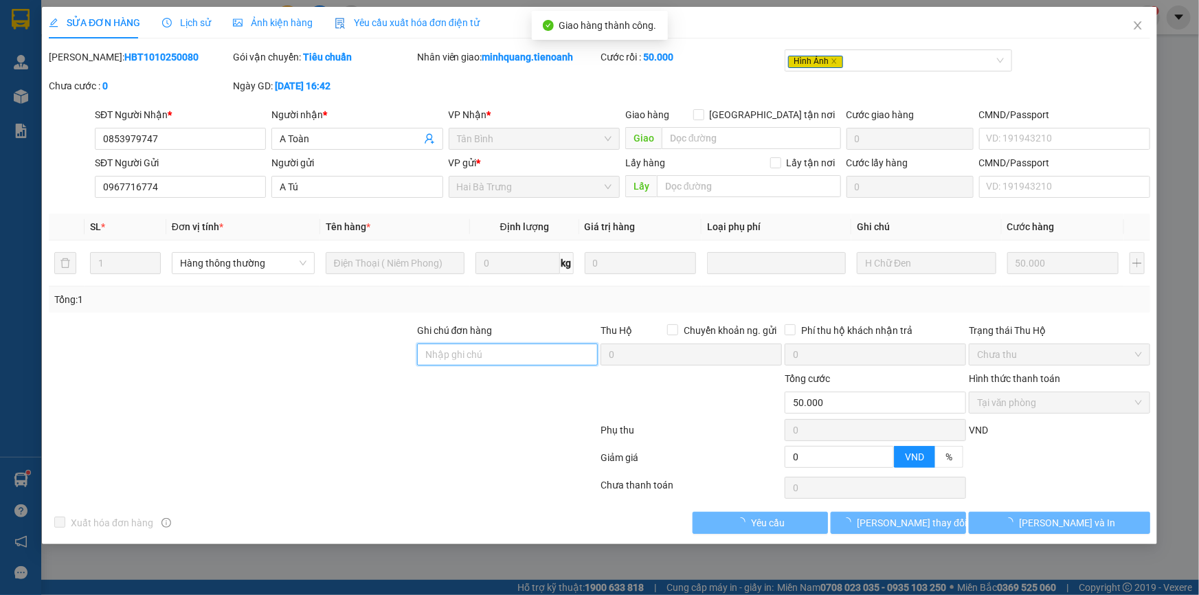
click at [473, 352] on input "Ghi chú đơn hàng" at bounding box center [507, 354] width 181 height 22
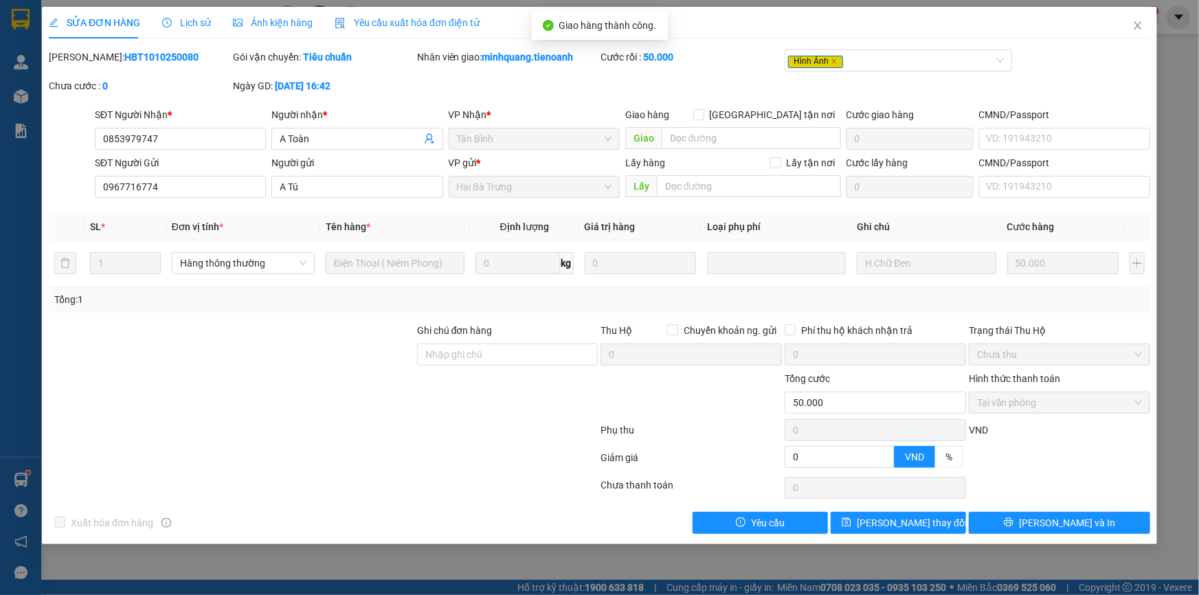
click at [378, 337] on div at bounding box center [231, 347] width 368 height 48
click at [478, 350] on input "Ghi chú đơn hàng" at bounding box center [507, 354] width 181 height 22
click at [330, 348] on div at bounding box center [231, 347] width 368 height 48
click at [477, 344] on input "Ghi chú đơn hàng" at bounding box center [507, 354] width 181 height 22
click at [387, 323] on div at bounding box center [231, 347] width 368 height 48
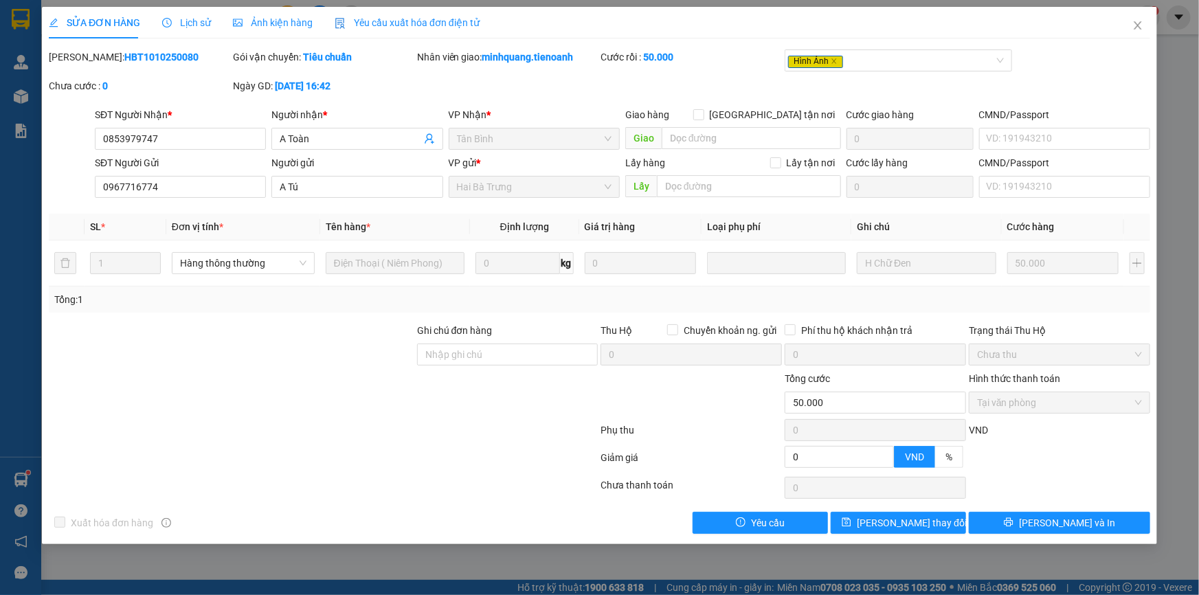
click at [1161, 29] on div "SỬA ĐƠN HÀNG Lịch sử Ảnh kiện hàng Yêu cầu xuất hóa đơn điện tử Total Paid Fee …" at bounding box center [599, 297] width 1199 height 595
drag, startPoint x: 1147, startPoint y: 25, endPoint x: 618, endPoint y: 15, distance: 529.1
click at [1145, 26] on span "Close" at bounding box center [1137, 26] width 38 height 38
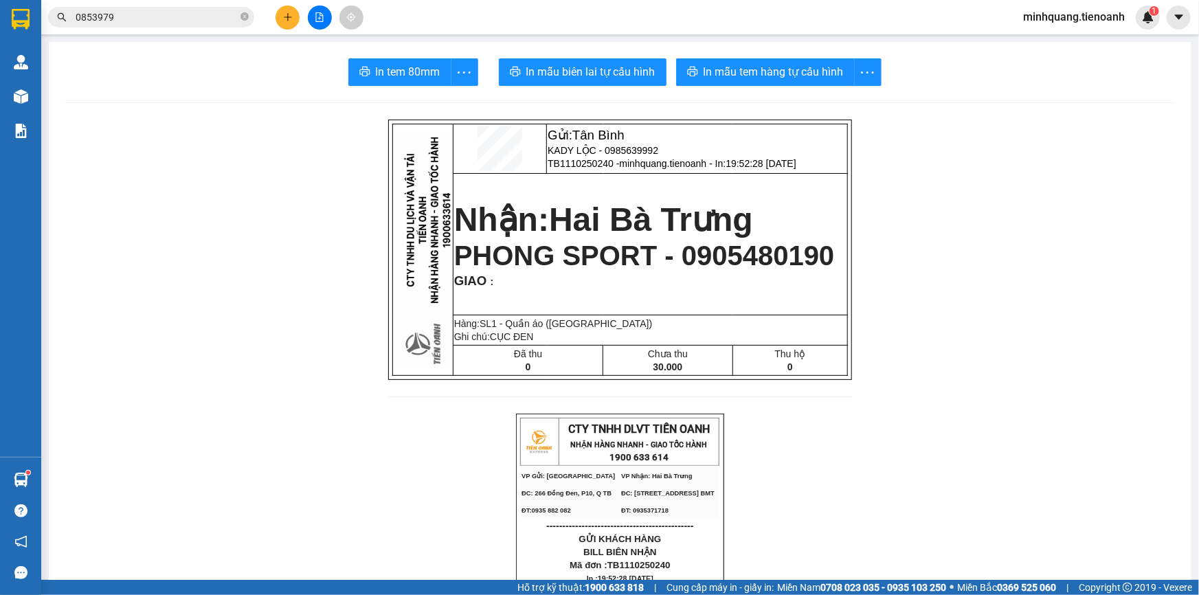
click at [273, 15] on div at bounding box center [319, 17] width 103 height 24
click at [283, 16] on icon "plus" at bounding box center [288, 17] width 10 height 10
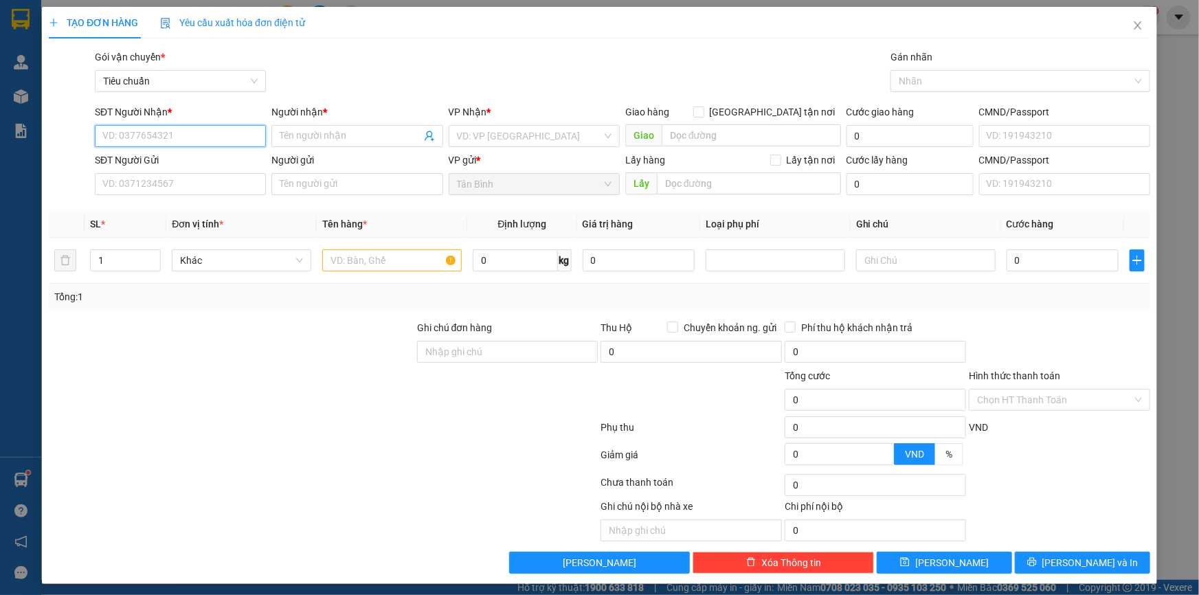
click at [183, 142] on input "SĐT Người Nhận *" at bounding box center [180, 136] width 171 height 22
click at [199, 163] on div "0981372442 - [PERSON_NAME]" at bounding box center [178, 163] width 153 height 15
type input "0981372442"
type input "[PERSON_NAME]"
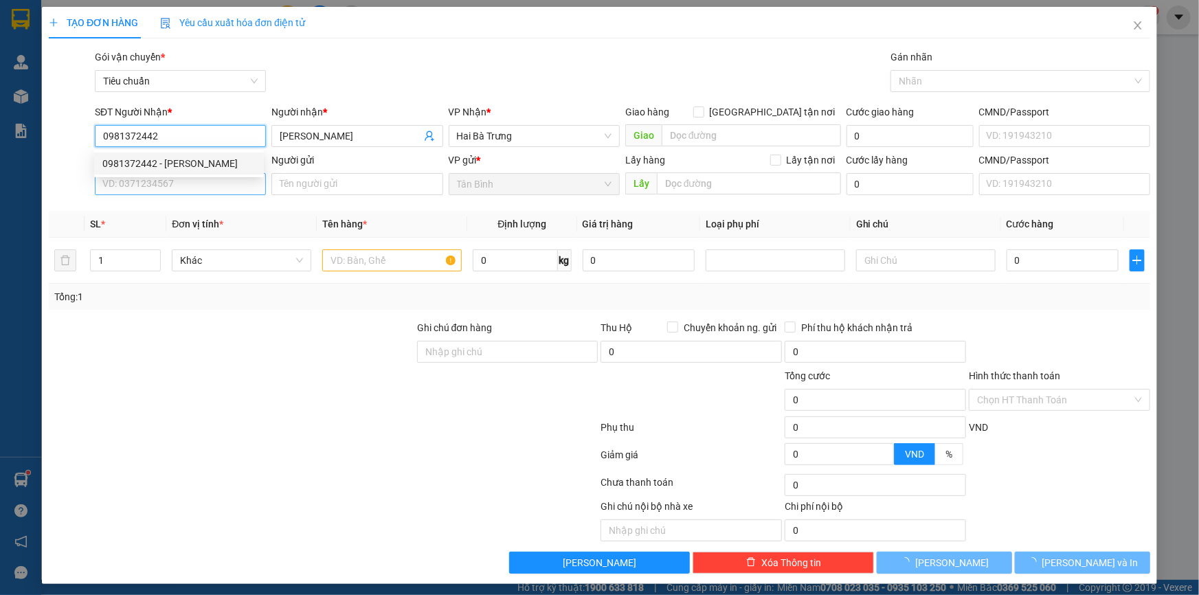
type input "50.000"
type input "0981372442"
click at [197, 192] on input "SĐT Người Gửi" at bounding box center [180, 184] width 171 height 22
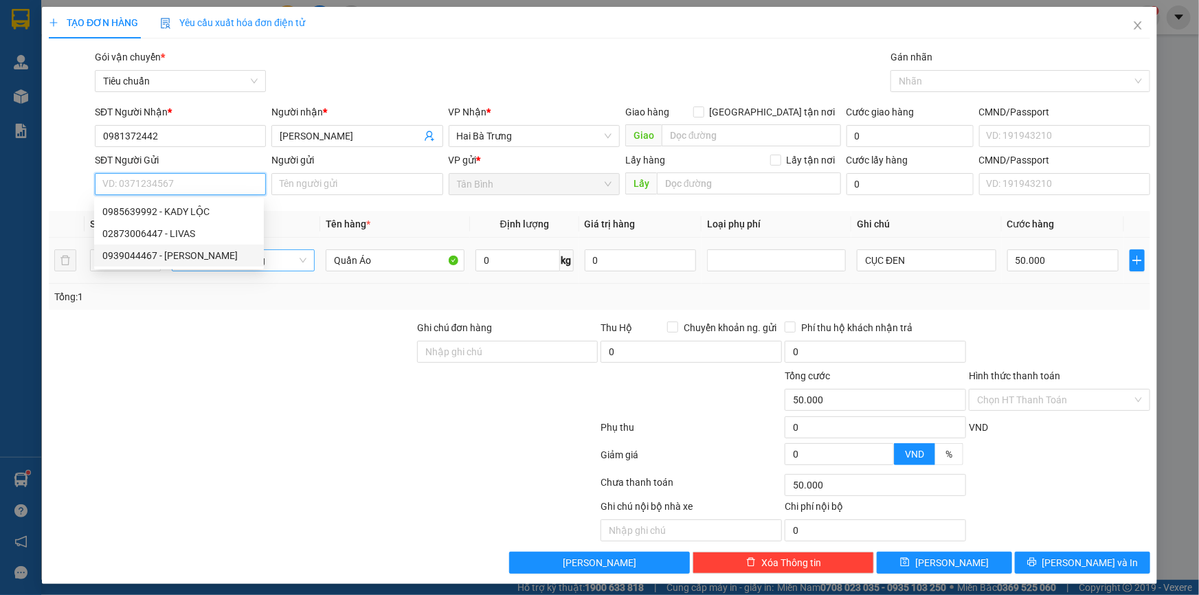
drag, startPoint x: 187, startPoint y: 253, endPoint x: 199, endPoint y: 254, distance: 12.4
click at [187, 254] on div "0939044467 - [PERSON_NAME]" at bounding box center [178, 255] width 153 height 15
type input "0939044467"
type input "LỘC REN"
type input "40.000"
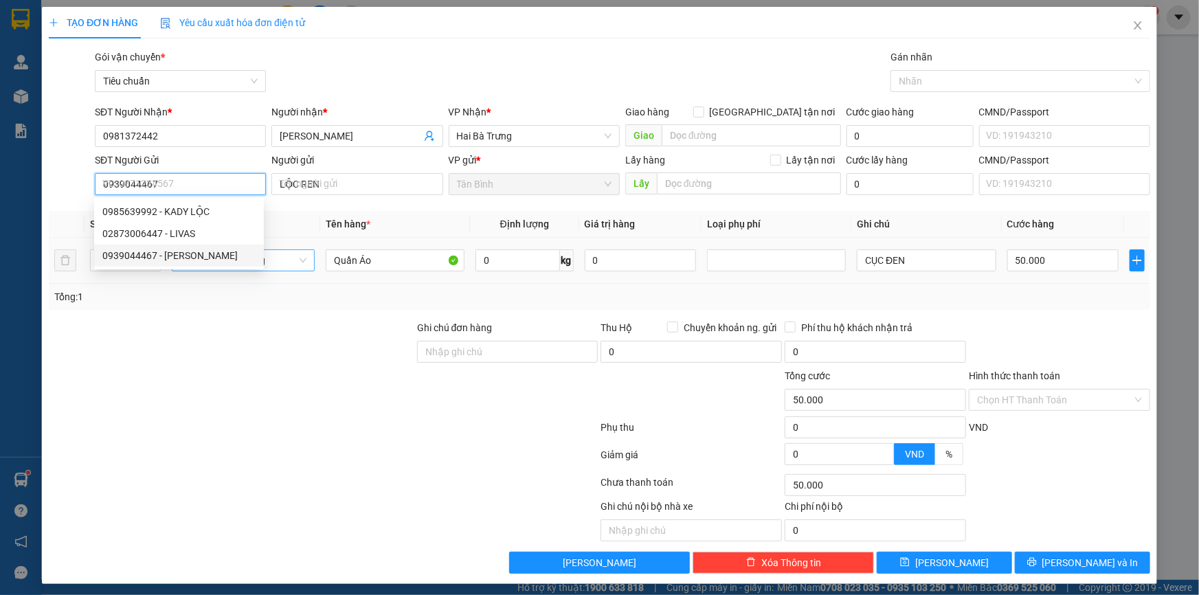
type input "40.000"
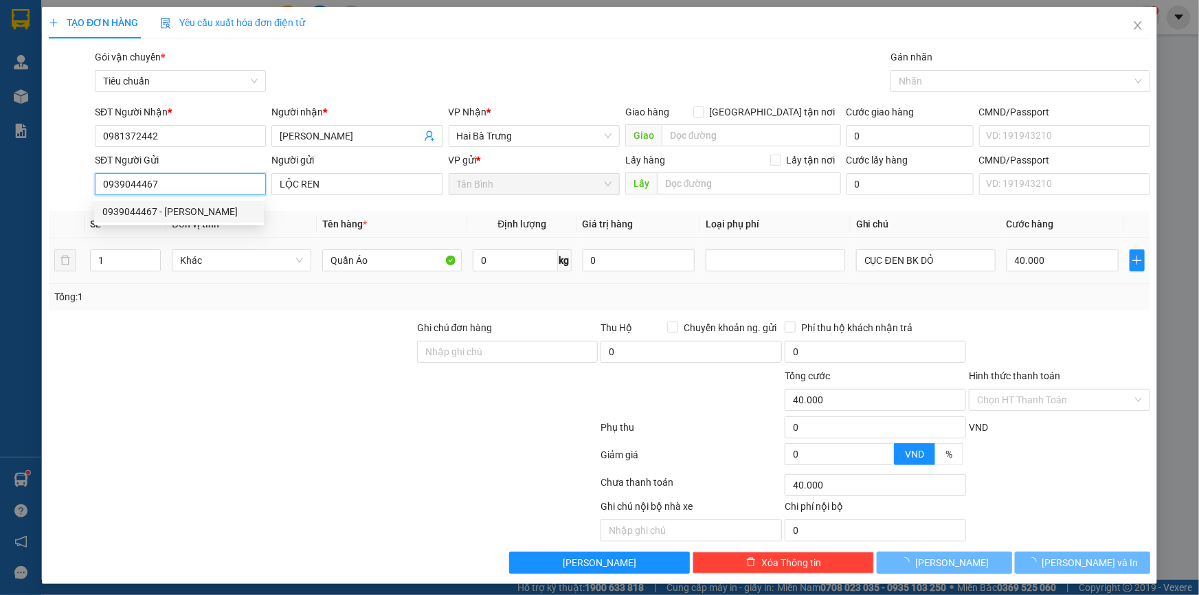
click at [258, 262] on span "Khác" at bounding box center [241, 260] width 123 height 21
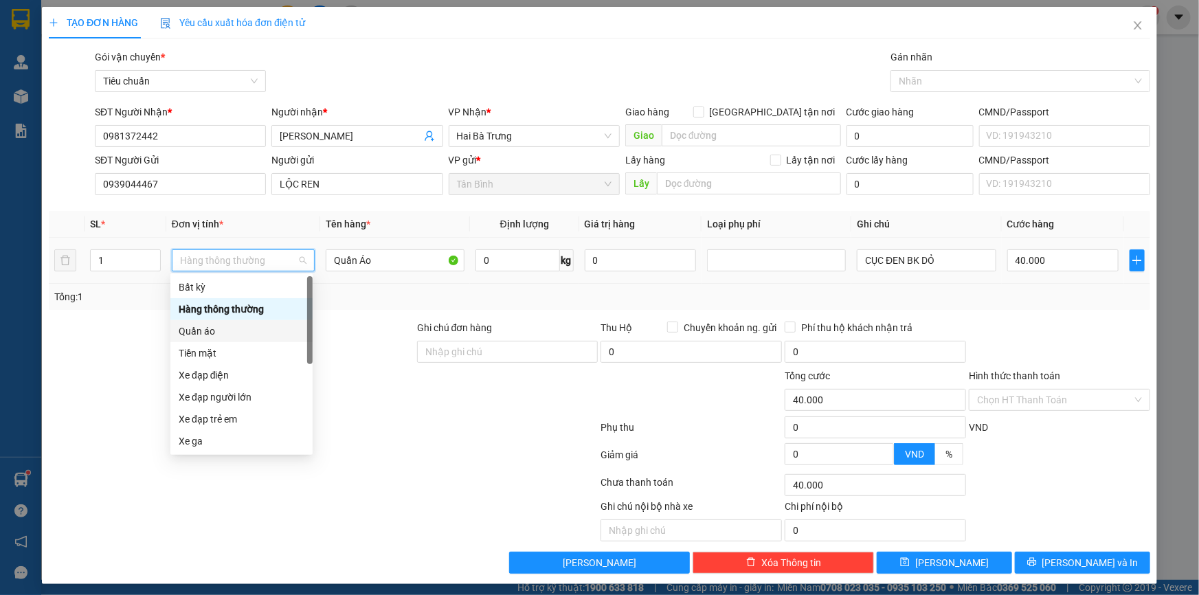
drag, startPoint x: 172, startPoint y: 336, endPoint x: 227, endPoint y: 322, distance: 56.0
click at [173, 336] on div "Quần áo" at bounding box center [241, 331] width 142 height 22
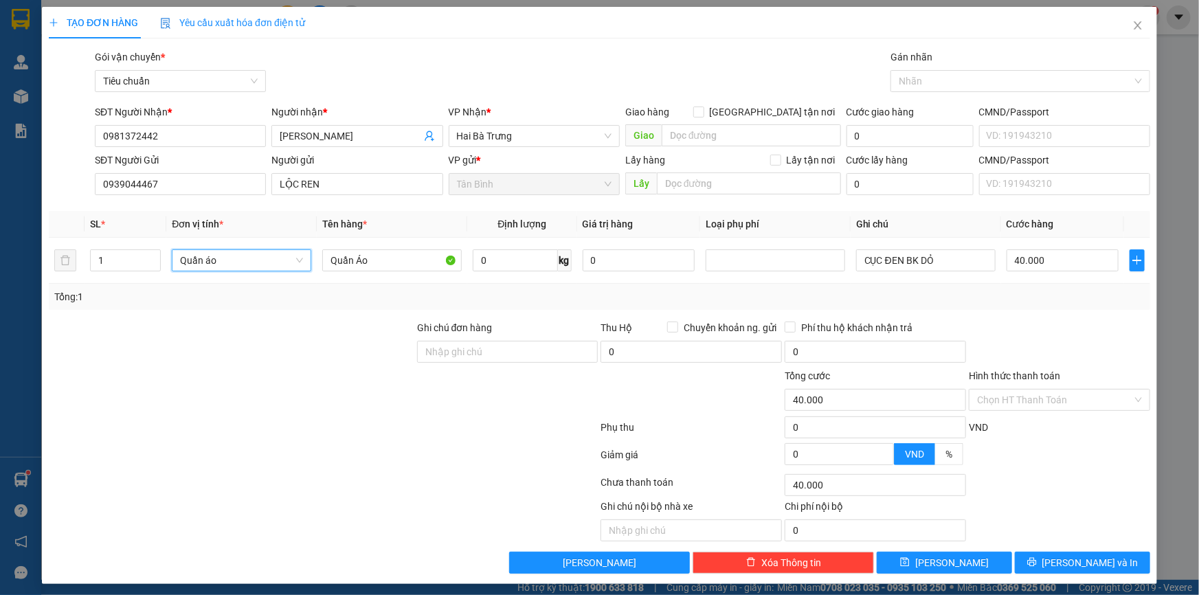
click at [153, 302] on div "Tổng: 1" at bounding box center [258, 296] width 409 height 15
type input "0"
click at [491, 251] on input "0" at bounding box center [515, 260] width 85 height 22
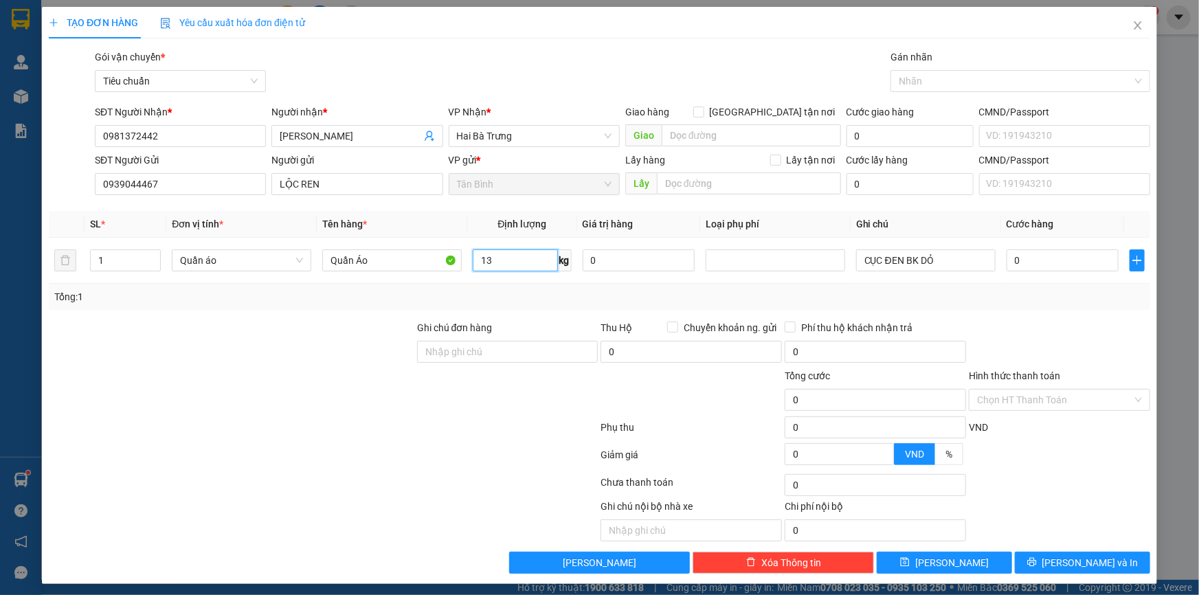
type input "13"
click at [293, 357] on div at bounding box center [231, 344] width 368 height 48
type input "50.000"
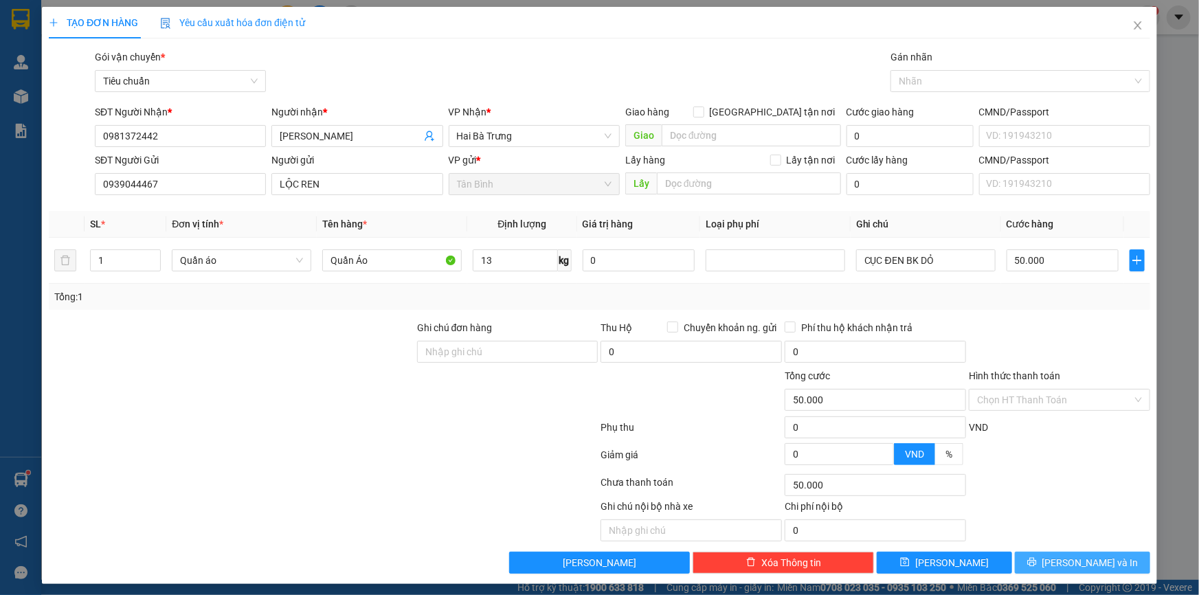
click at [1092, 556] on span "[PERSON_NAME] và In" at bounding box center [1090, 562] width 96 height 15
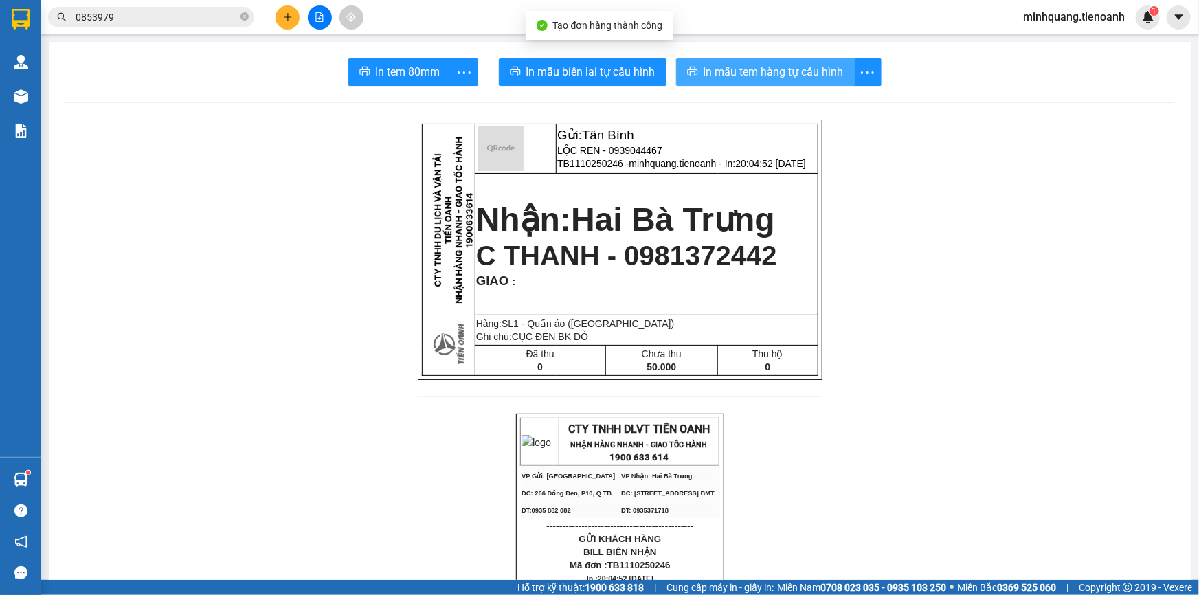
click at [722, 70] on span "In mẫu tem hàng tự cấu hình" at bounding box center [773, 71] width 140 height 17
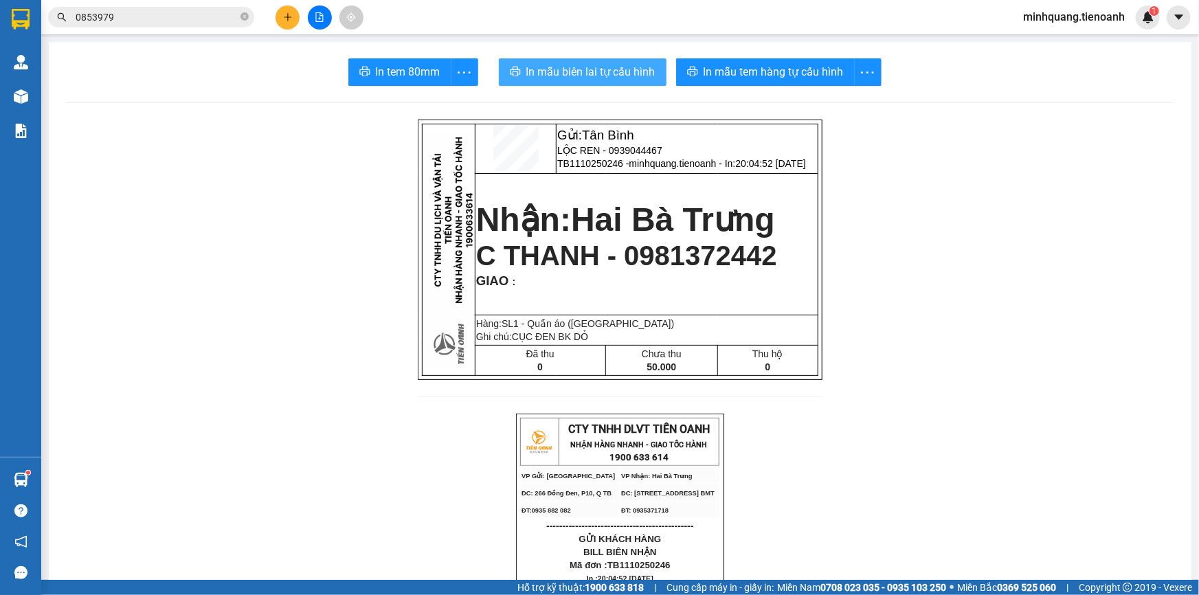
click at [592, 71] on span "In mẫu biên lai tự cấu hình" at bounding box center [590, 71] width 129 height 17
click at [293, 18] on button at bounding box center [287, 17] width 24 height 24
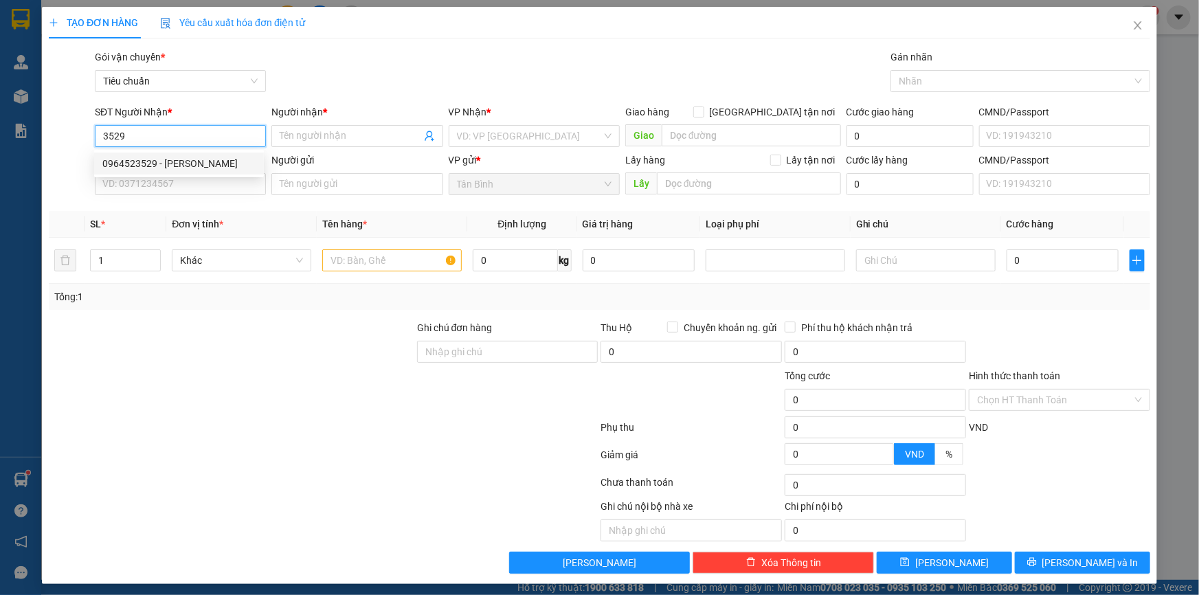
click at [208, 166] on div "0964523529 - [PERSON_NAME]" at bounding box center [178, 163] width 153 height 15
type input "0964523529"
type input "[PERSON_NAME]"
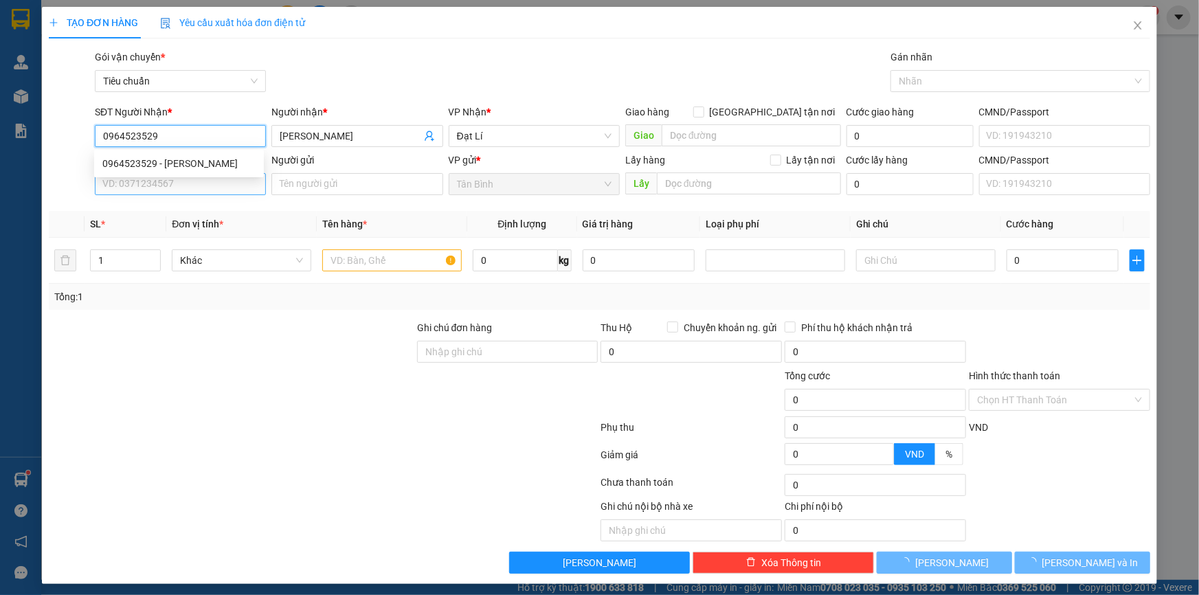
type input "0964523529"
click at [196, 185] on input "SĐT Người Gửi" at bounding box center [180, 184] width 171 height 22
type input "50.000"
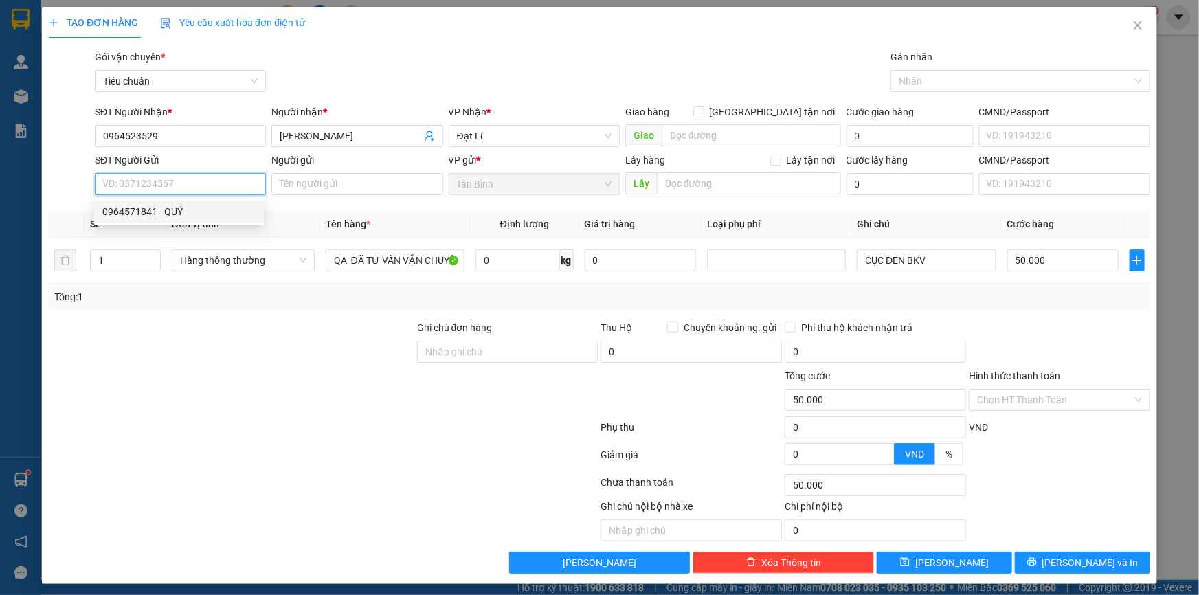
click at [194, 207] on div "0964571841 - QUÝ" at bounding box center [178, 211] width 153 height 15
type input "0964571841"
type input "QUÝ"
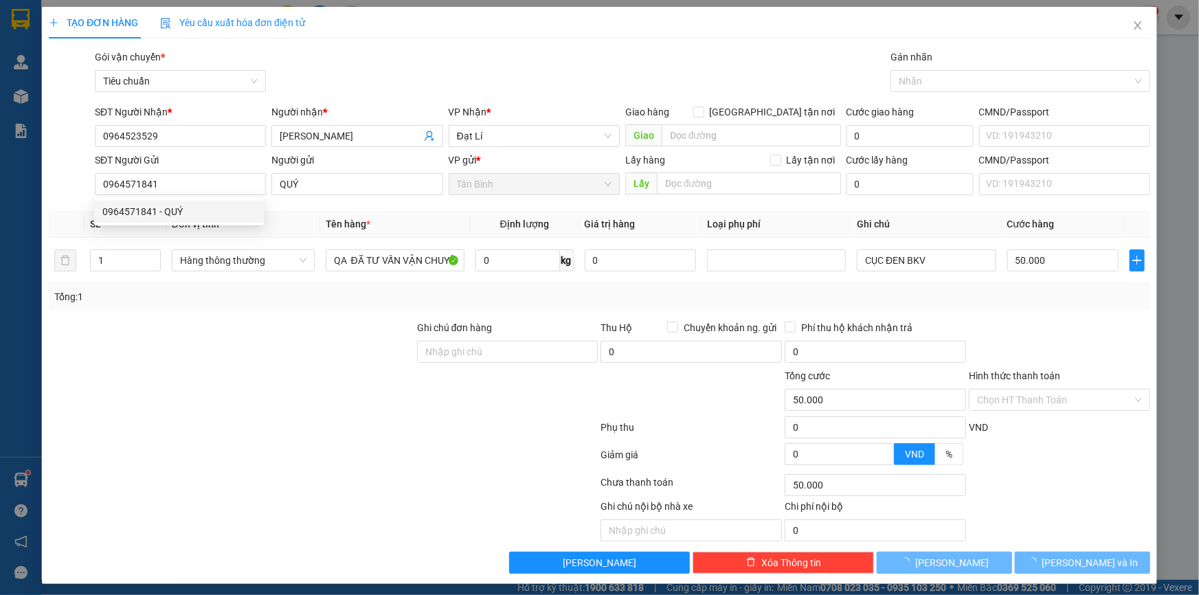
click at [240, 320] on div at bounding box center [231, 344] width 368 height 48
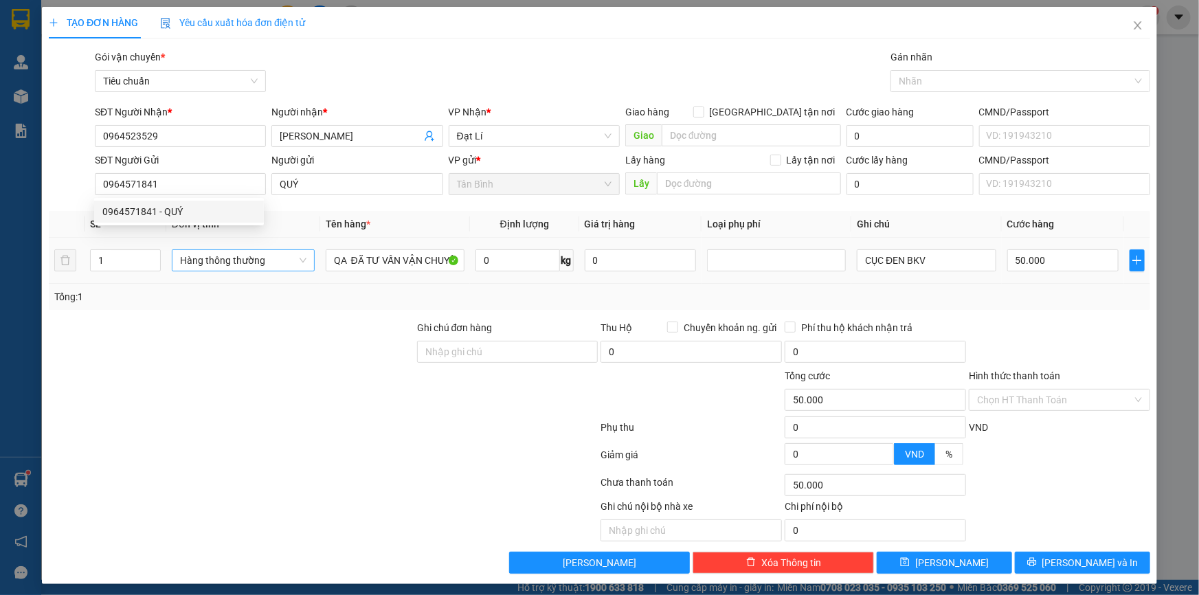
click at [218, 257] on span "Hàng thông thường" at bounding box center [243, 260] width 126 height 21
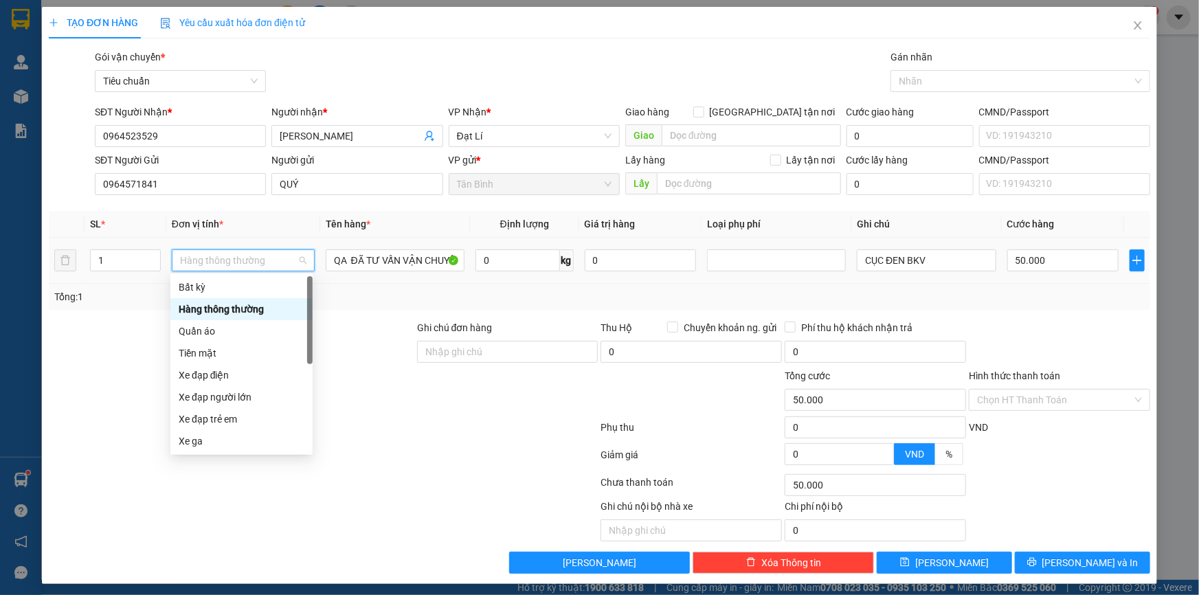
click at [213, 329] on div "Quần áo" at bounding box center [242, 331] width 126 height 15
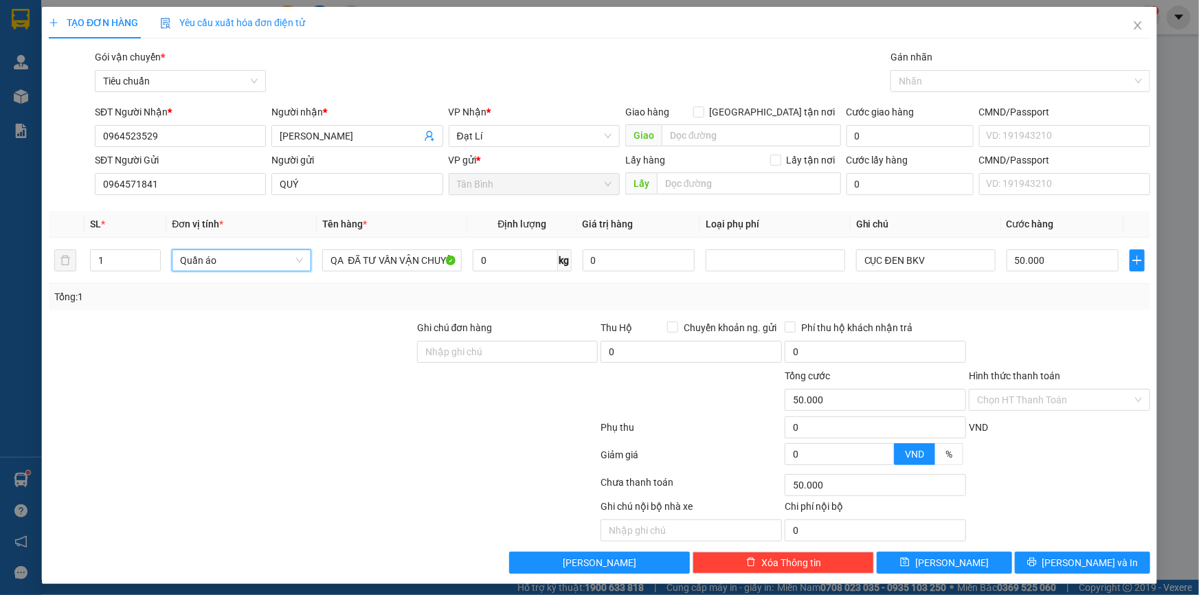
drag, startPoint x: 128, startPoint y: 328, endPoint x: 451, endPoint y: 269, distance: 328.1
click at [130, 328] on div at bounding box center [231, 344] width 368 height 48
type input "0"
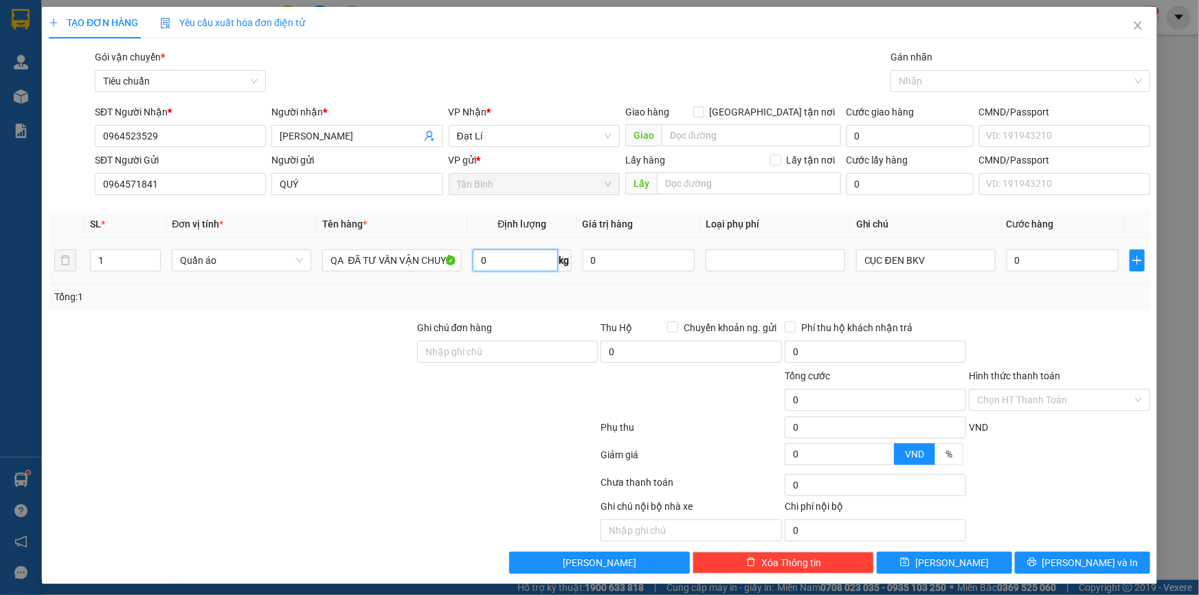
click at [484, 267] on input "0" at bounding box center [515, 260] width 85 height 22
type input "12"
drag, startPoint x: 254, startPoint y: 337, endPoint x: 796, endPoint y: 276, distance: 544.7
click at [256, 336] on div at bounding box center [231, 344] width 368 height 48
type input "50.000"
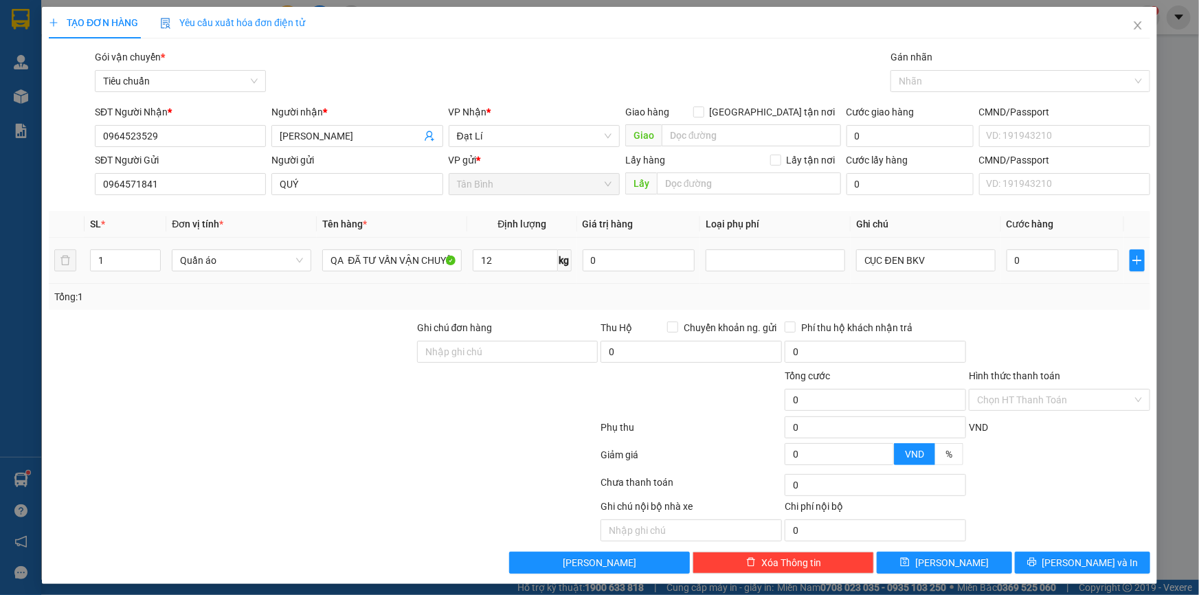
type input "50.000"
drag, startPoint x: 1063, startPoint y: 565, endPoint x: 1059, endPoint y: 545, distance: 20.5
click at [1064, 564] on span "[PERSON_NAME] và In" at bounding box center [1090, 562] width 96 height 15
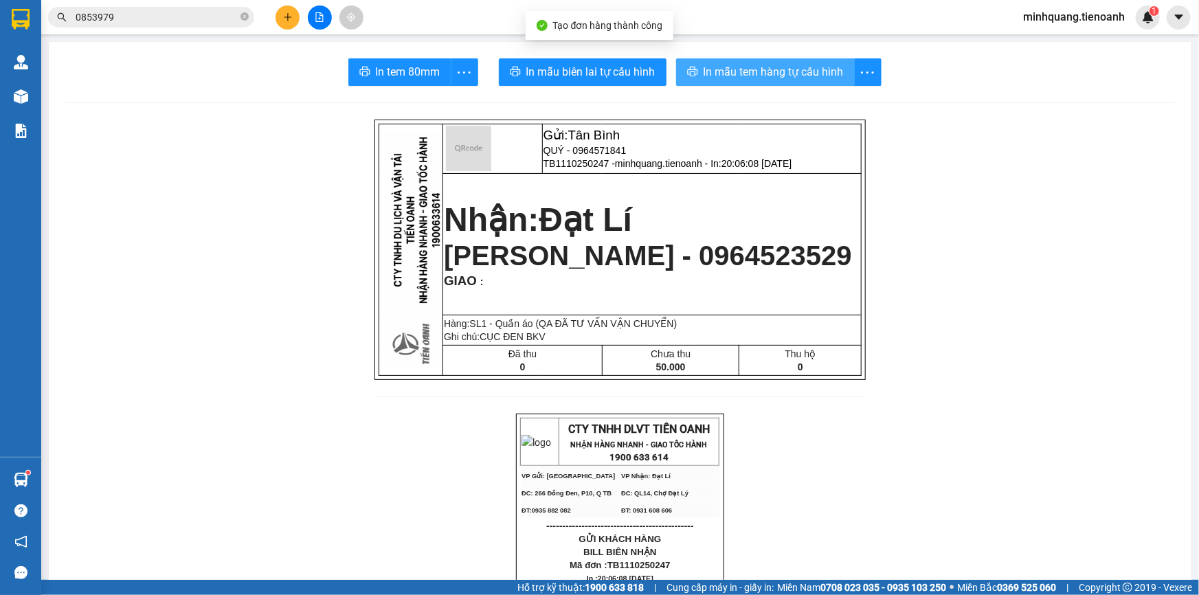
click at [759, 71] on span "In mẫu tem hàng tự cấu hình" at bounding box center [773, 71] width 140 height 17
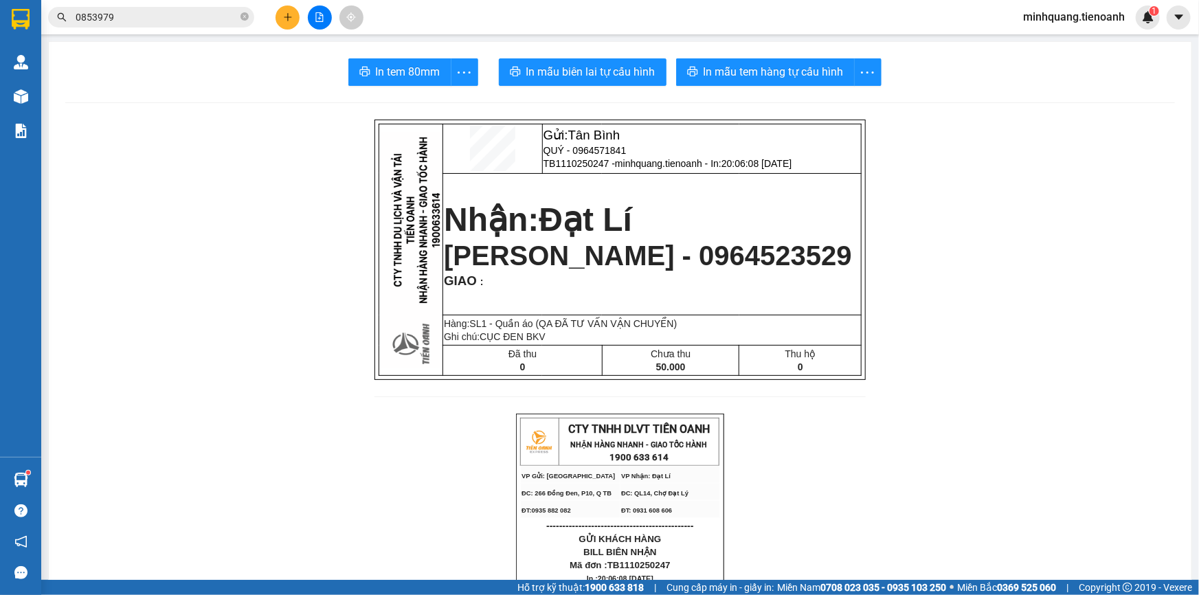
click at [590, 70] on span "In mẫu biên lai tự cấu hình" at bounding box center [590, 71] width 129 height 17
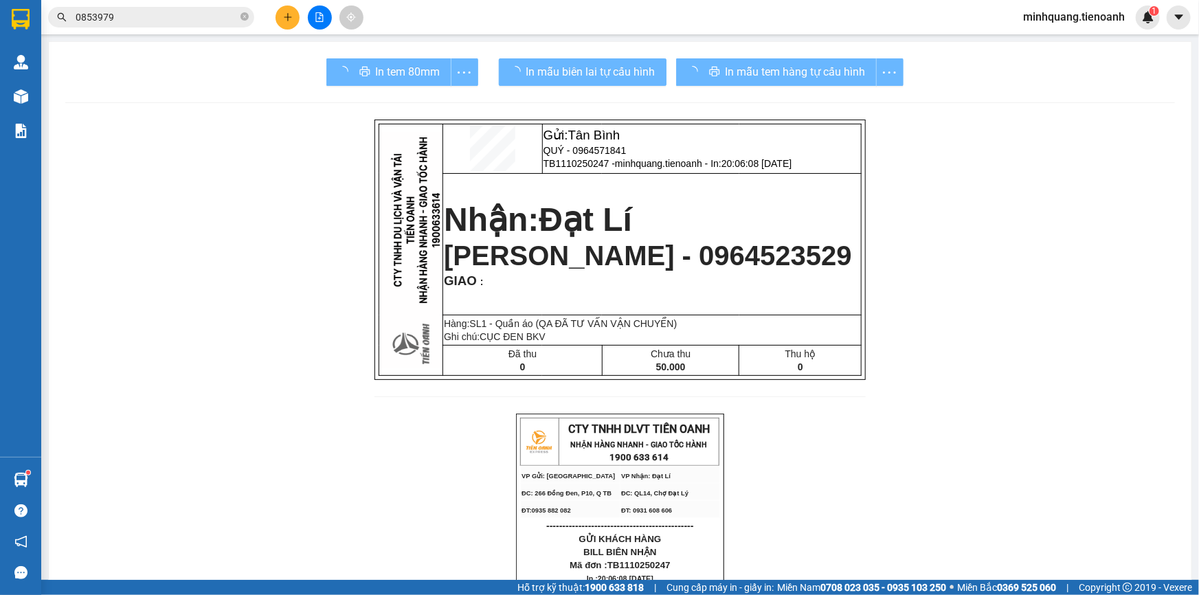
drag, startPoint x: 657, startPoint y: 65, endPoint x: 763, endPoint y: 66, distance: 105.1
click at [763, 66] on div "In mẫu tem hàng tự cấu hình" at bounding box center [789, 71] width 227 height 27
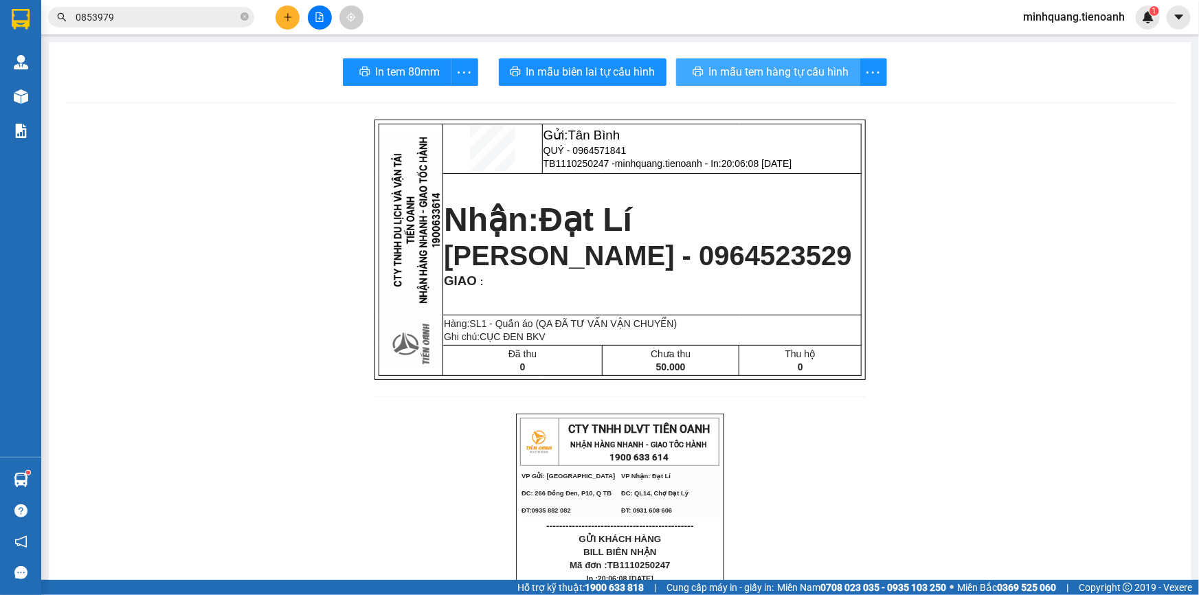
click at [758, 68] on span "In mẫu tem hàng tự cấu hình" at bounding box center [779, 71] width 140 height 17
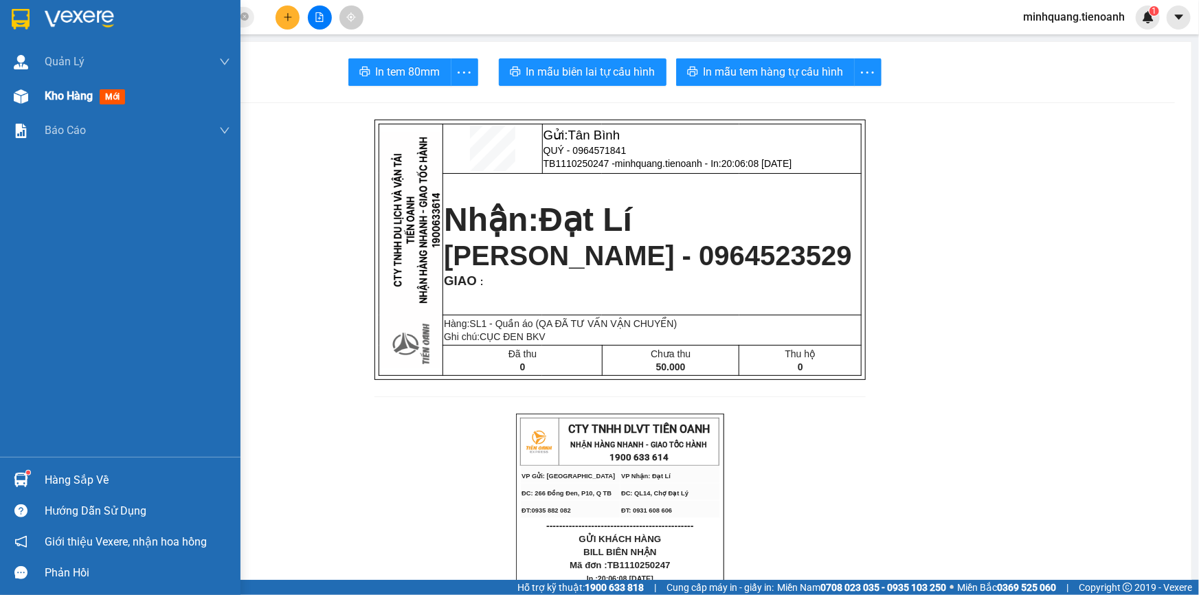
click at [20, 100] on img at bounding box center [21, 96] width 14 height 14
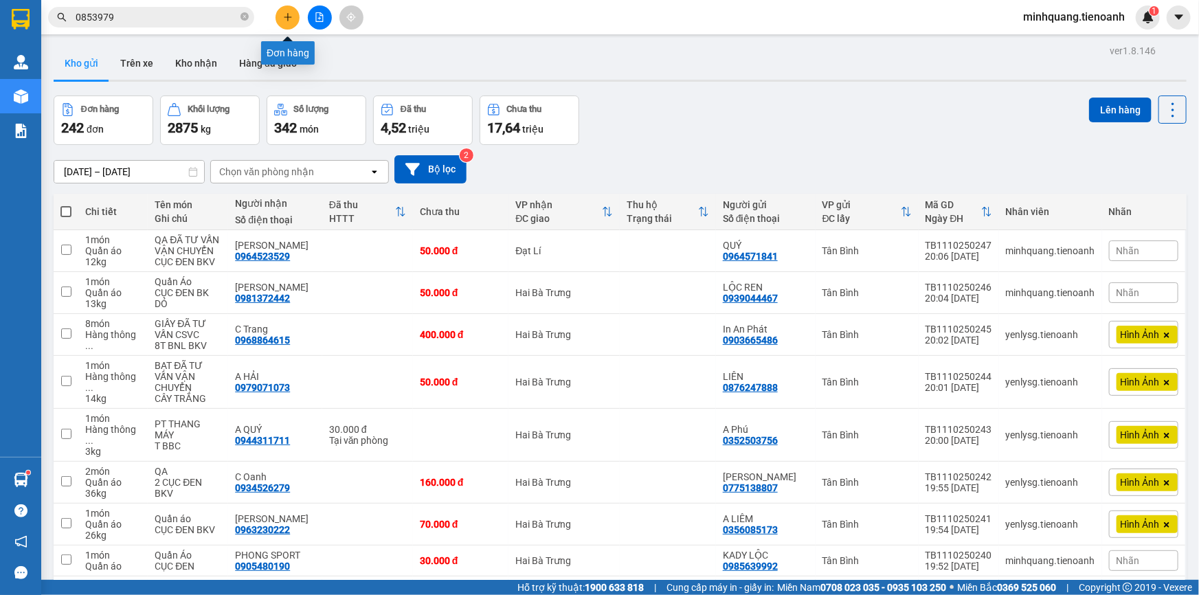
click at [291, 18] on icon "plus" at bounding box center [288, 17] width 10 height 10
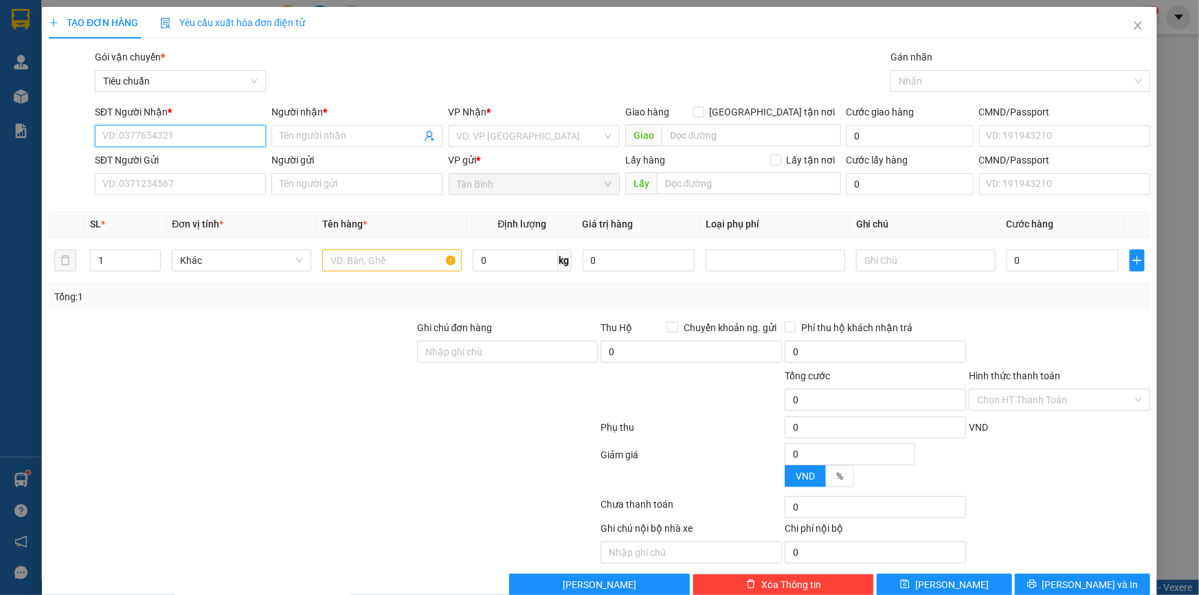
click at [148, 133] on input "SĐT Người Nhận *" at bounding box center [180, 136] width 171 height 22
click at [157, 131] on input "SĐT Người Nhận *" at bounding box center [180, 136] width 171 height 22
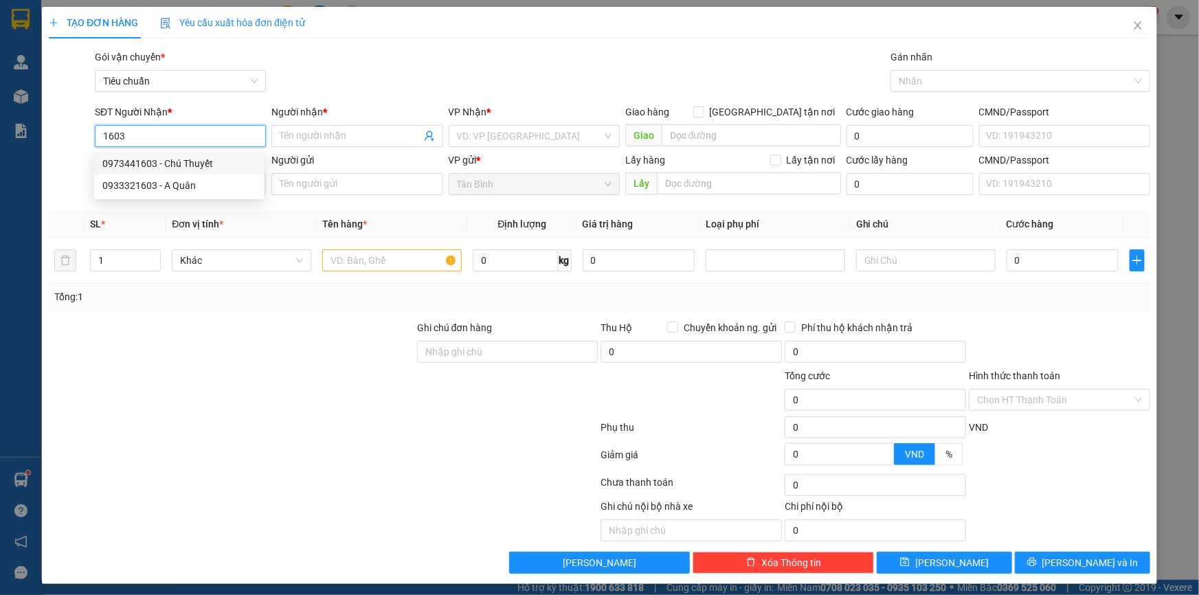
click at [172, 164] on div "0973441603 - Chú Thuyết" at bounding box center [178, 163] width 153 height 15
type input "0973441603"
type input "Chú Thuyết"
type input "30.000"
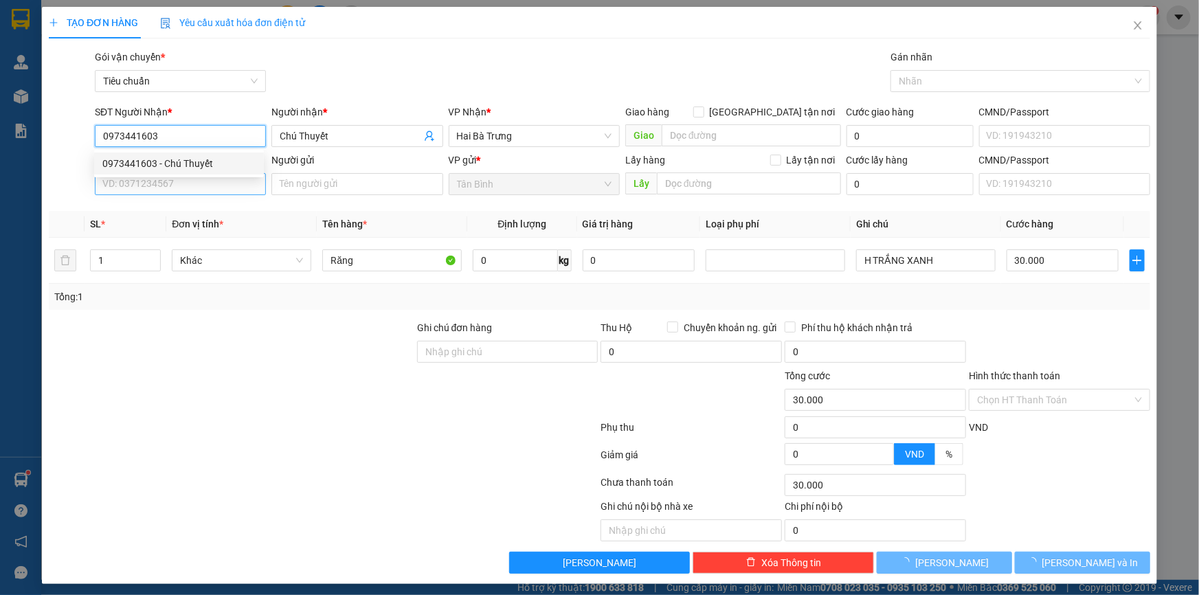
type input "0973441603"
click at [173, 183] on input "SĐT Người Gửi" at bounding box center [180, 184] width 171 height 22
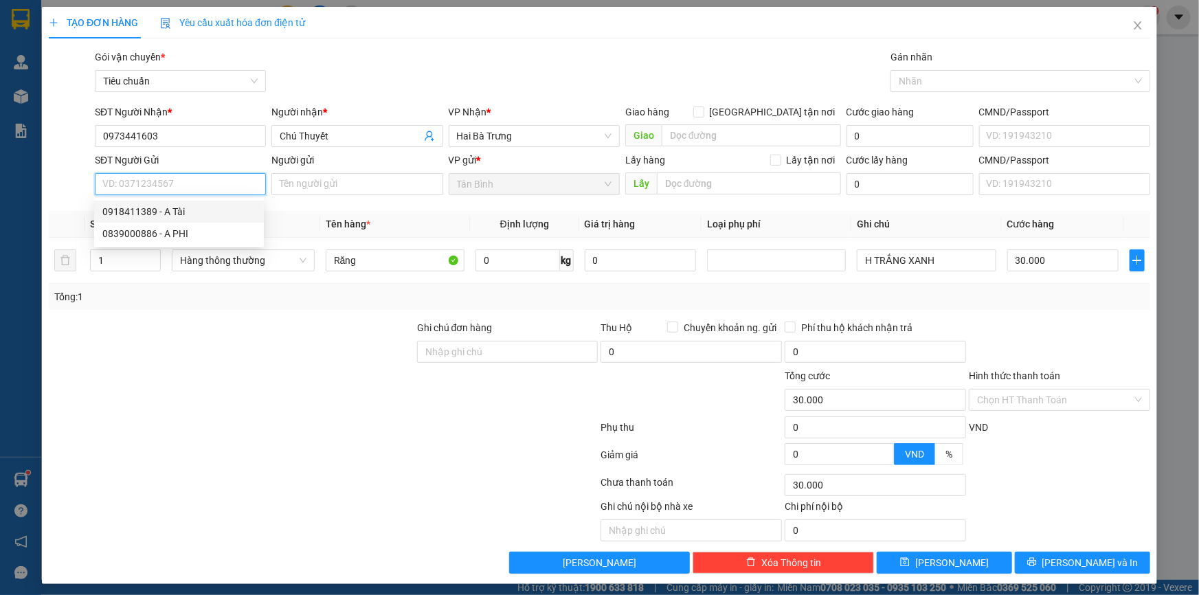
click at [181, 210] on div "0918411389 - A Tài" at bounding box center [178, 211] width 153 height 15
type input "0918411389"
type input "A Tài"
drag, startPoint x: 272, startPoint y: 339, endPoint x: 283, endPoint y: 338, distance: 11.0
click at [283, 338] on div at bounding box center [231, 344] width 368 height 48
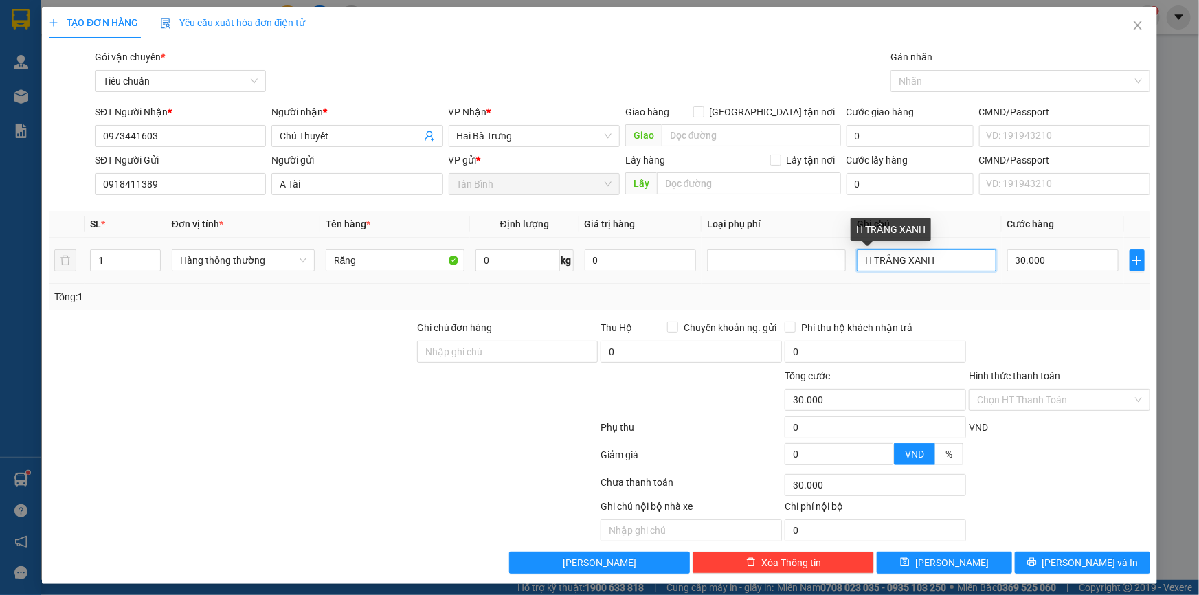
drag, startPoint x: 954, startPoint y: 261, endPoint x: 874, endPoint y: 267, distance: 80.6
click at [874, 267] on input "H TRẮNG XANH" at bounding box center [926, 260] width 139 height 22
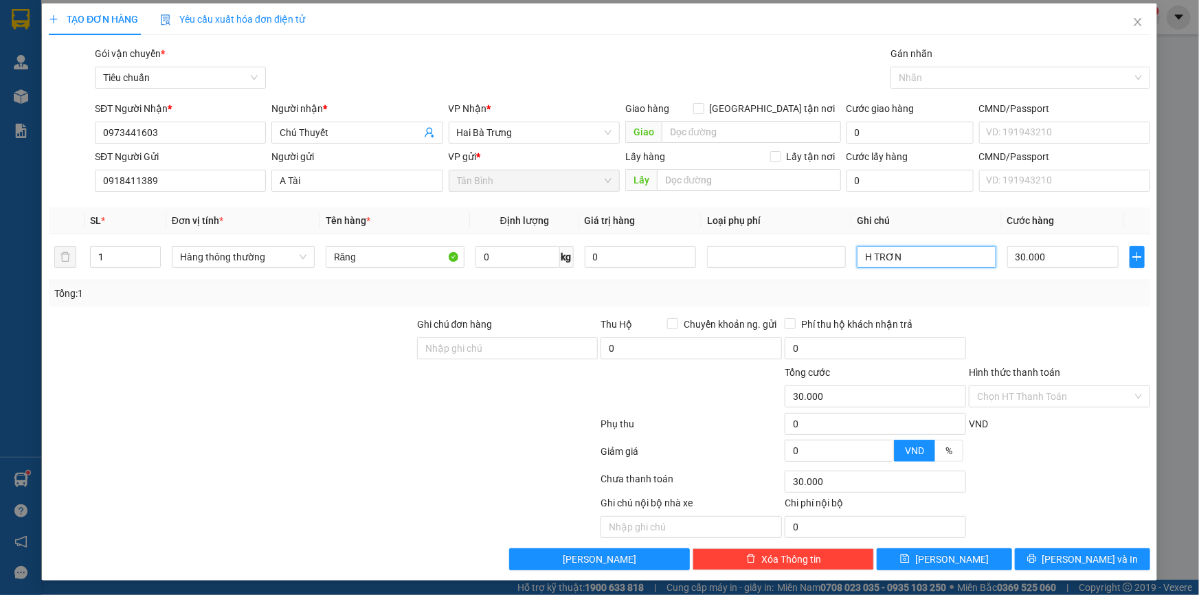
scroll to position [4, 0]
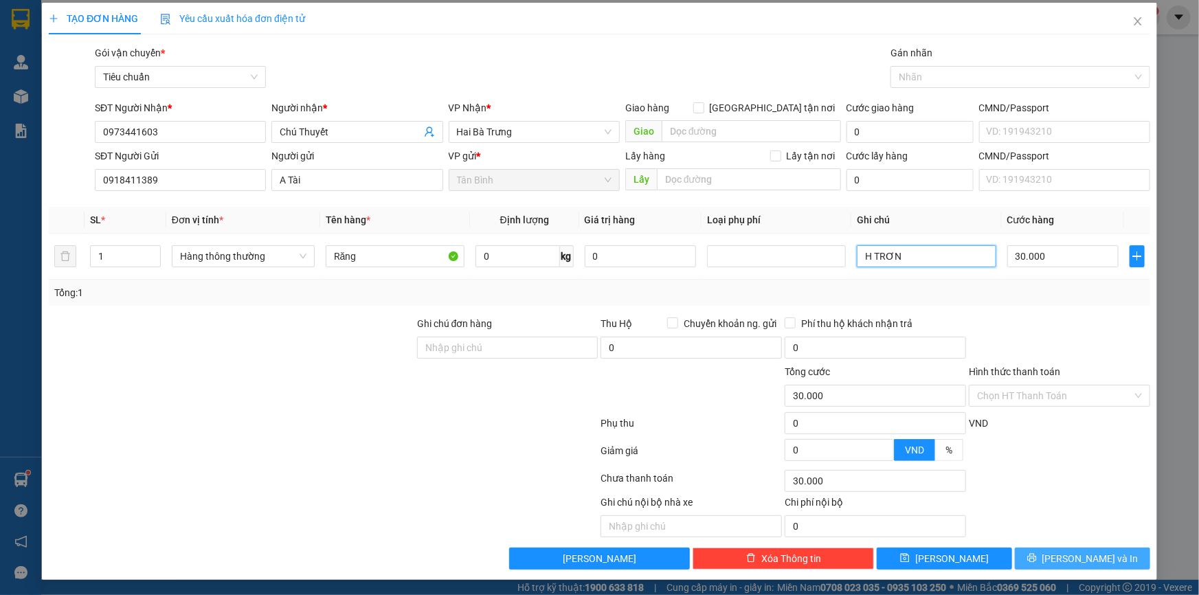
type input "H TRƠN"
click at [1096, 561] on span "[PERSON_NAME] và In" at bounding box center [1090, 558] width 96 height 15
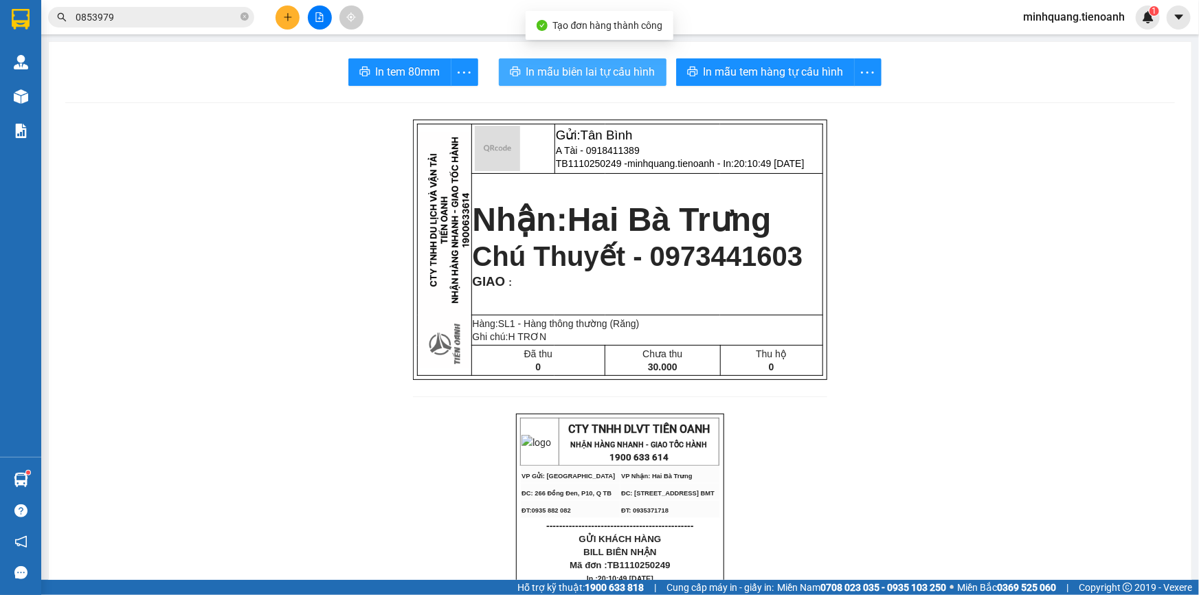
click at [629, 70] on span "In mẫu biên lai tự cấu hình" at bounding box center [590, 71] width 129 height 17
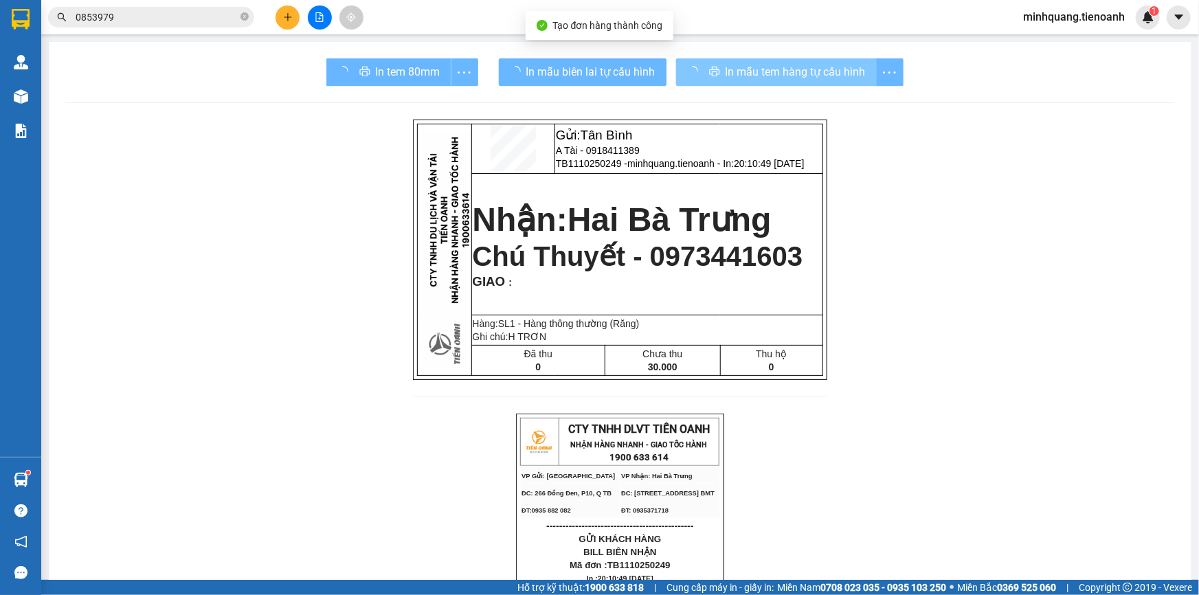
drag, startPoint x: 655, startPoint y: 67, endPoint x: 689, endPoint y: 69, distance: 33.8
click at [688, 70] on div "In mẫu tem hàng tự cấu hình" at bounding box center [789, 71] width 227 height 27
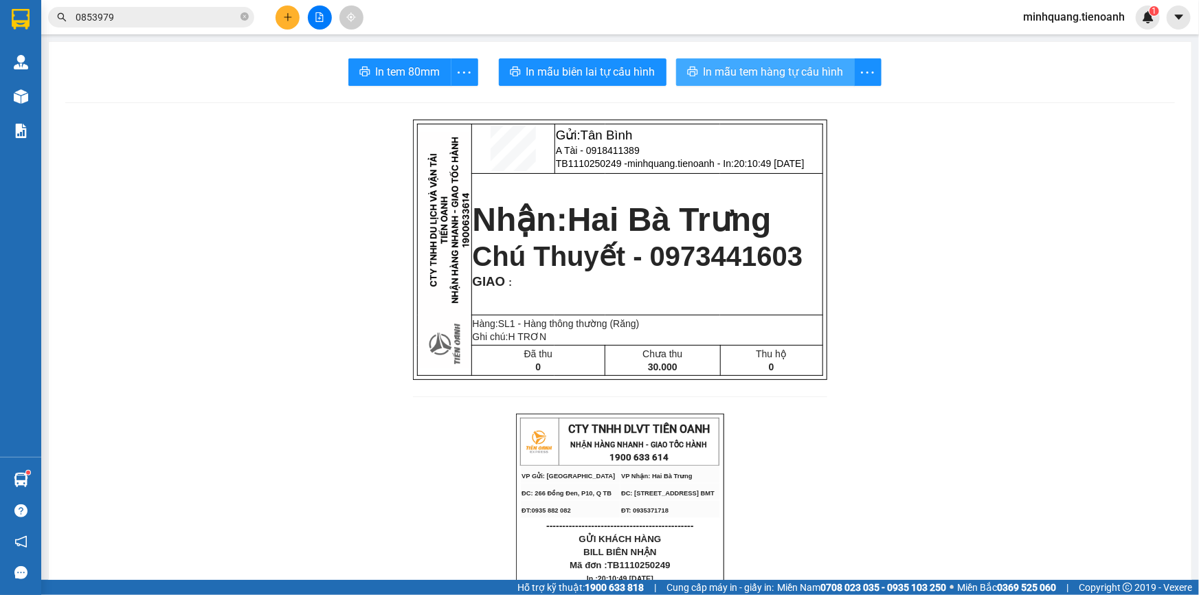
click at [689, 69] on icon "printer" at bounding box center [692, 72] width 10 height 10
click at [294, 17] on button at bounding box center [287, 17] width 24 height 24
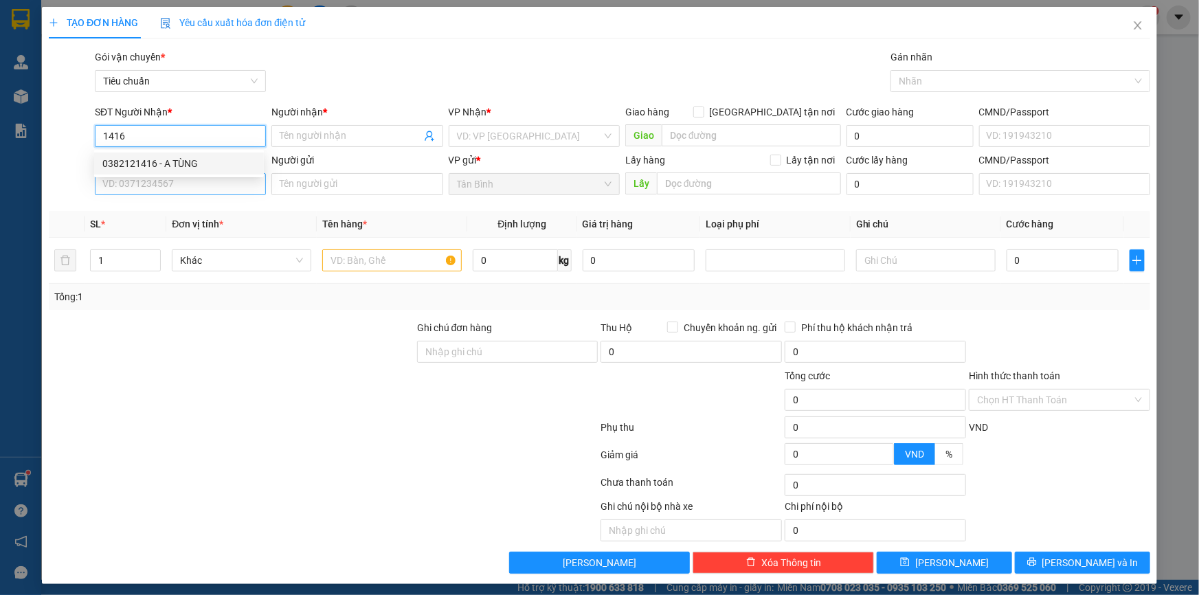
drag, startPoint x: 181, startPoint y: 156, endPoint x: 179, endPoint y: 181, distance: 25.5
click at [181, 159] on div "0382121416 - A TÙNG" at bounding box center [178, 163] width 153 height 15
type input "0382121416"
type input "A TÙNG"
type input "0382121416"
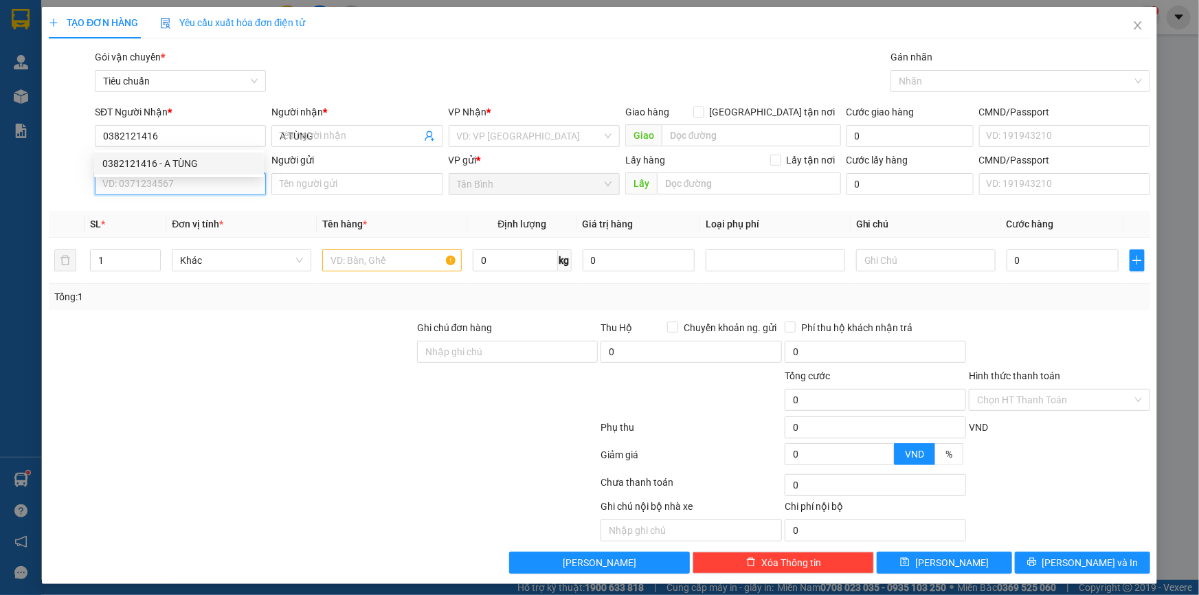
click at [179, 181] on input "SĐT Người Gửi" at bounding box center [180, 184] width 171 height 22
type input "40.000"
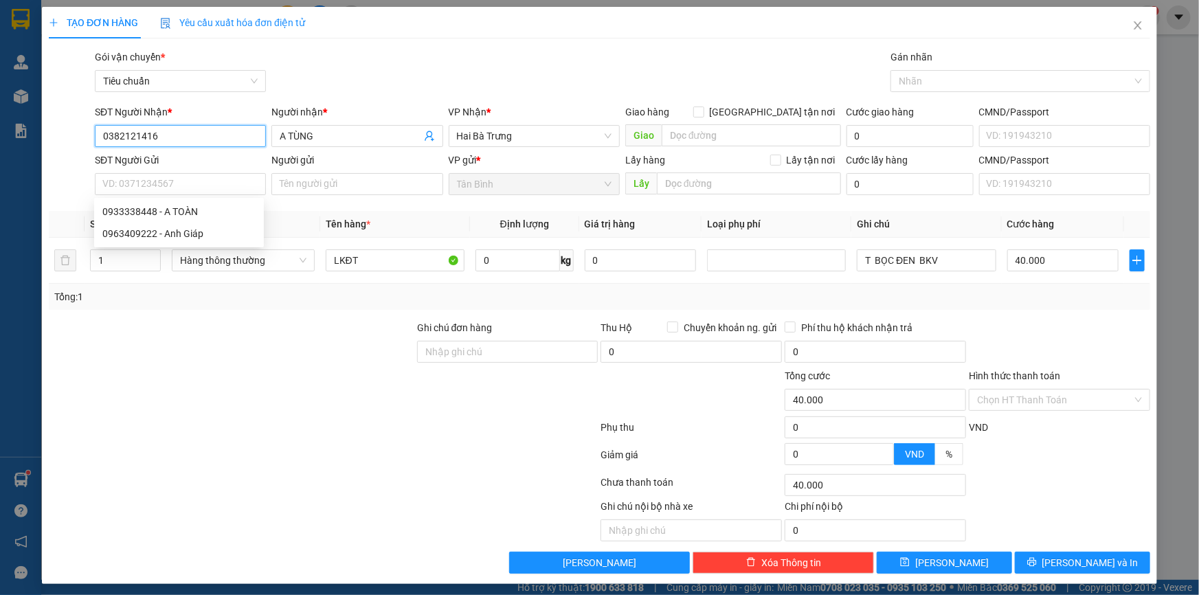
click at [179, 137] on input "0382121416" at bounding box center [180, 136] width 171 height 22
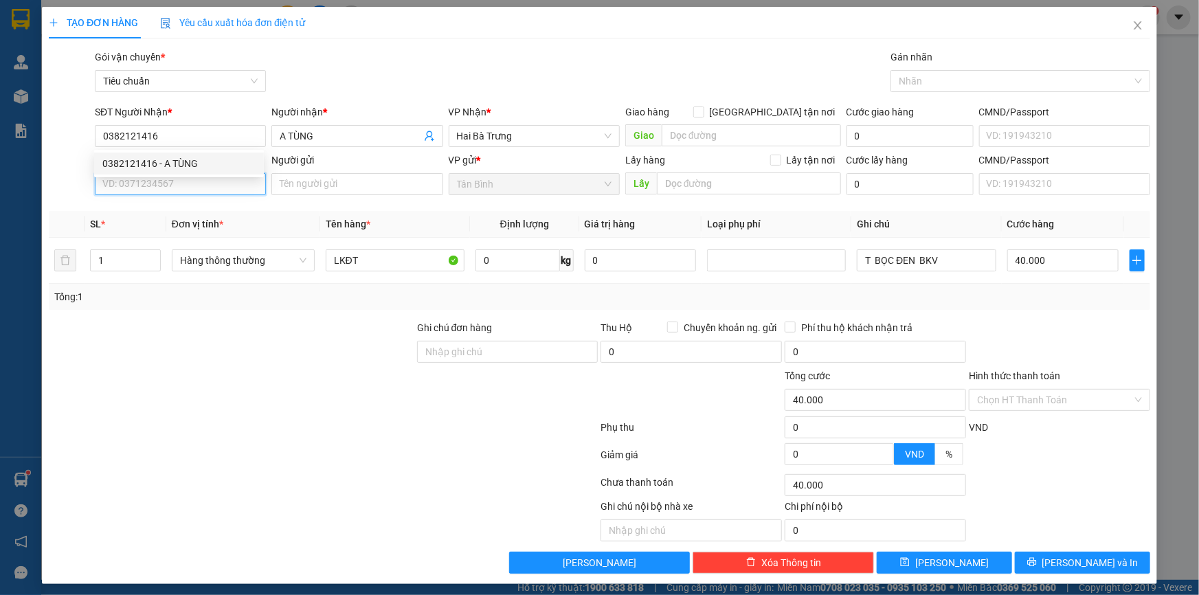
click at [174, 182] on input "SĐT Người Gửi" at bounding box center [180, 184] width 171 height 22
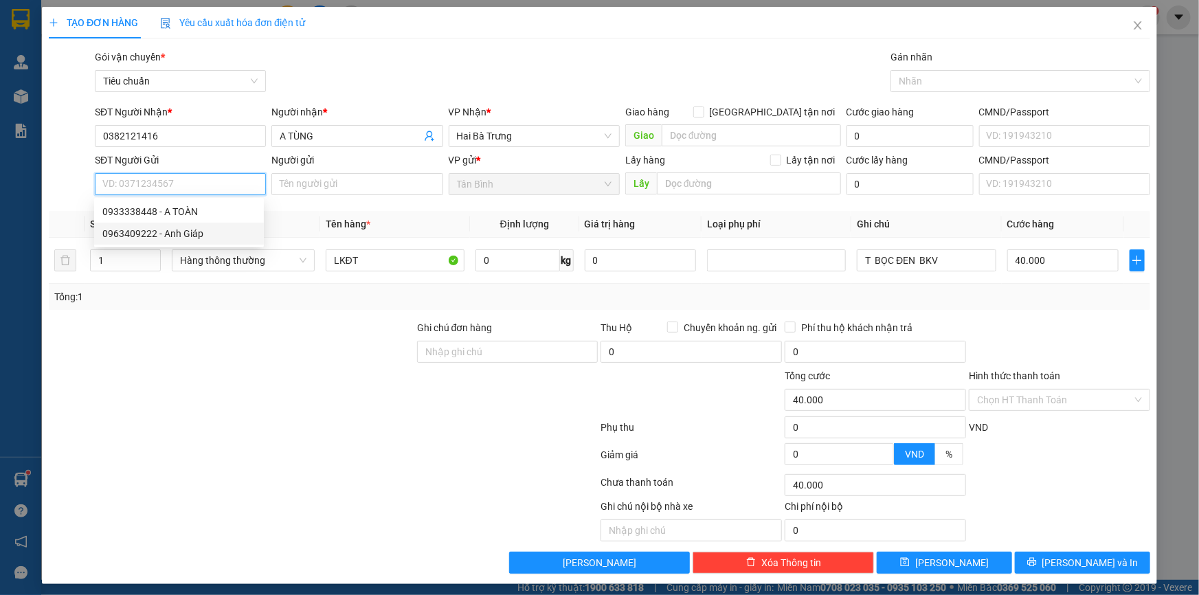
click at [186, 232] on div "0963409222 - Anh Giáp" at bounding box center [178, 233] width 153 height 15
type input "0963409222"
type input "Anh Giáp"
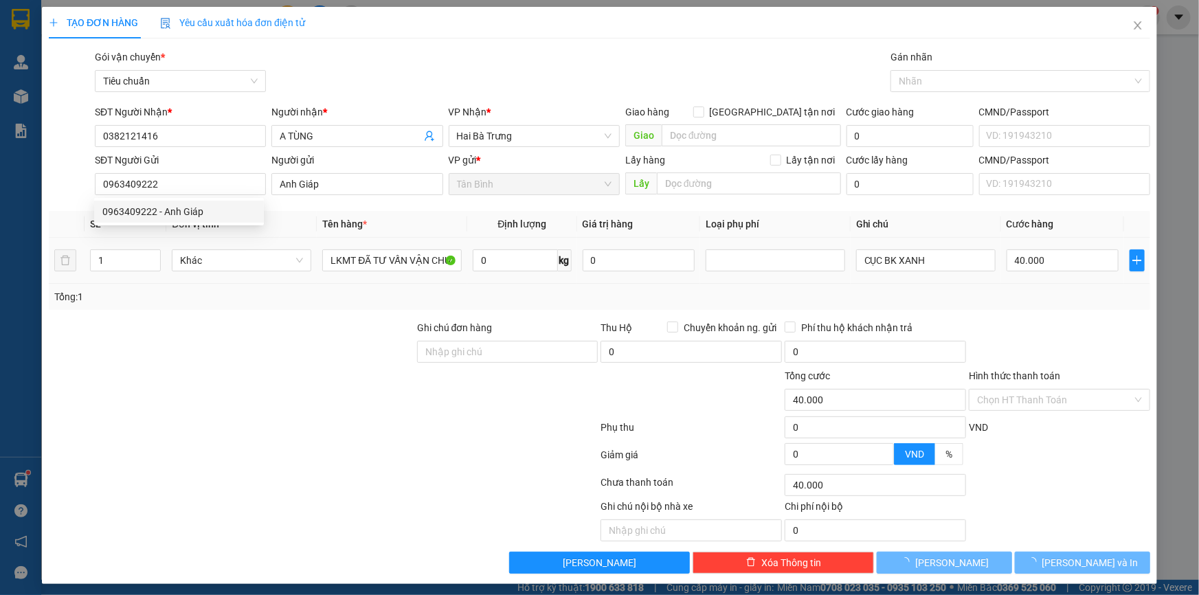
click at [339, 330] on div at bounding box center [231, 344] width 368 height 48
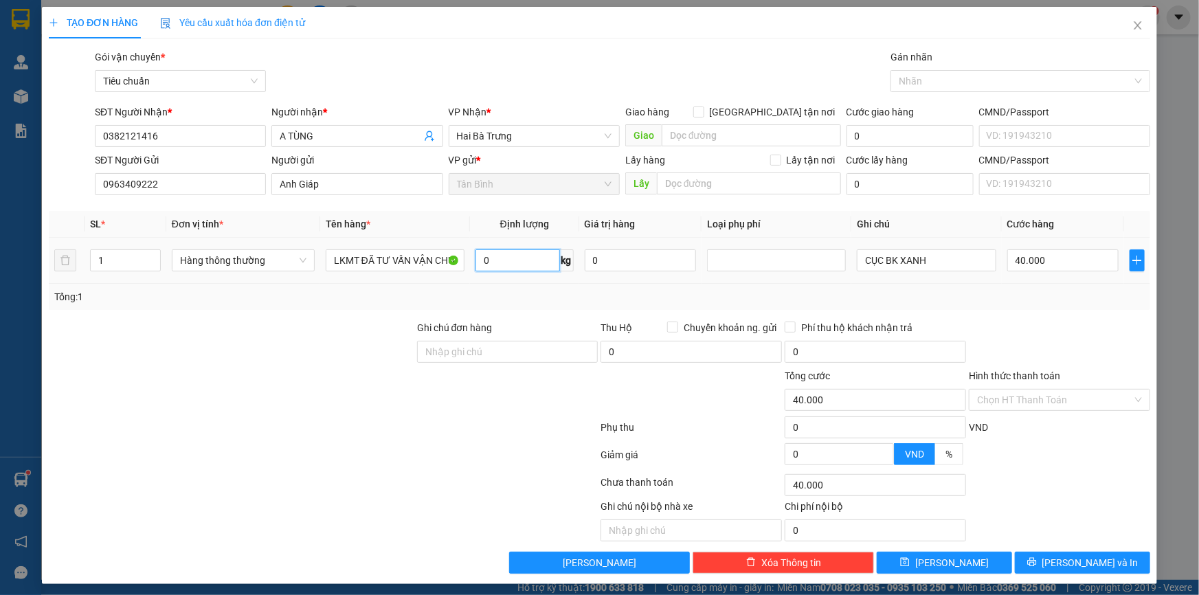
click at [513, 260] on input "0" at bounding box center [517, 260] width 85 height 22
click at [521, 258] on input "0" at bounding box center [517, 260] width 85 height 22
type input "10"
drag, startPoint x: 269, startPoint y: 333, endPoint x: 857, endPoint y: 301, distance: 588.2
click at [281, 334] on div at bounding box center [231, 344] width 368 height 48
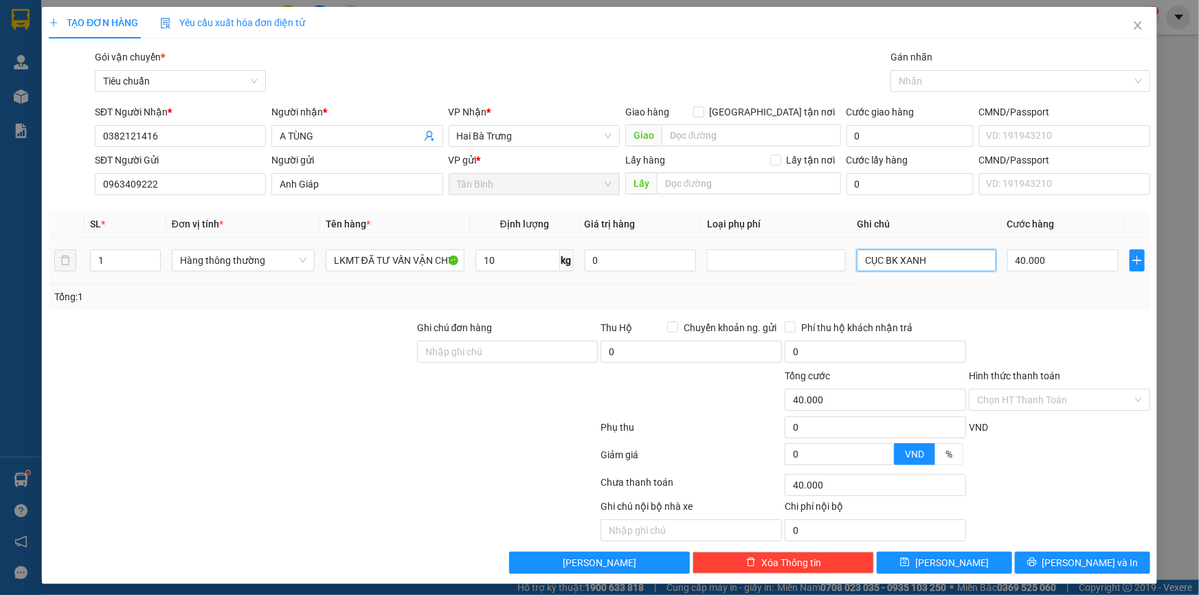
drag, startPoint x: 945, startPoint y: 260, endPoint x: 712, endPoint y: 279, distance: 234.4
click at [715, 278] on tr "1 Hàng thông thường LKMT ĐÃ TƯ VẤN VẬN CHUYỂN 10 kg 0 CỤC BK XANH 40.000" at bounding box center [599, 261] width 1101 height 46
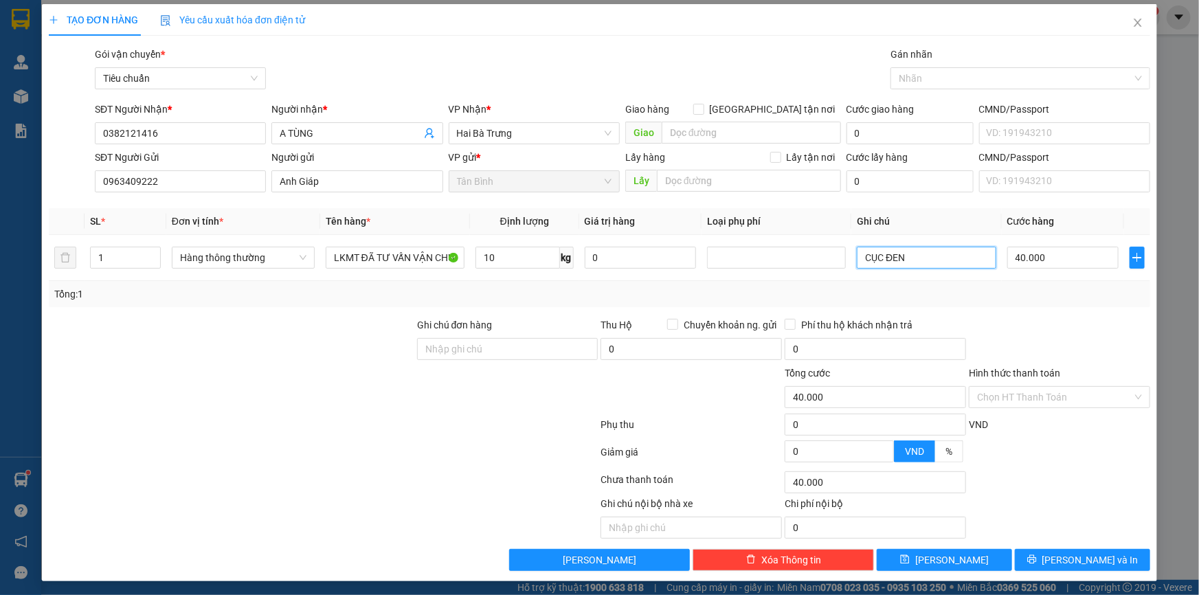
scroll to position [4, 0]
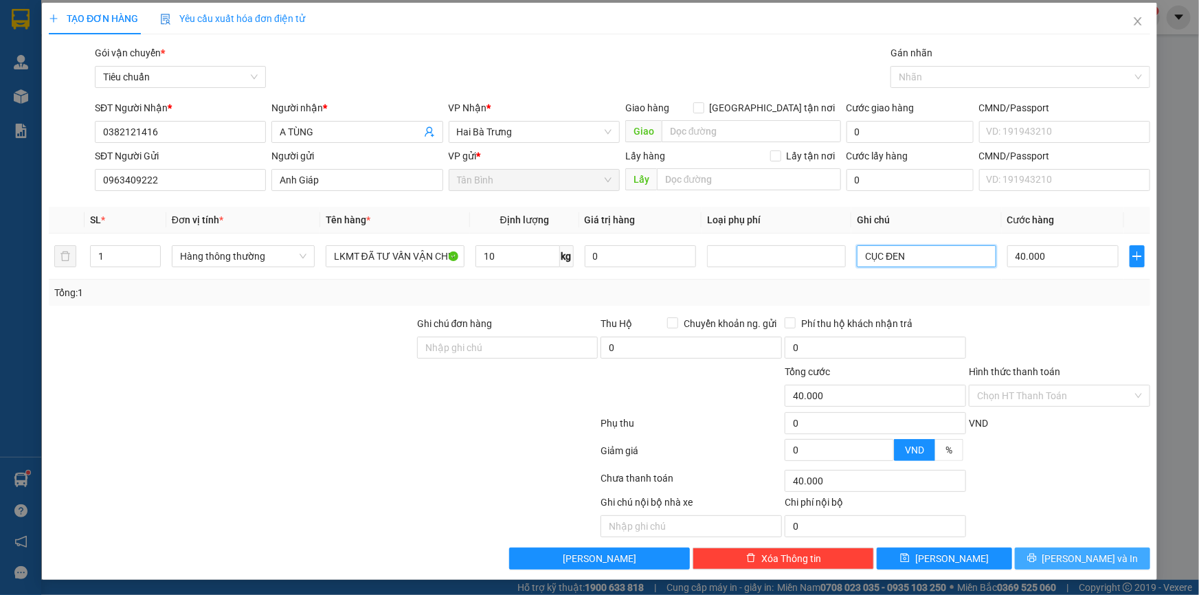
type input "CỤC ĐEN"
click at [1044, 556] on button "[PERSON_NAME] và In" at bounding box center [1082, 559] width 135 height 22
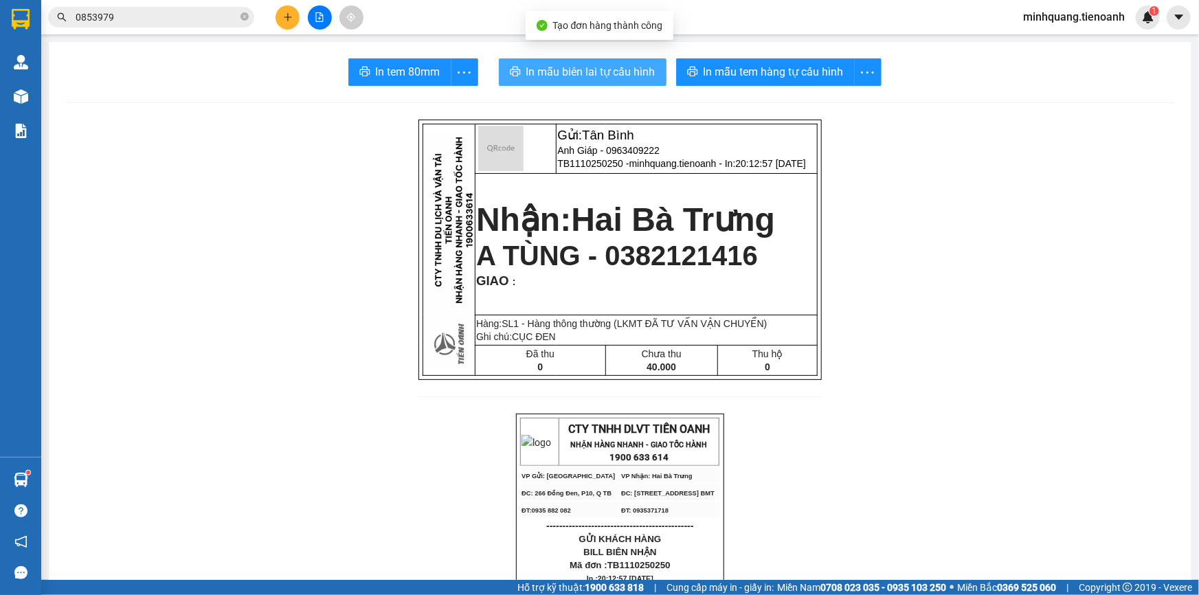
click at [565, 74] on span "In mẫu biên lai tự cấu hình" at bounding box center [590, 71] width 129 height 17
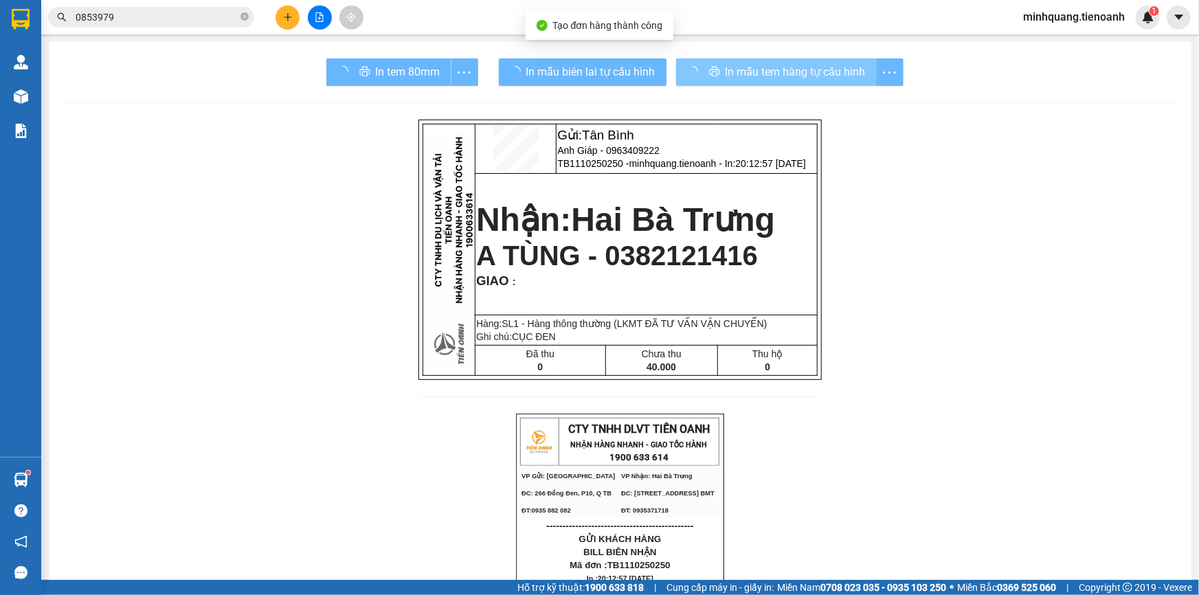
click at [750, 69] on span "In mẫu tem hàng tự cấu hình" at bounding box center [795, 71] width 140 height 17
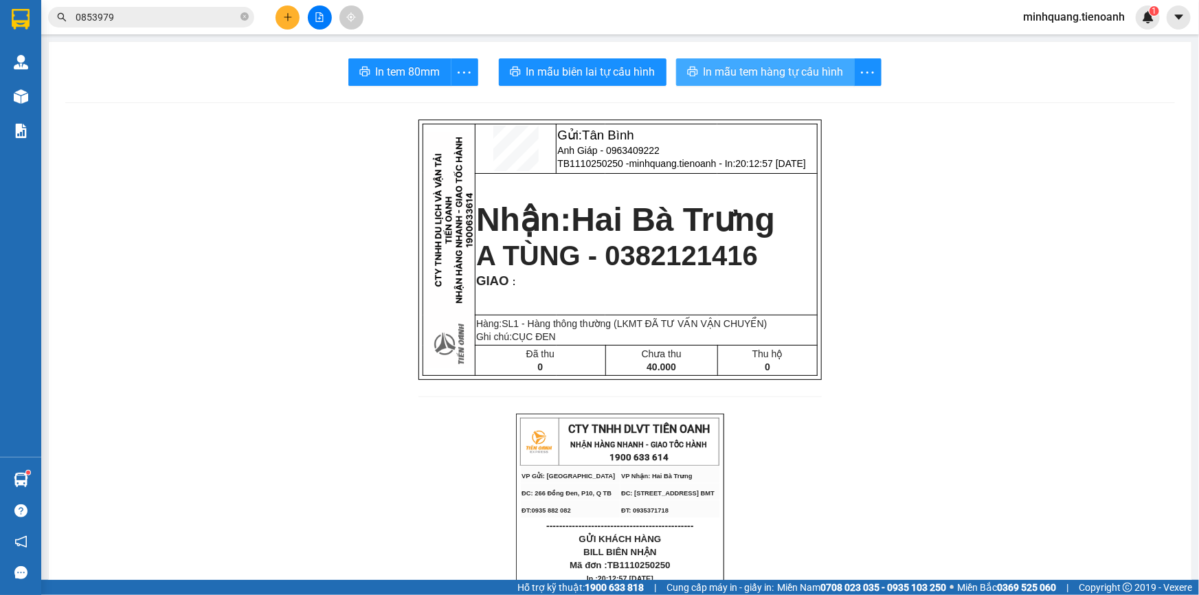
click at [750, 69] on span "In mẫu tem hàng tự cấu hình" at bounding box center [773, 71] width 140 height 17
